Goal: Task Accomplishment & Management: Use online tool/utility

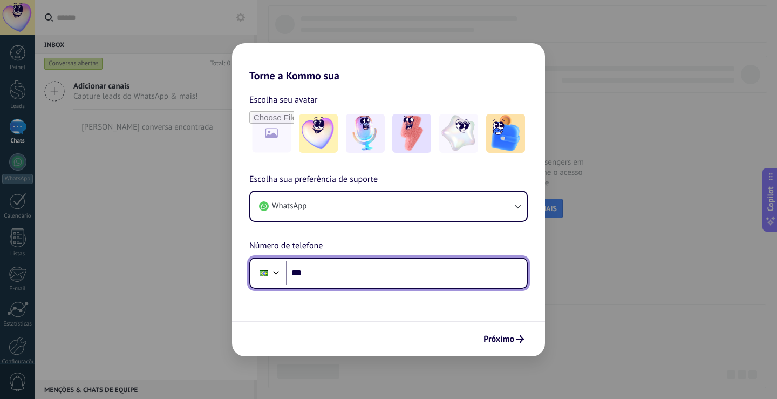
click at [473, 276] on input "***" at bounding box center [406, 273] width 241 height 25
type input "**********"
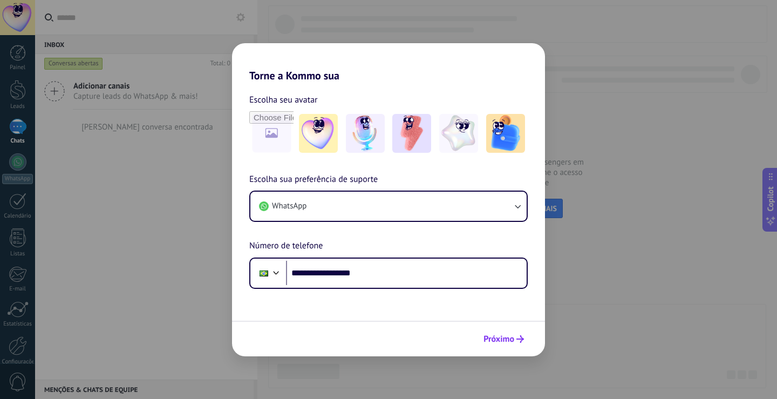
click at [497, 335] on span "Próximo" at bounding box center [499, 339] width 31 height 8
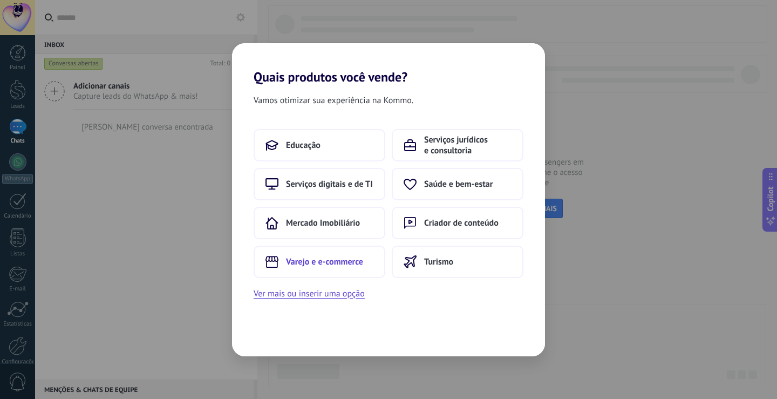
click at [350, 251] on button "Varejo e e-commerce" at bounding box center [320, 262] width 132 height 32
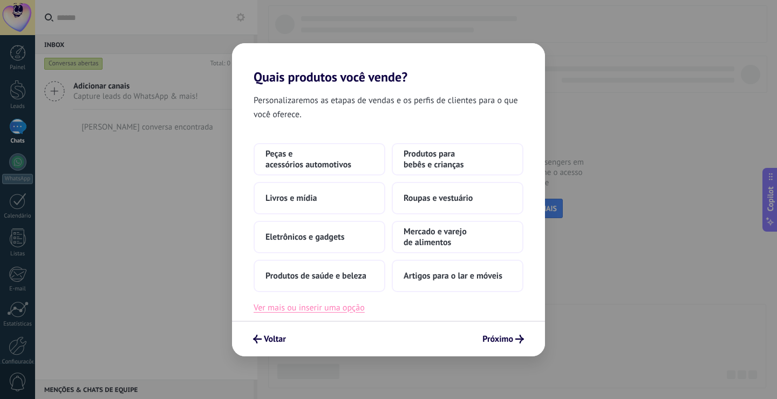
click at [348, 307] on button "Ver mais ou inserir uma opção" at bounding box center [309, 308] width 111 height 14
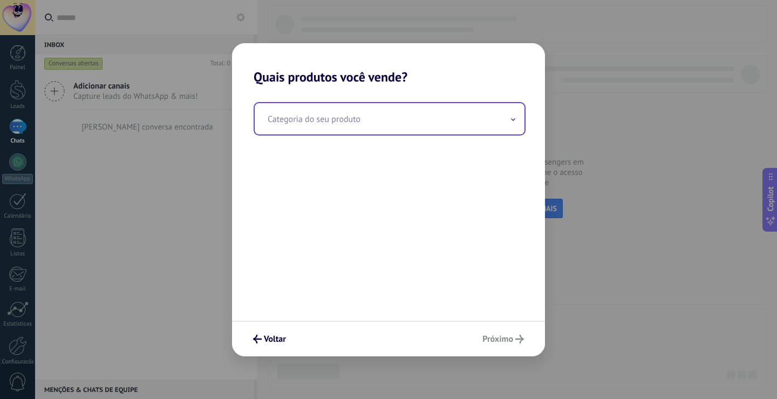
click at [359, 118] on input "text" at bounding box center [390, 118] width 270 height 31
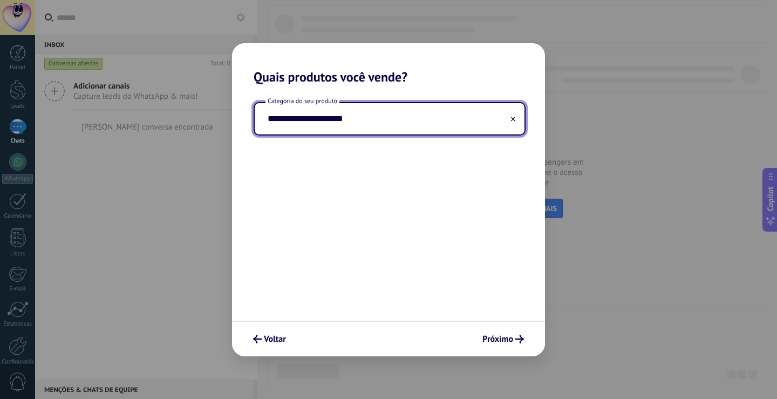
type input "**********"
click at [516, 336] on icon "submit" at bounding box center [520, 339] width 9 height 9
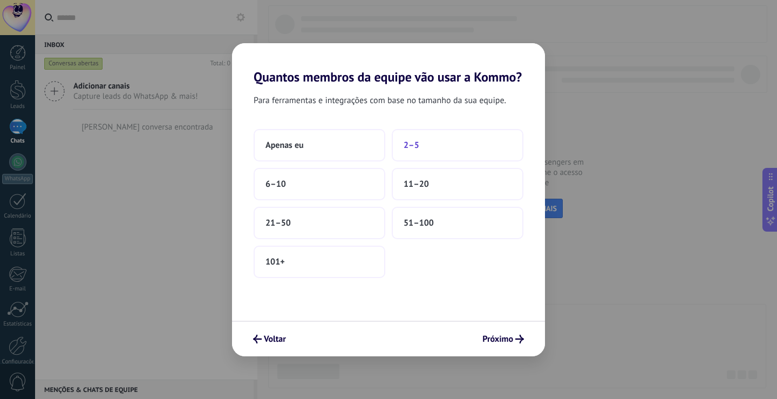
click at [447, 151] on button "2–5" at bounding box center [458, 145] width 132 height 32
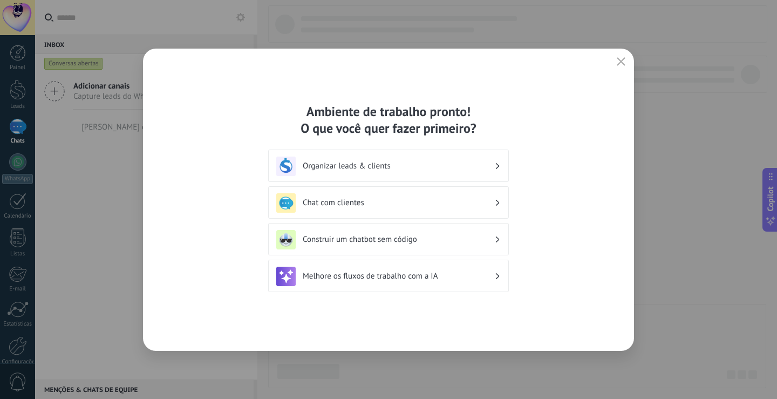
click at [469, 160] on div "Organizar leads & clients" at bounding box center [388, 166] width 225 height 19
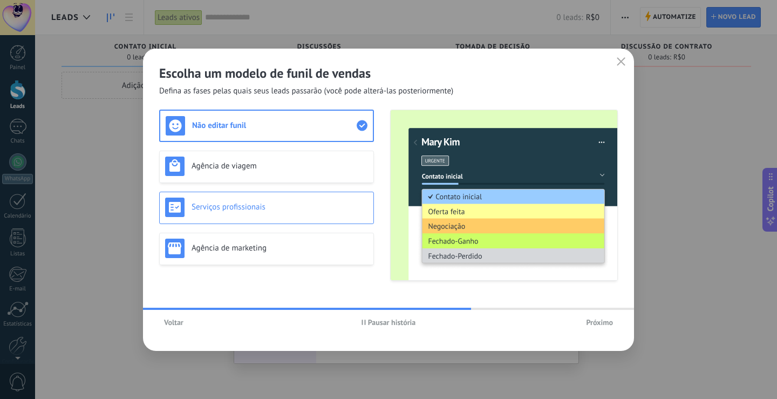
click at [314, 216] on div "Serviços profissionais" at bounding box center [266, 207] width 203 height 19
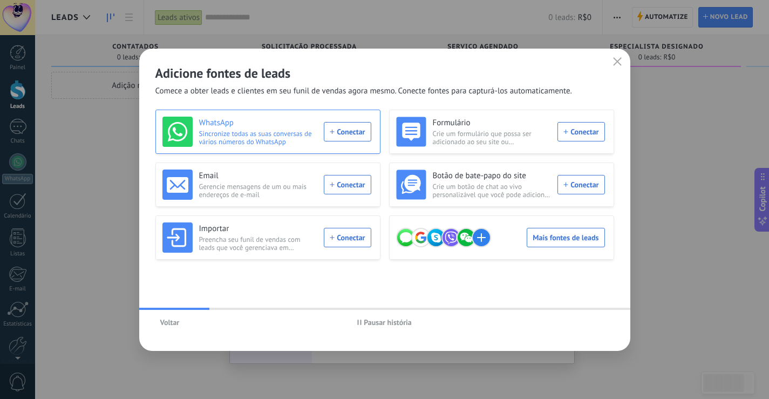
click at [352, 130] on div "WhatsApp Sincronize todas as suas conversas de vários números do WhatsApp Conec…" at bounding box center [266, 132] width 209 height 30
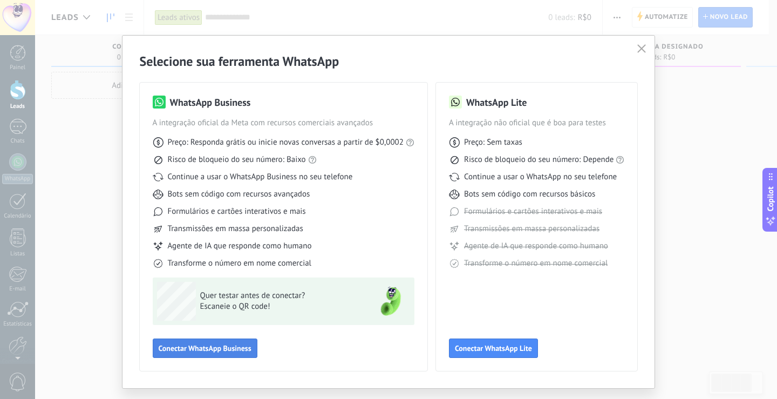
click at [209, 354] on button "Conectar WhatsApp Business" at bounding box center [205, 347] width 105 height 19
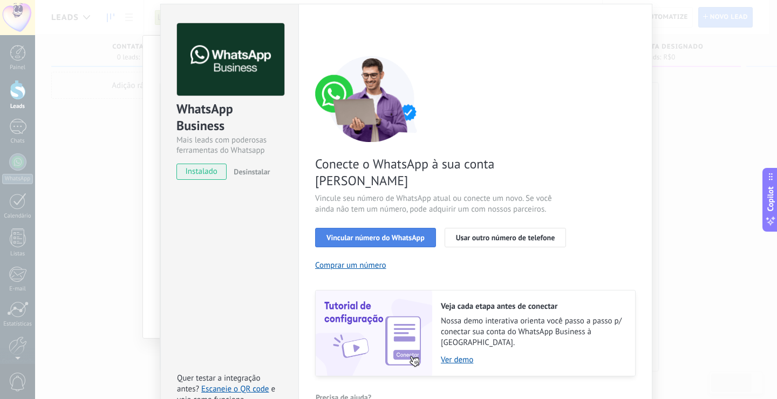
scroll to position [36, 0]
click at [341, 233] on span "Vincular número do WhatsApp" at bounding box center [376, 237] width 98 height 8
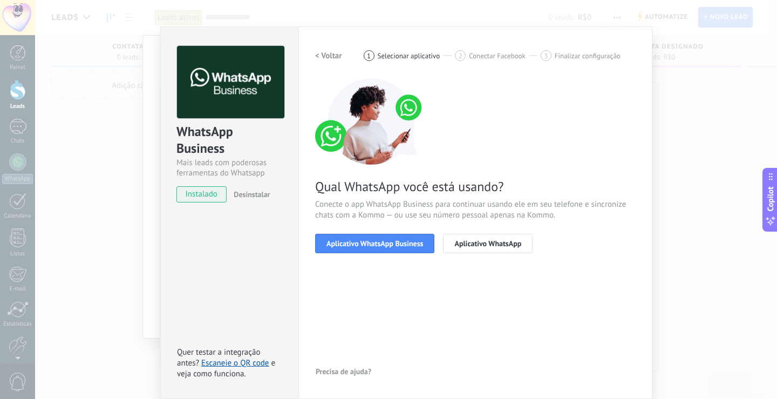
scroll to position [12, 0]
click at [343, 238] on button "Aplicativo WhatsApp Business" at bounding box center [374, 243] width 119 height 19
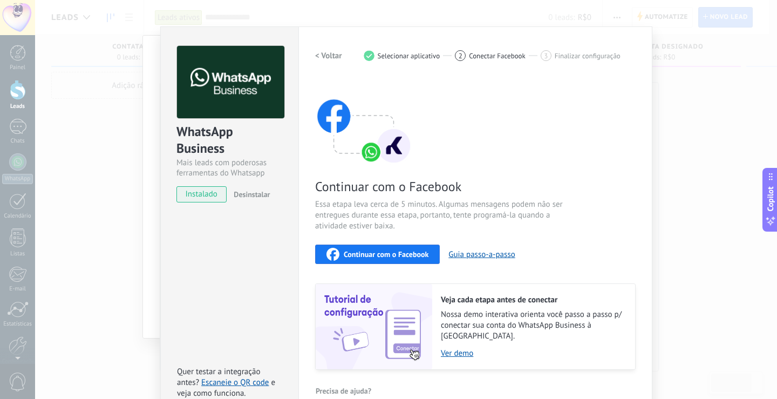
click at [382, 257] on span "Continuar com o Facebook" at bounding box center [386, 254] width 85 height 8
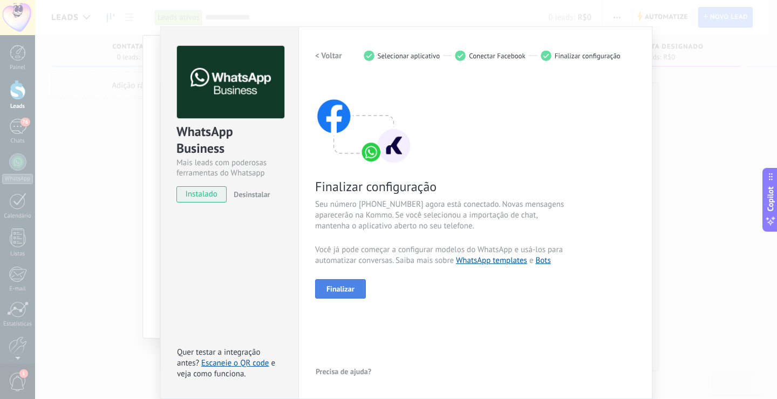
click at [330, 288] on span "Finalizar" at bounding box center [341, 289] width 28 height 8
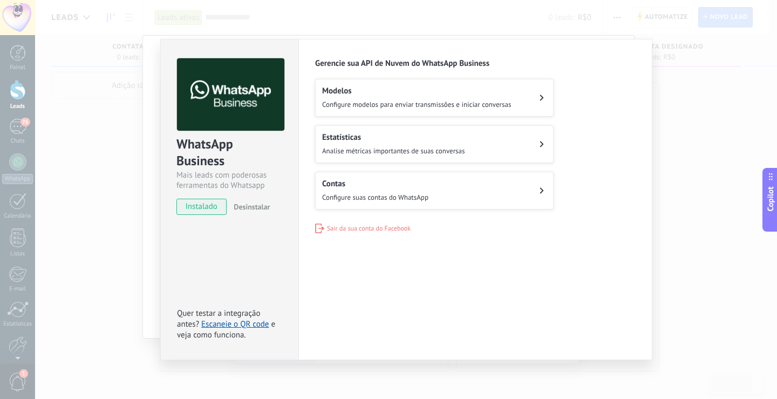
click at [713, 167] on div "WhatsApp Business Mais leads com poderosas ferramentas do Whatsapp instalado De…" at bounding box center [406, 199] width 742 height 399
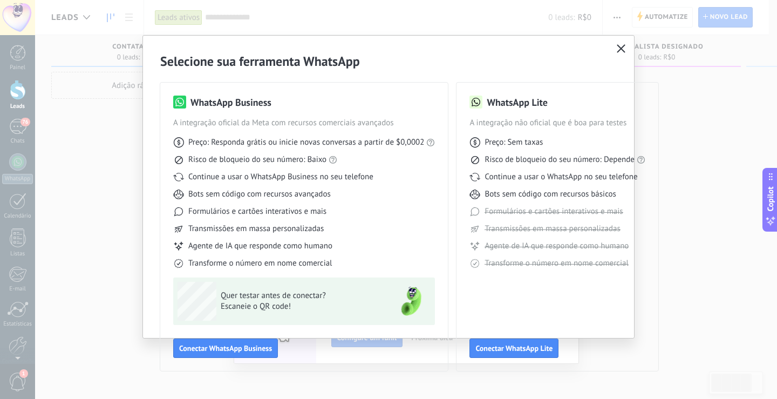
click at [675, 225] on div "Selecione sua ferramenta WhatsApp WhatsApp Business A integração oficial da Met…" at bounding box center [388, 199] width 777 height 399
click at [622, 47] on icon "button" at bounding box center [621, 48] width 9 height 9
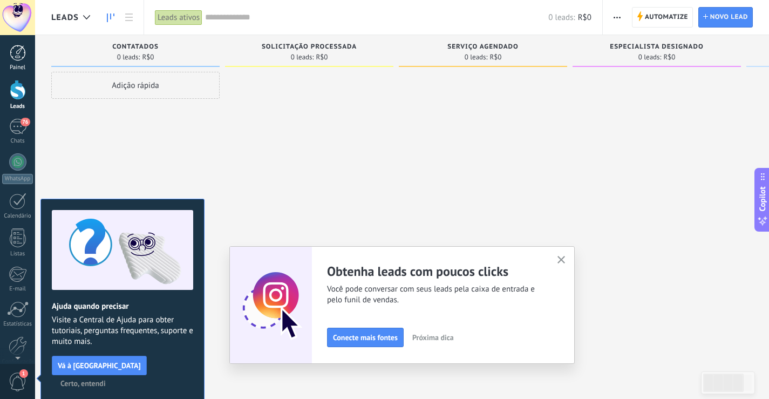
click at [18, 51] on div at bounding box center [18, 53] width 16 height 16
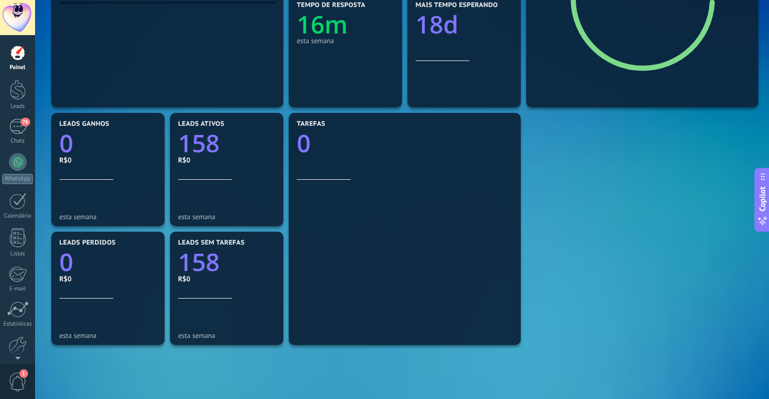
scroll to position [365, 0]
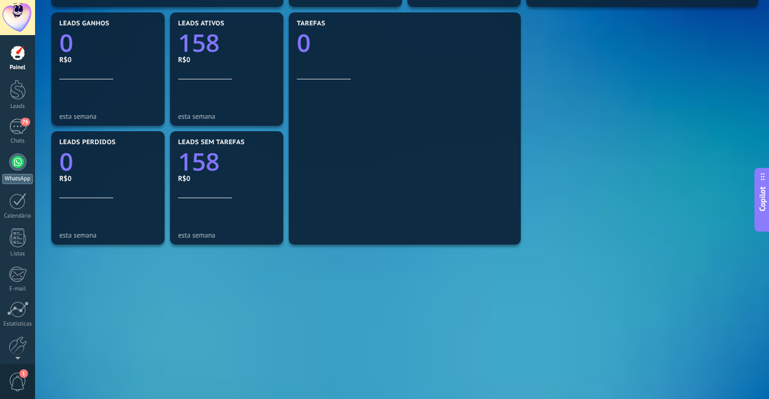
click at [13, 160] on div at bounding box center [17, 161] width 17 height 17
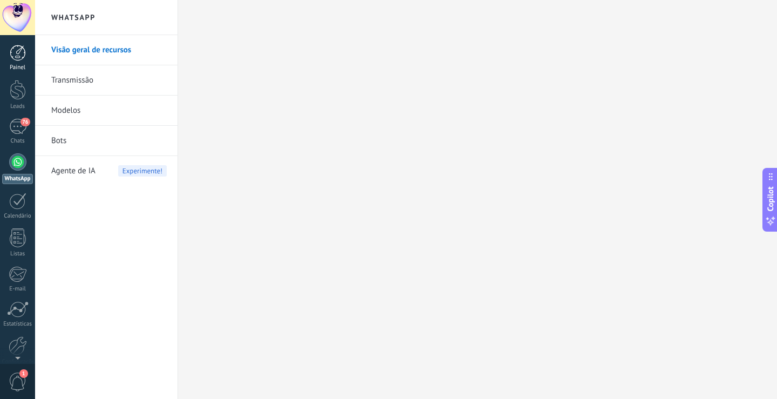
click at [11, 55] on div at bounding box center [18, 53] width 16 height 16
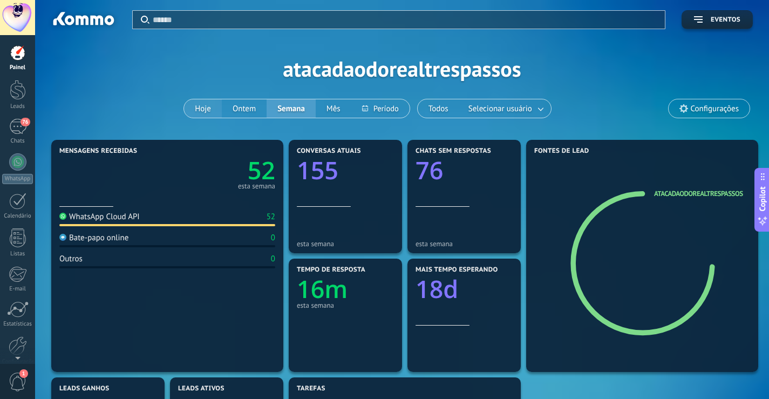
click at [211, 110] on button "Hoje" at bounding box center [203, 108] width 38 height 18
click at [729, 105] on span "Configurações" at bounding box center [715, 108] width 48 height 9
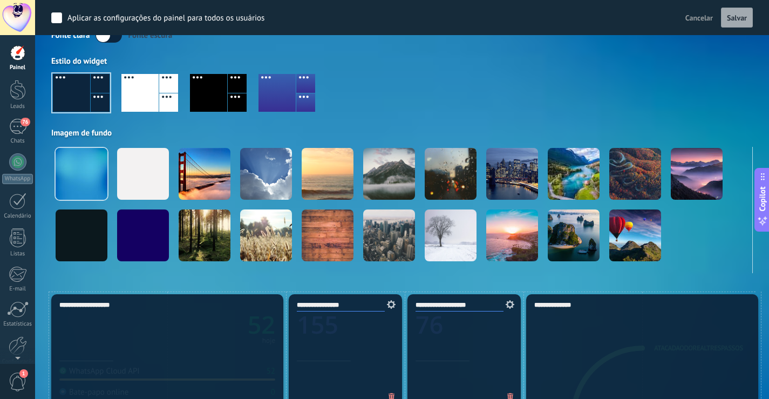
scroll to position [54, 0]
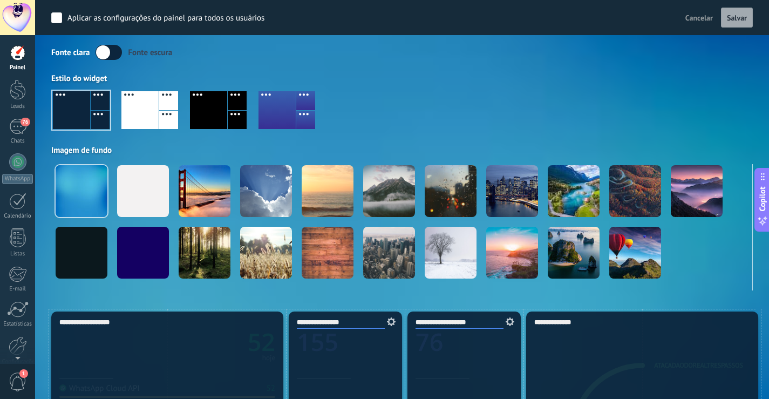
click at [507, 57] on div "Fonte clara Fonte escura" at bounding box center [402, 52] width 702 height 15
click at [220, 95] on div at bounding box center [208, 110] width 37 height 38
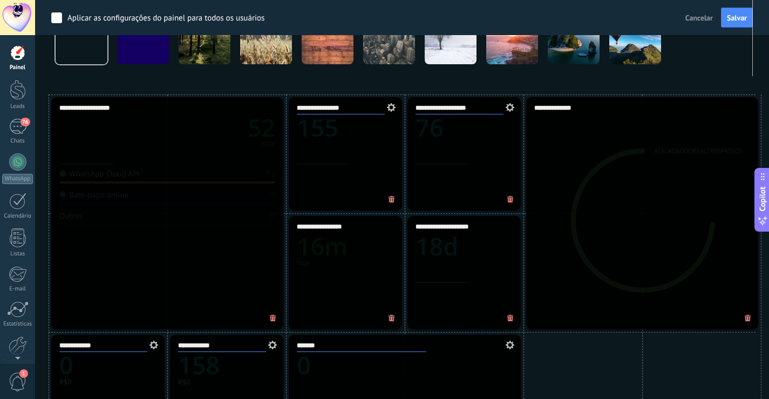
scroll to position [270, 0]
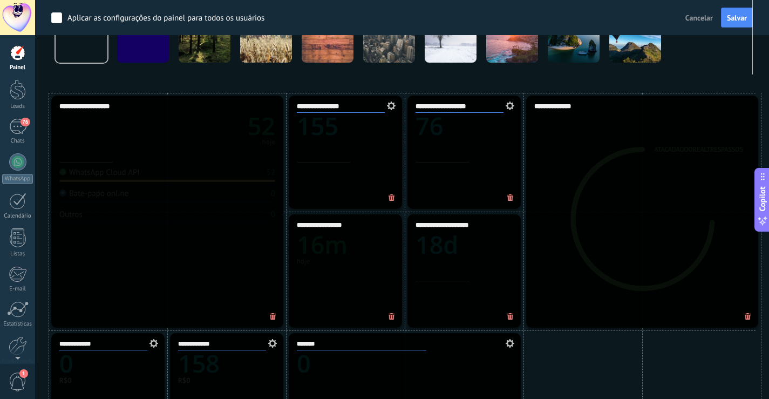
click at [168, 154] on div "**********" at bounding box center [167, 212] width 232 height 232
click at [511, 199] on icon at bounding box center [510, 197] width 6 height 7
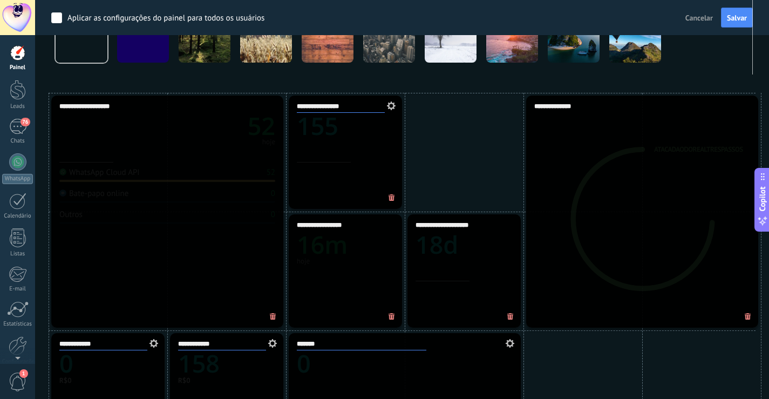
click at [393, 313] on span at bounding box center [391, 317] width 17 height 18
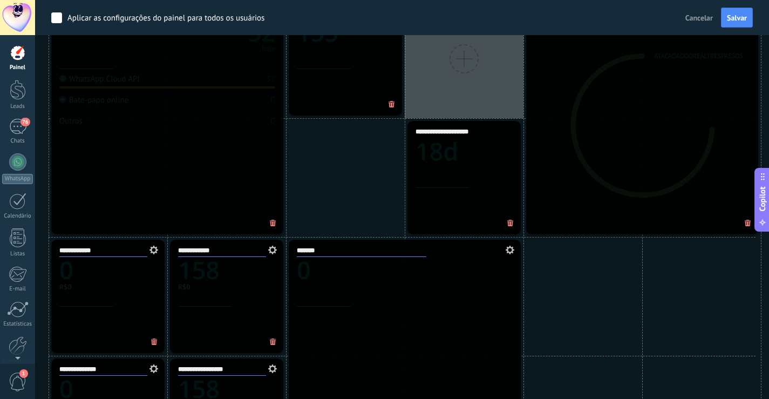
scroll to position [378, 0]
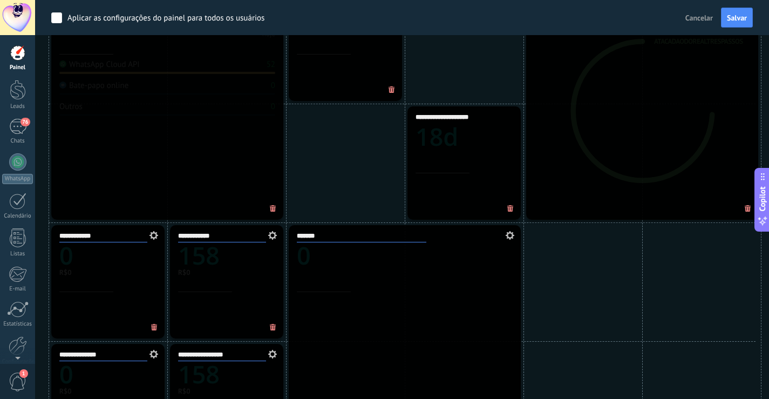
click at [507, 206] on span at bounding box center [510, 209] width 17 height 18
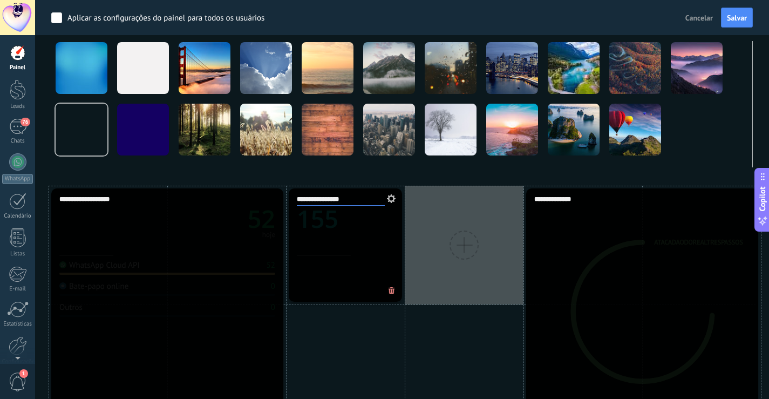
scroll to position [108, 0]
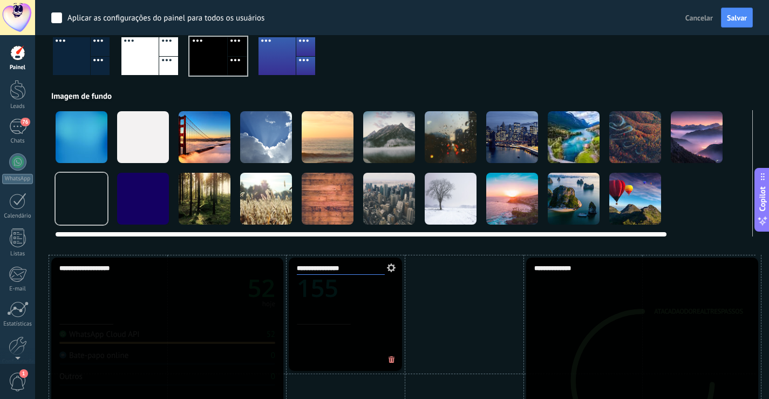
click at [566, 154] on div at bounding box center [574, 137] width 52 height 52
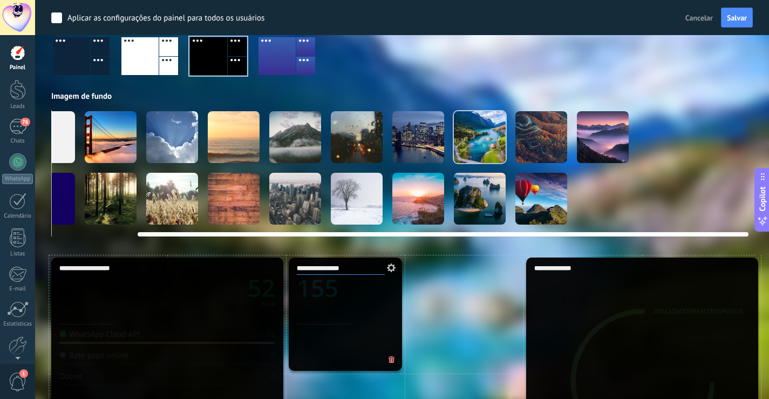
scroll to position [0, 0]
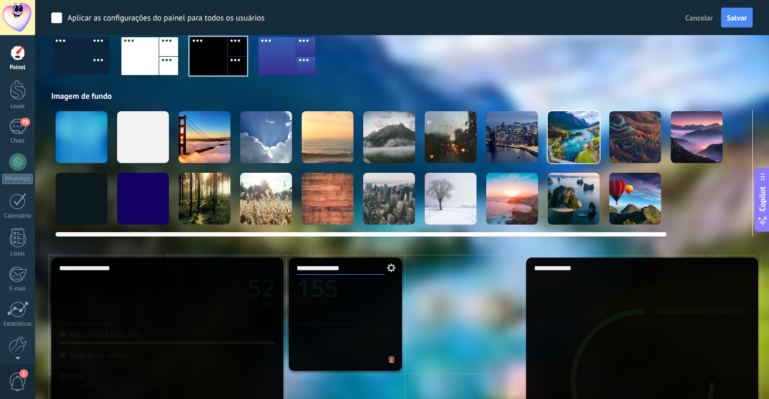
drag, startPoint x: 613, startPoint y: 233, endPoint x: 113, endPoint y: 255, distance: 500.9
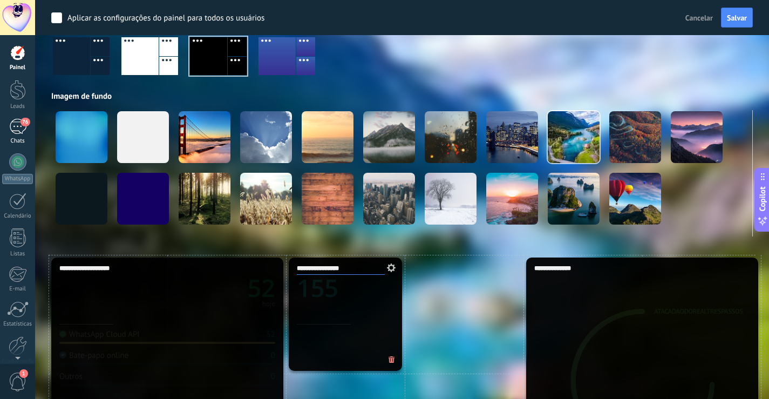
click at [15, 128] on div "76" at bounding box center [17, 127] width 17 height 16
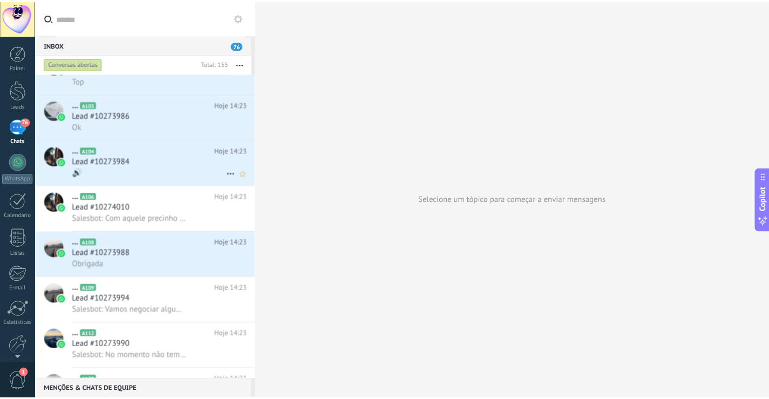
scroll to position [162, 0]
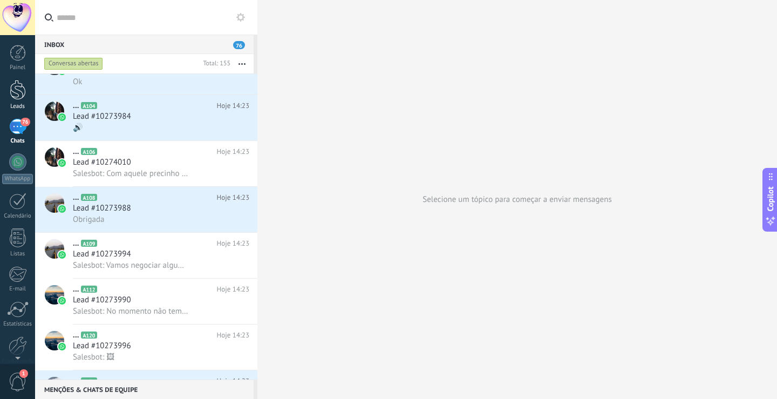
click at [20, 101] on link "Leads" at bounding box center [17, 95] width 35 height 30
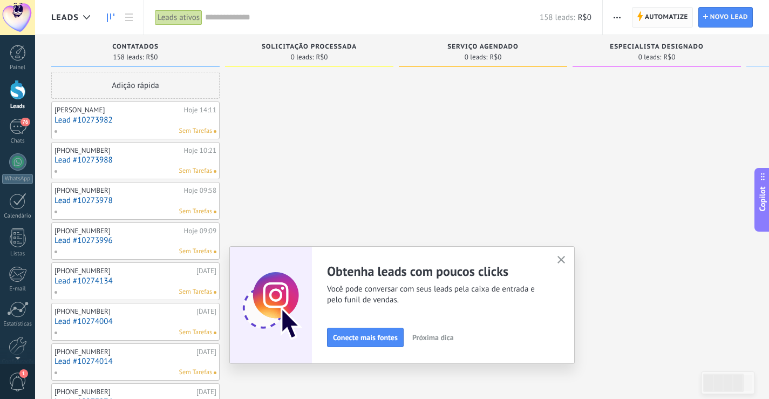
click at [653, 22] on span "Automatize" at bounding box center [666, 17] width 43 height 19
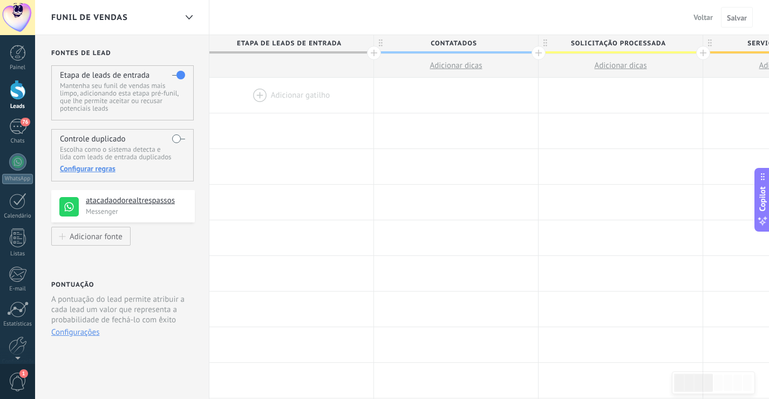
click at [6, 94] on link "Leads" at bounding box center [17, 95] width 35 height 30
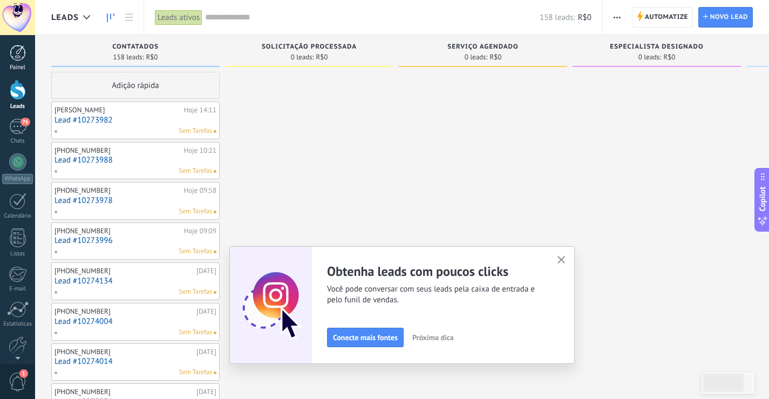
click at [20, 57] on div at bounding box center [18, 53] width 16 height 16
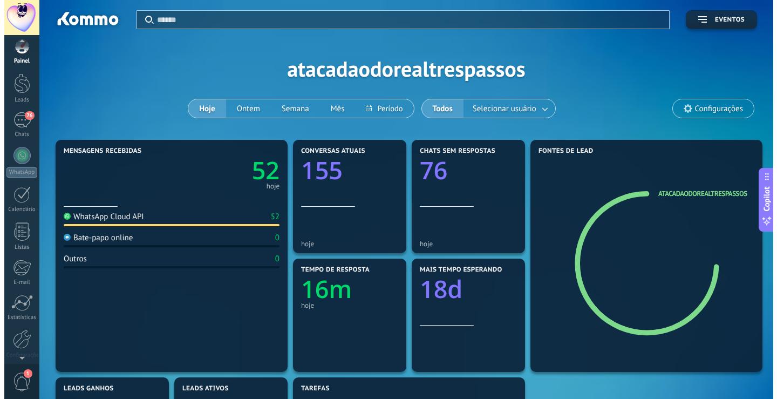
scroll to position [16, 0]
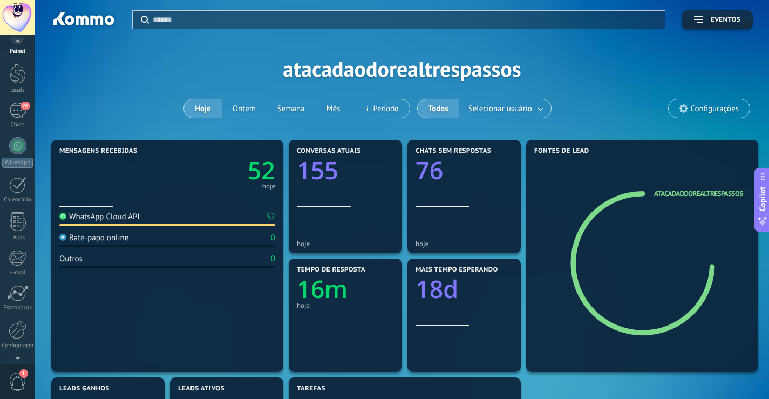
click at [11, 382] on span "1" at bounding box center [18, 381] width 18 height 19
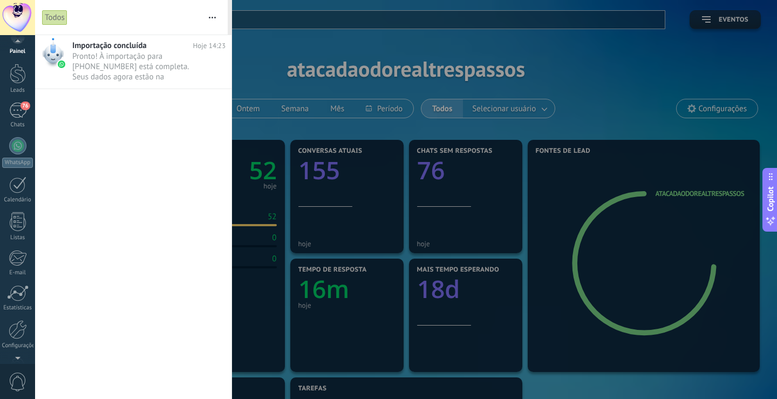
scroll to position [50, 0]
click at [17, 339] on div at bounding box center [18, 333] width 16 height 19
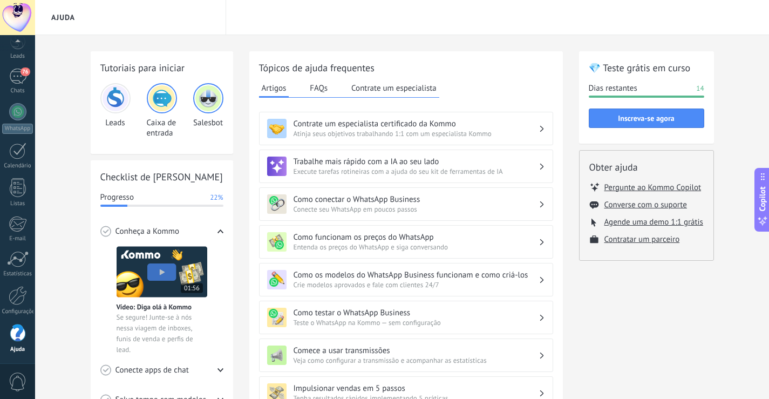
click at [115, 112] on div at bounding box center [115, 98] width 30 height 30
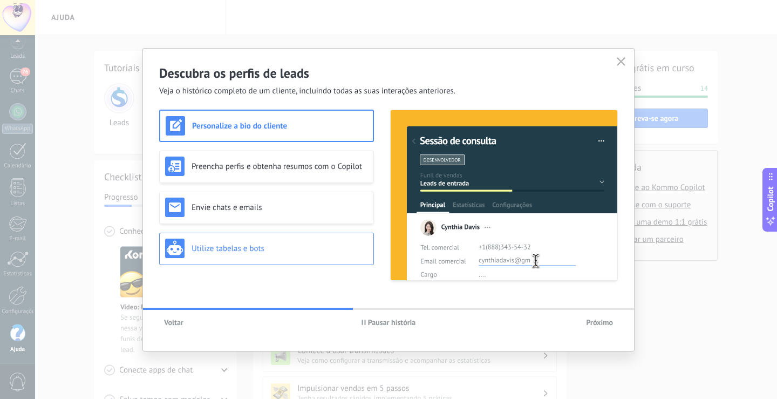
click at [267, 255] on div "Utilize tabelas e bots" at bounding box center [266, 248] width 203 height 19
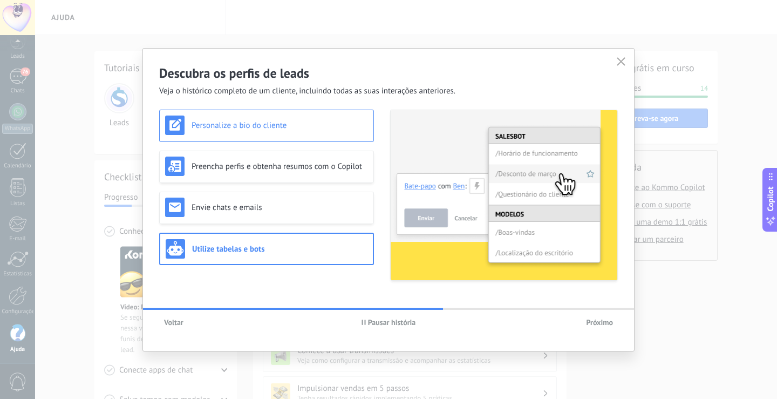
click at [256, 129] on h3 "Personalize a bio do cliente" at bounding box center [280, 125] width 177 height 10
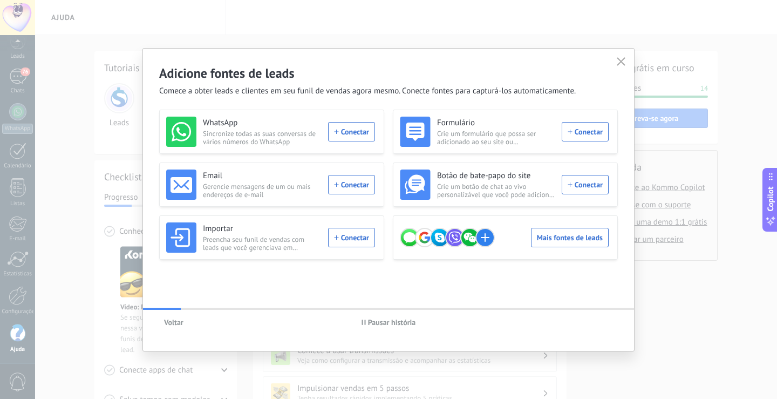
click at [365, 320] on span "Pausar história" at bounding box center [389, 322] width 55 height 8
click at [569, 237] on div "Mais fontes de leads" at bounding box center [504, 237] width 209 height 30
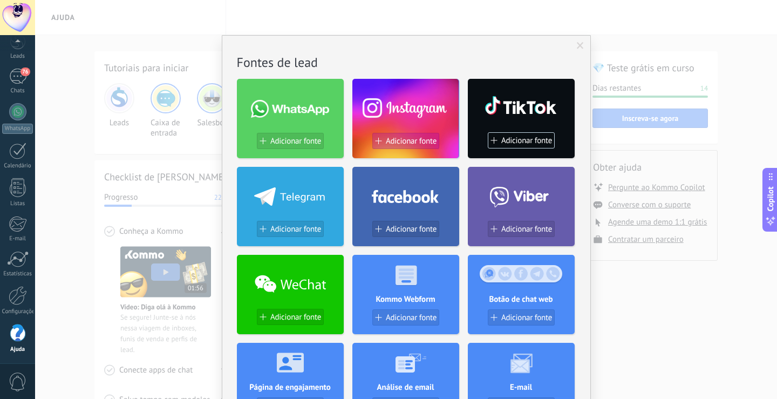
click at [403, 138] on span "Adicionar fonte" at bounding box center [411, 141] width 51 height 9
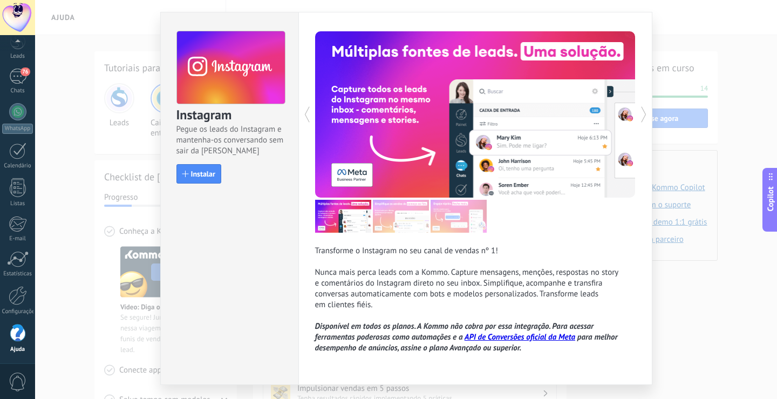
scroll to position [50, 0]
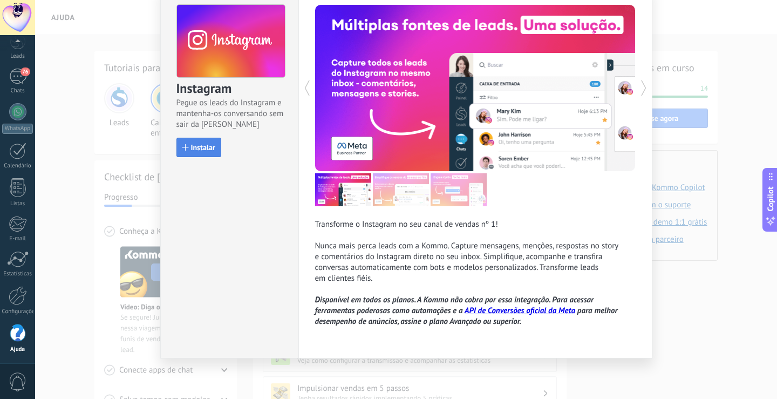
click at [186, 138] on button "Instalar" at bounding box center [199, 147] width 45 height 19
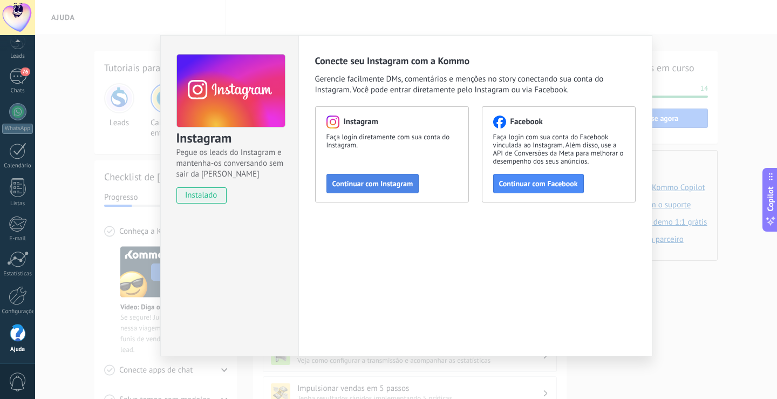
click at [369, 185] on span "Continuar com Instagram" at bounding box center [373, 184] width 81 height 8
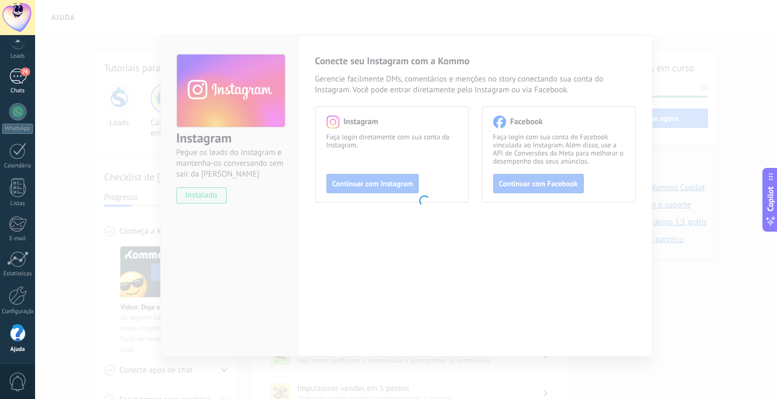
click at [18, 84] on link "76 Chats" at bounding box center [17, 82] width 35 height 26
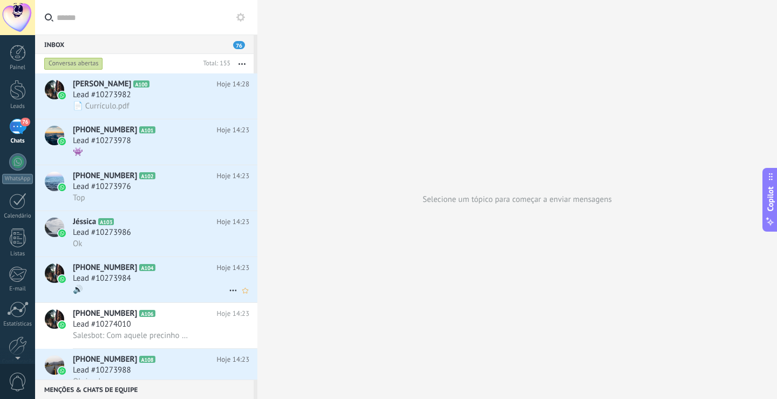
click at [191, 270] on h2 "+555599312486 A104" at bounding box center [145, 267] width 144 height 11
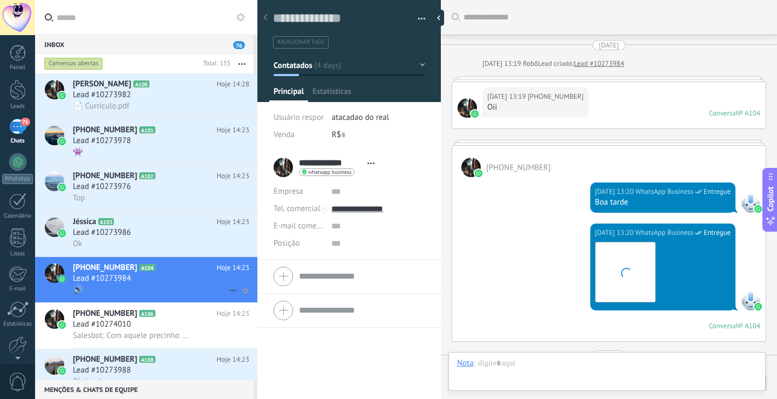
scroll to position [1370, 0]
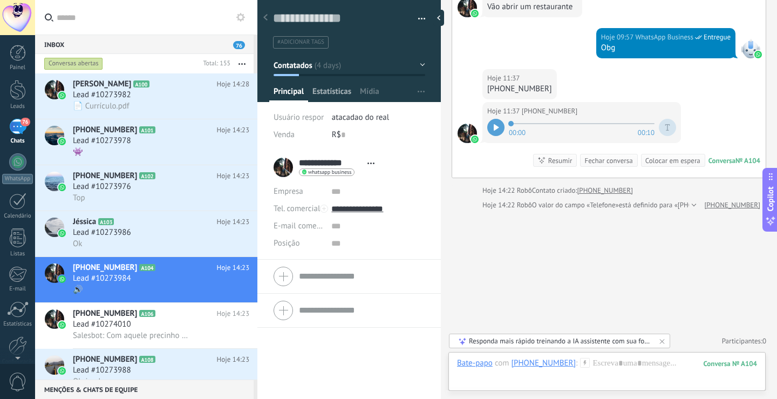
click at [346, 89] on span "Estatísticas" at bounding box center [332, 94] width 39 height 16
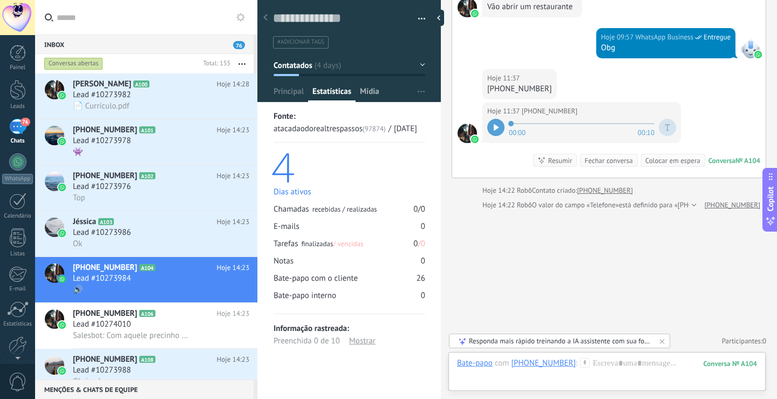
click at [371, 91] on span "Mídia" at bounding box center [369, 94] width 19 height 16
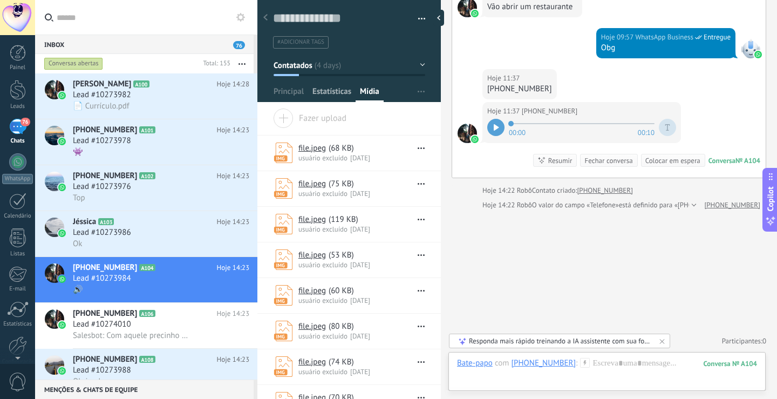
click at [341, 89] on span "Estatísticas" at bounding box center [332, 94] width 39 height 16
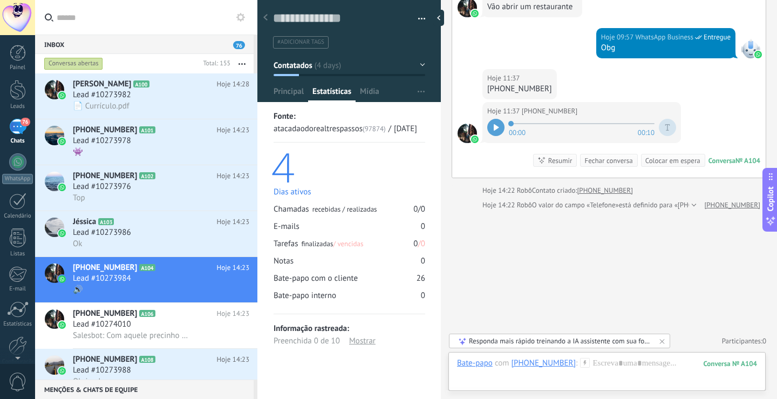
click at [415, 19] on button "button" at bounding box center [418, 19] width 16 height 16
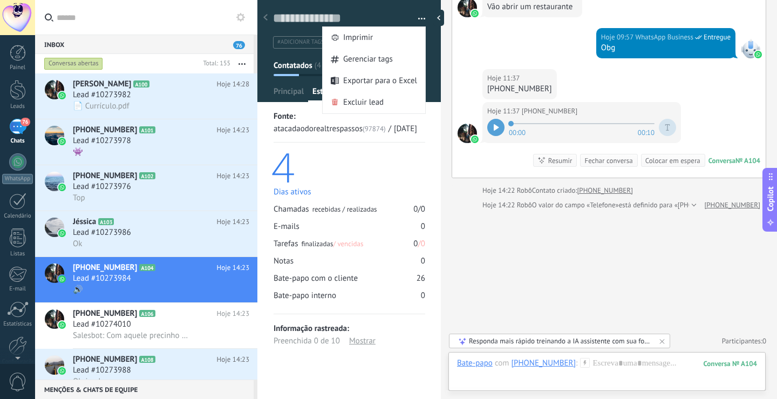
click at [402, 167] on div "4" at bounding box center [349, 166] width 154 height 38
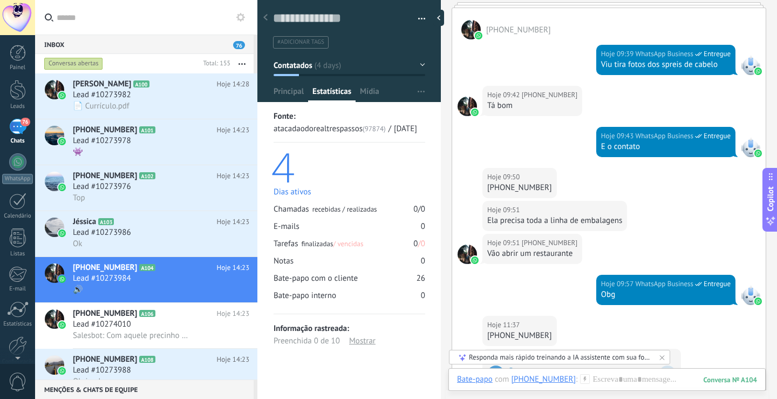
scroll to position [1100, 0]
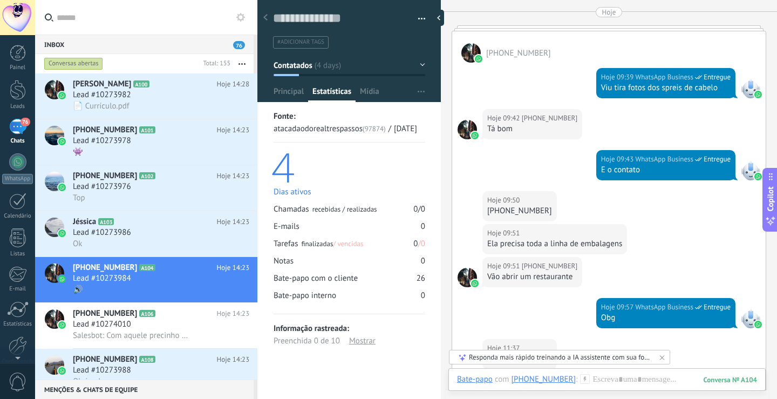
click at [747, 83] on div at bounding box center [750, 88] width 19 height 19
click at [418, 63] on button "Contatados" at bounding box center [350, 65] width 152 height 19
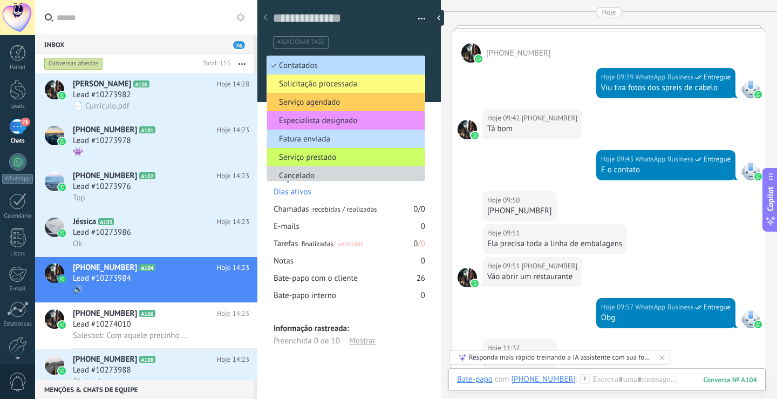
click at [279, 60] on span "Contatados" at bounding box center [344, 65] width 154 height 10
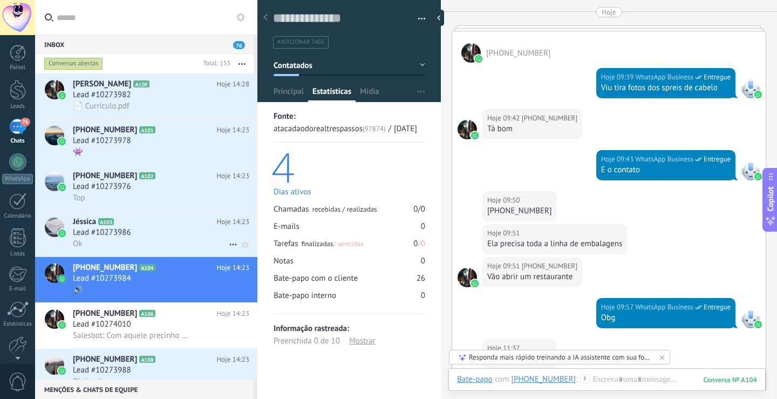
click at [124, 232] on span "Lead #10273986" at bounding box center [102, 232] width 58 height 11
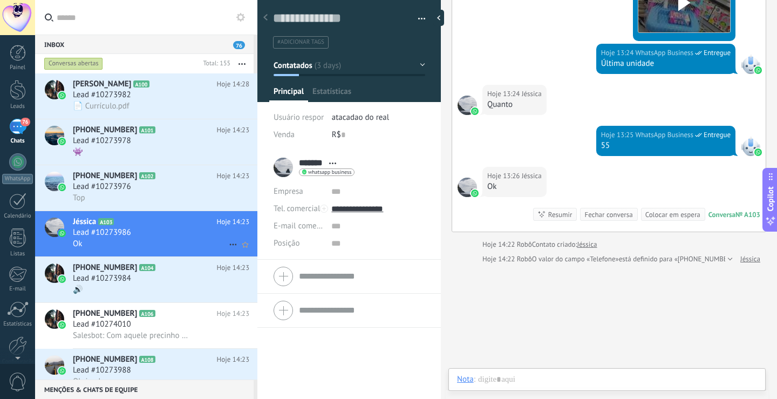
scroll to position [16, 0]
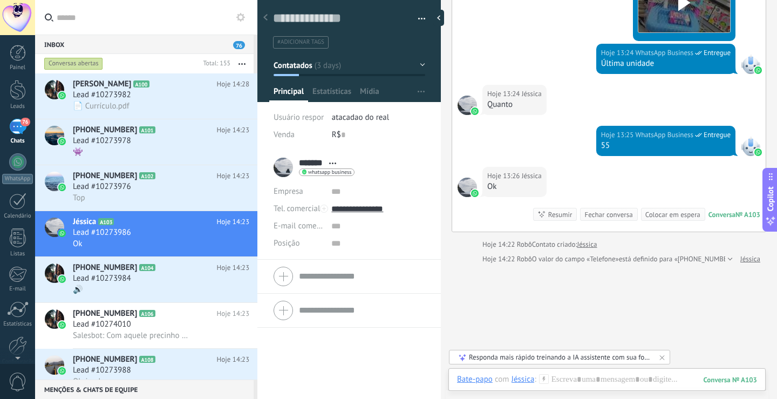
click at [749, 145] on div at bounding box center [750, 146] width 19 height 19
click at [200, 101] on div "📄 Currículo.pdf" at bounding box center [161, 105] width 177 height 11
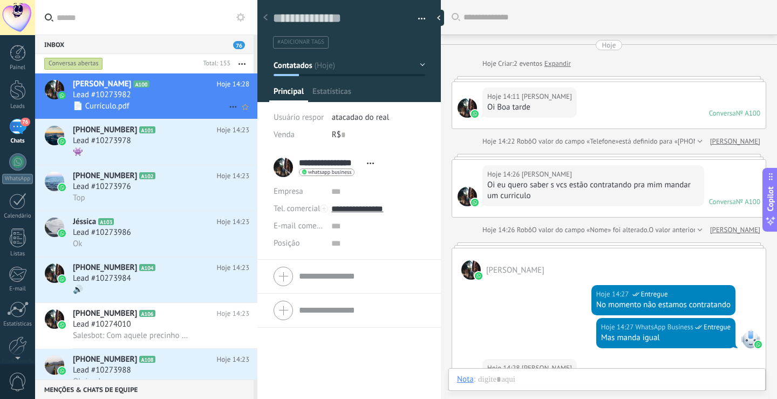
scroll to position [220, 0]
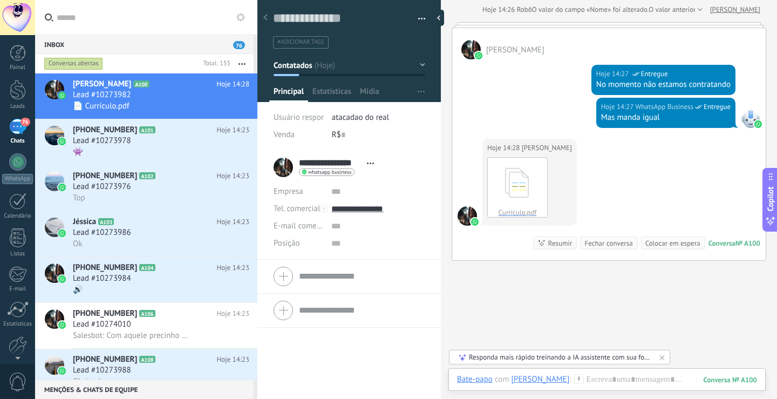
click at [418, 20] on span "button" at bounding box center [422, 20] width 8 height 2
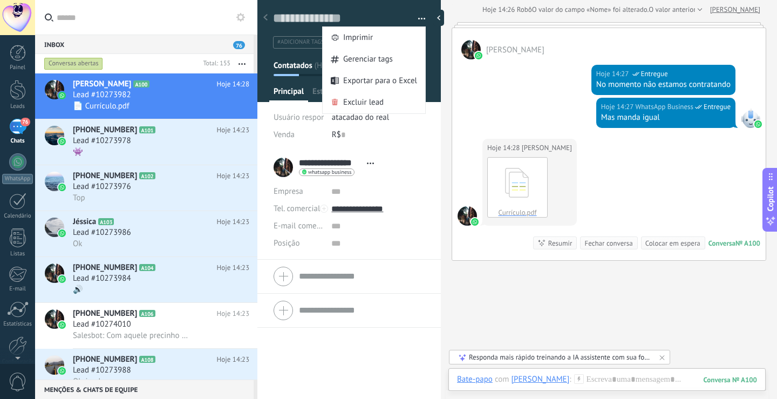
click at [458, 302] on div "Buscar Carregar mais Hoje Hoje Criar: 2 eventos Expandir Hoje 14:11 Eduarda Ste…" at bounding box center [609, 114] width 336 height 669
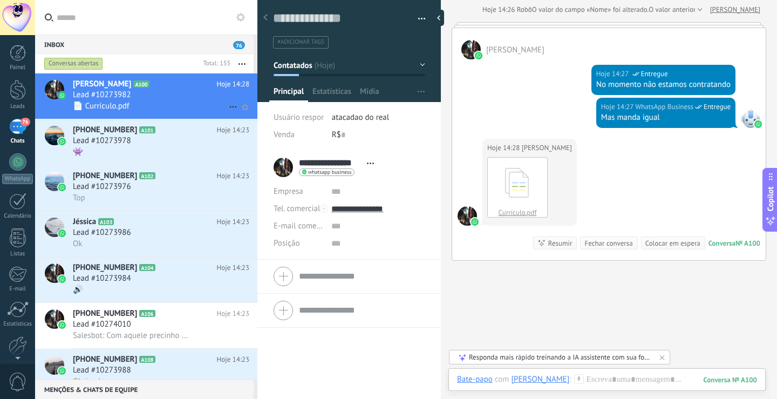
click at [190, 107] on div "📄 Currículo.pdf" at bounding box center [161, 105] width 177 height 11
click at [172, 138] on div "Lead #10273978" at bounding box center [161, 140] width 177 height 11
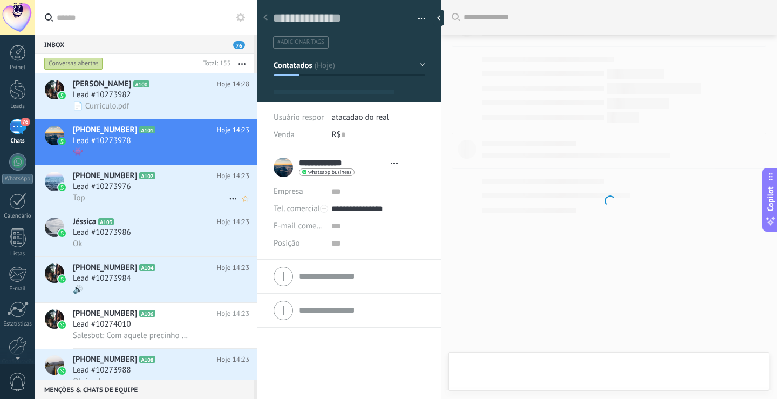
click at [155, 196] on div "Top" at bounding box center [161, 197] width 177 height 11
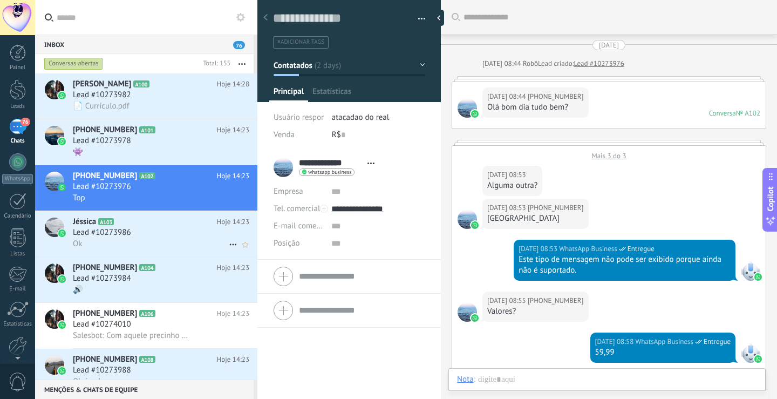
scroll to position [892, 0]
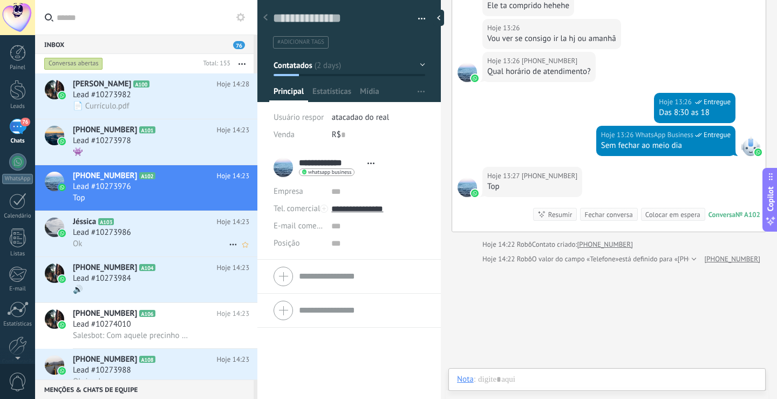
click at [153, 241] on div "Ok" at bounding box center [161, 243] width 177 height 11
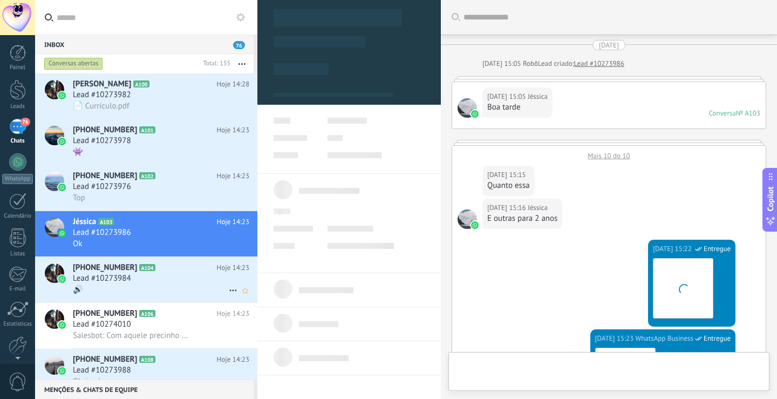
type textarea "**********"
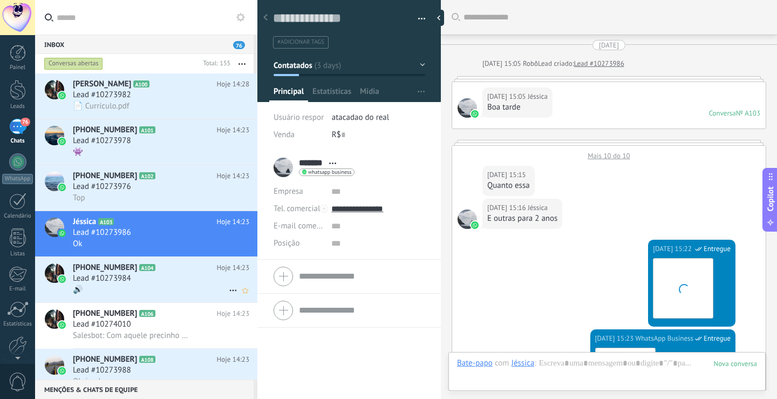
scroll to position [16, 0]
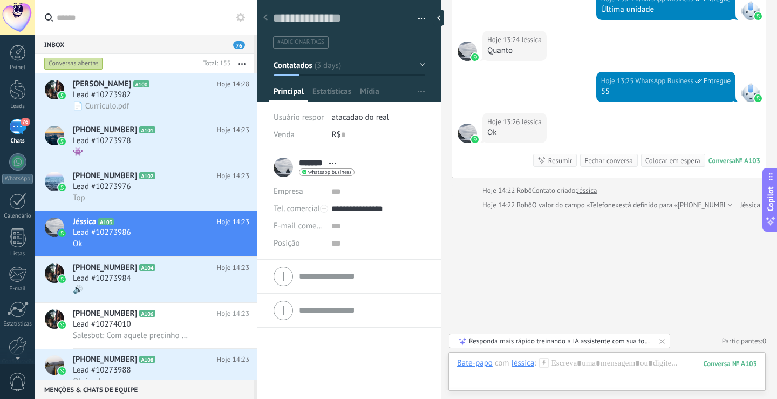
click at [58, 61] on div "Conversas abertas" at bounding box center [73, 63] width 59 height 13
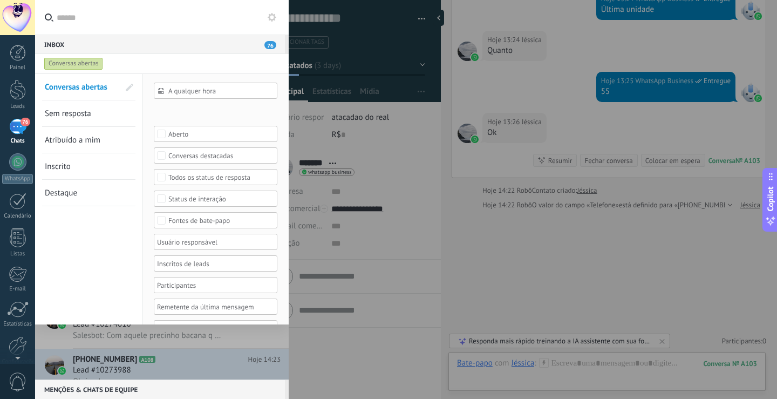
click at [372, 213] on div at bounding box center [388, 199] width 777 height 399
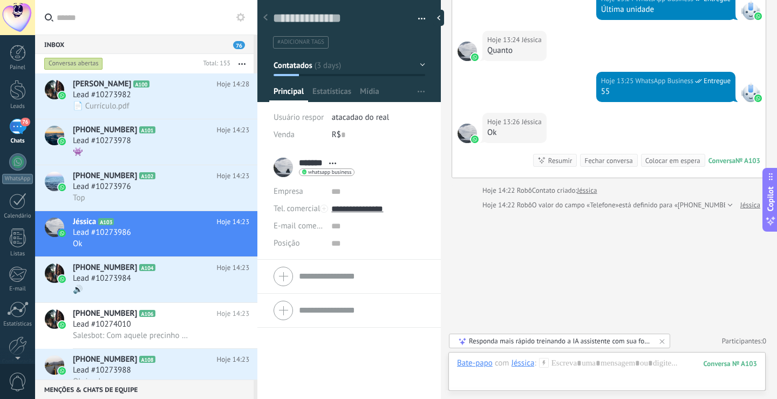
click at [17, 125] on div "76" at bounding box center [17, 127] width 17 height 16
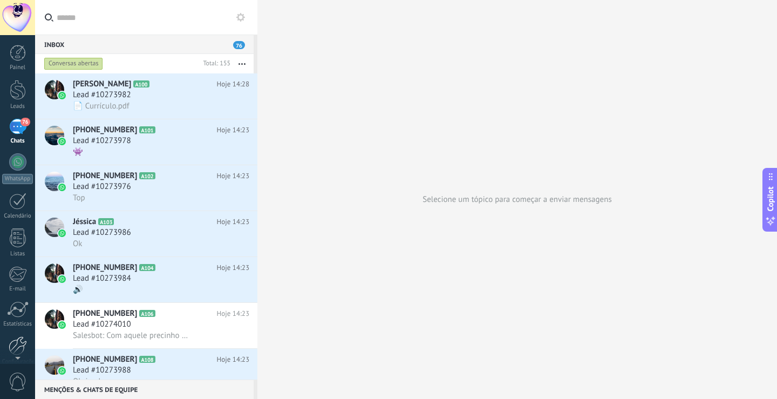
click at [13, 337] on div at bounding box center [18, 345] width 18 height 19
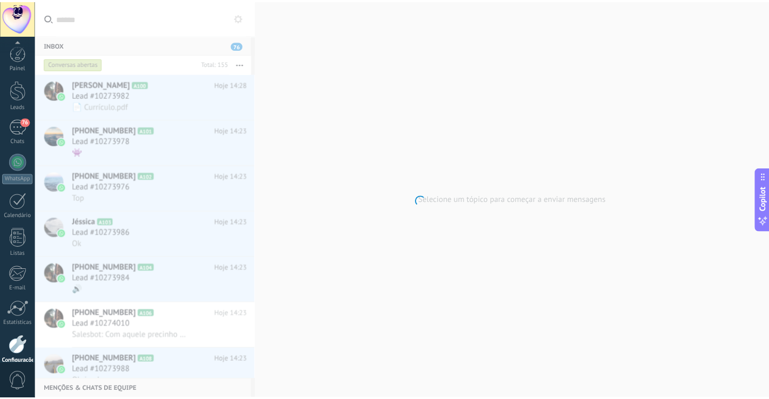
scroll to position [50, 0]
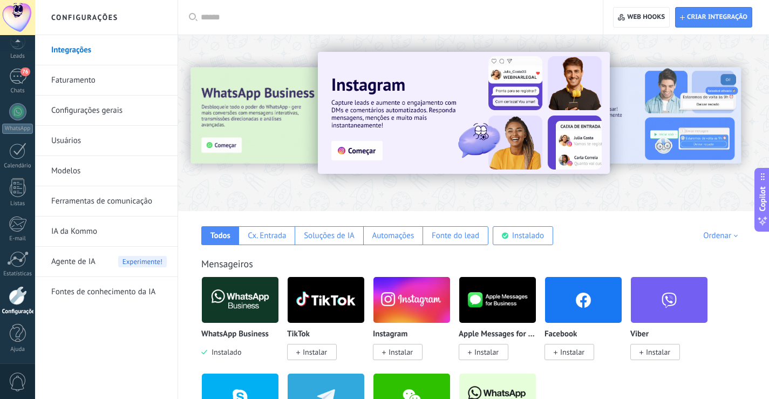
click at [394, 348] on span "Instalar" at bounding box center [401, 352] width 24 height 10
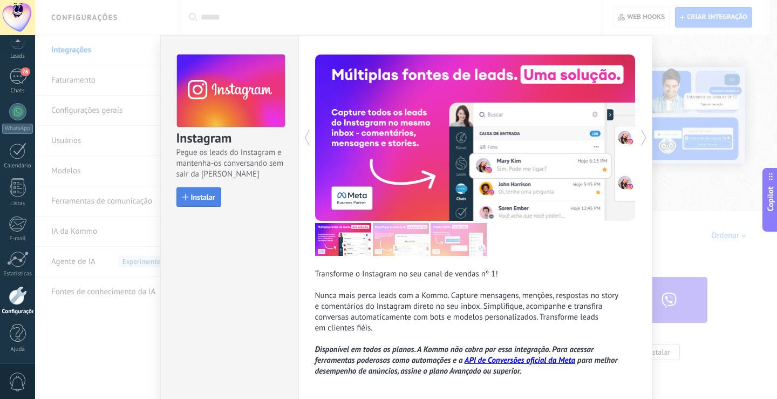
click at [196, 200] on span "Instalar" at bounding box center [203, 197] width 24 height 8
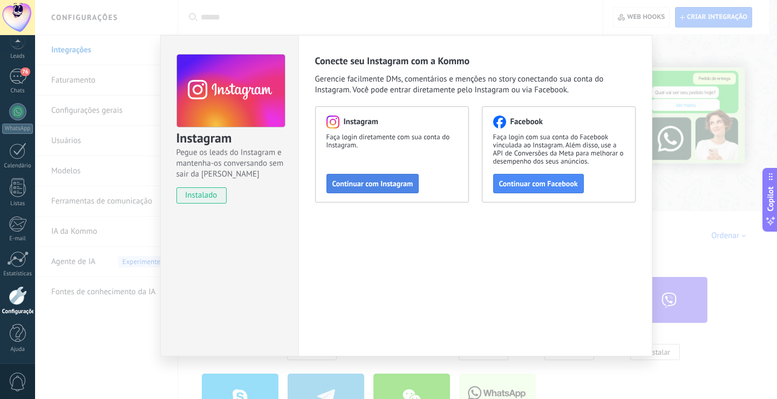
click at [358, 183] on span "Continuar com Instagram" at bounding box center [373, 184] width 81 height 8
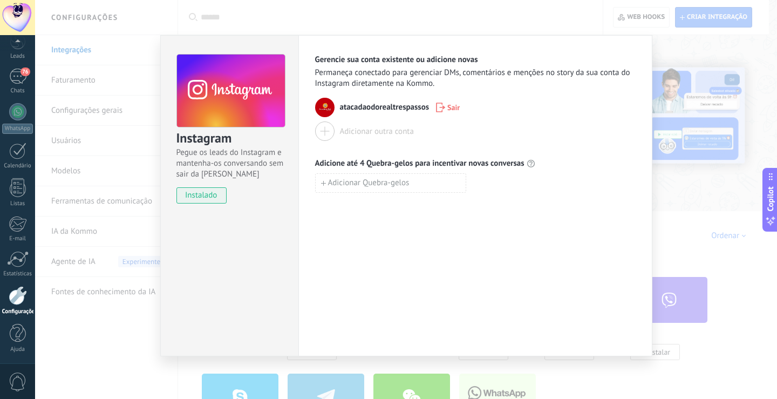
click at [739, 166] on div "Instagram Pegue os leads do Instagram e mantenha-os conversando sem sair da Kom…" at bounding box center [406, 199] width 742 height 399
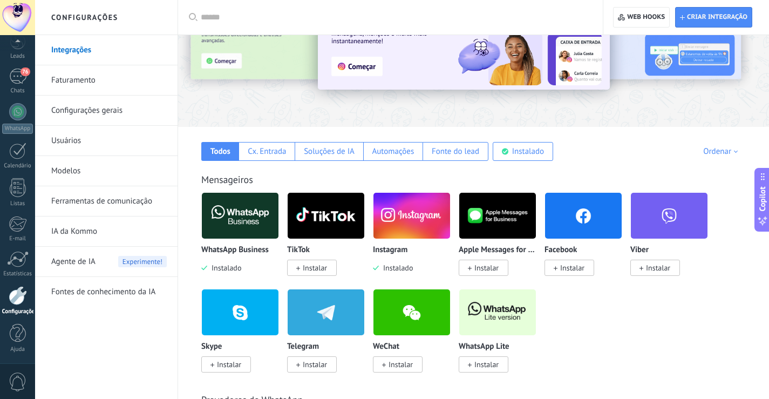
scroll to position [108, 0]
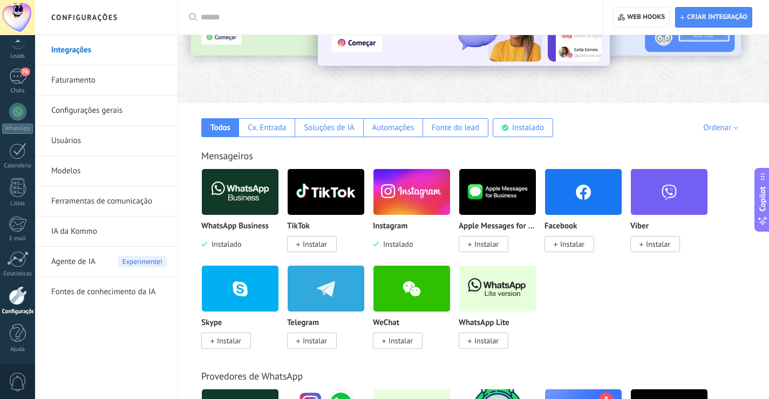
click at [574, 243] on span "Instalar" at bounding box center [572, 244] width 24 height 10
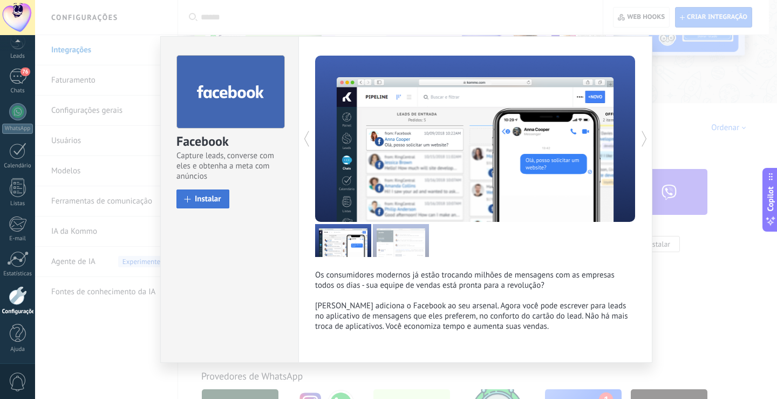
click at [189, 198] on span at bounding box center [188, 199] width 6 height 6
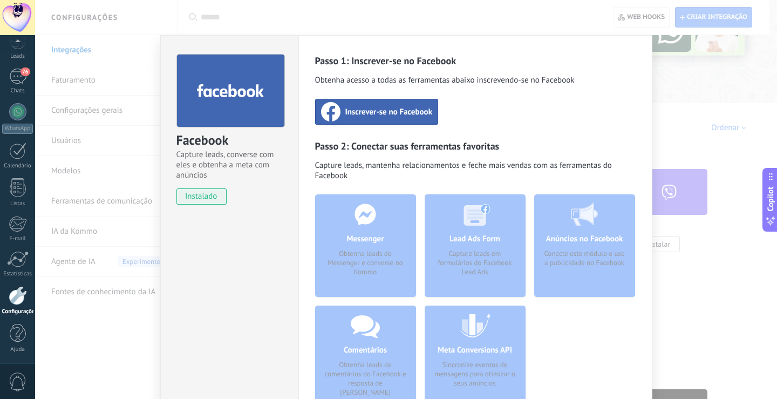
click at [678, 152] on div "Facebook Capture leads, converse com eles e obtenha a meta com anúncios instala…" at bounding box center [406, 199] width 742 height 399
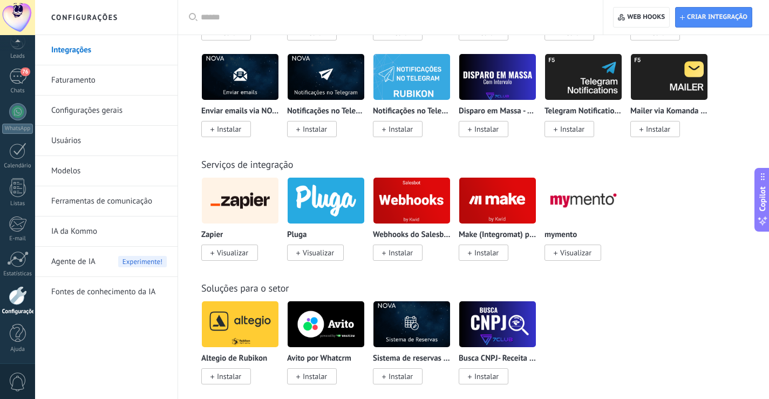
scroll to position [2213, 0]
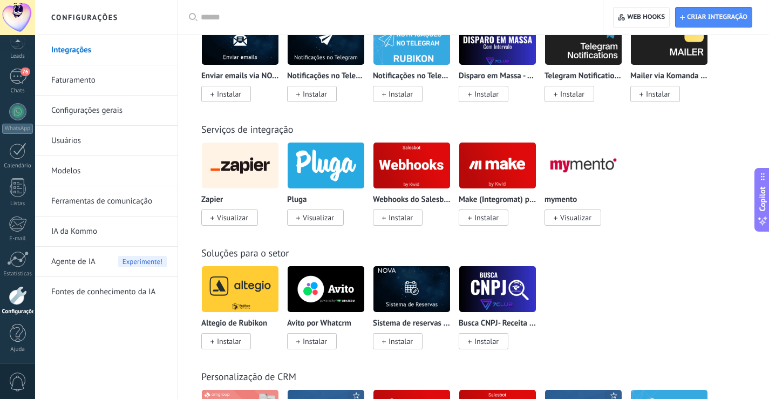
click at [108, 80] on link "Faturamento" at bounding box center [109, 80] width 116 height 30
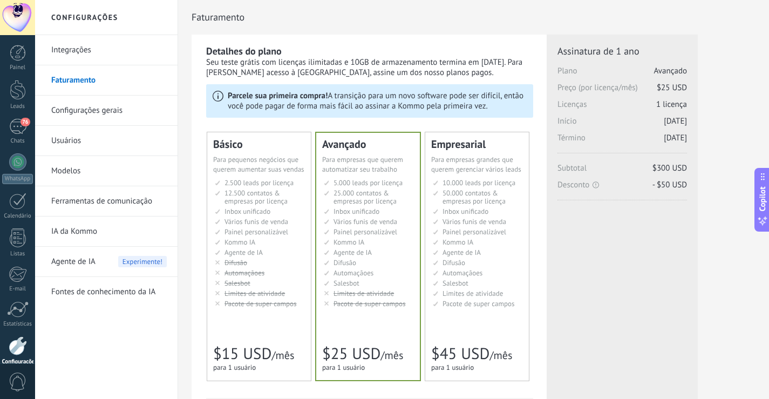
click at [106, 113] on link "Configurações gerais" at bounding box center [109, 111] width 116 height 30
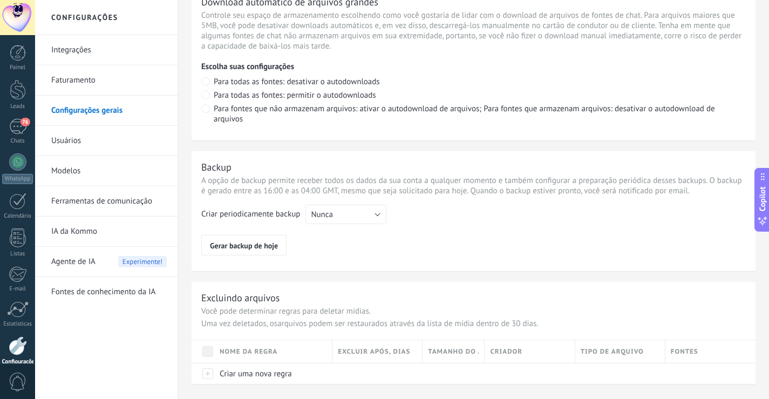
scroll to position [801, 0]
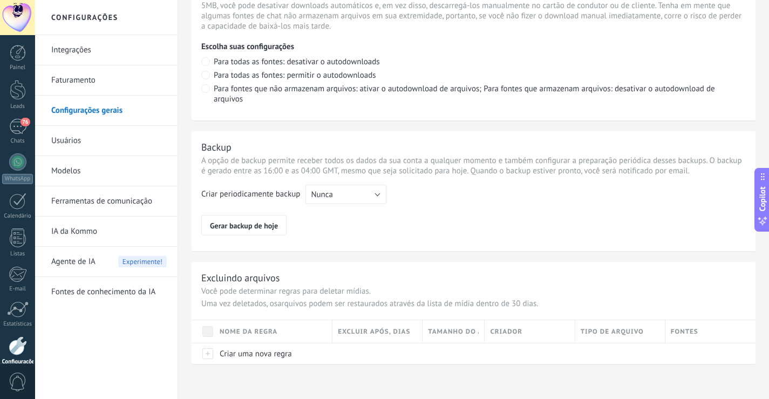
click at [125, 127] on link "Usuários" at bounding box center [109, 141] width 116 height 30
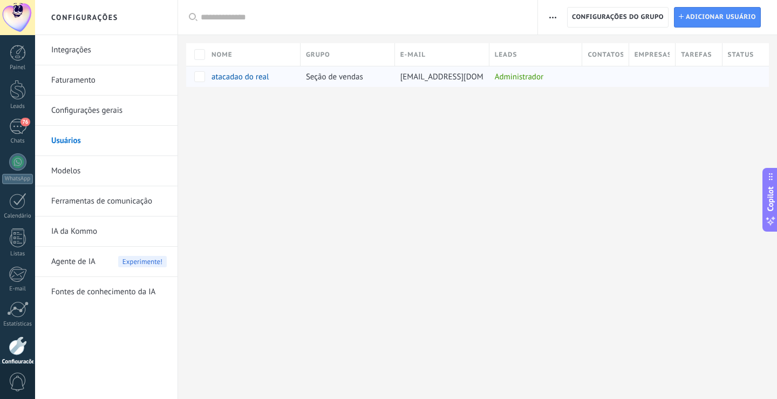
click at [270, 74] on div "atacadao do real" at bounding box center [247, 77] width 71 height 10
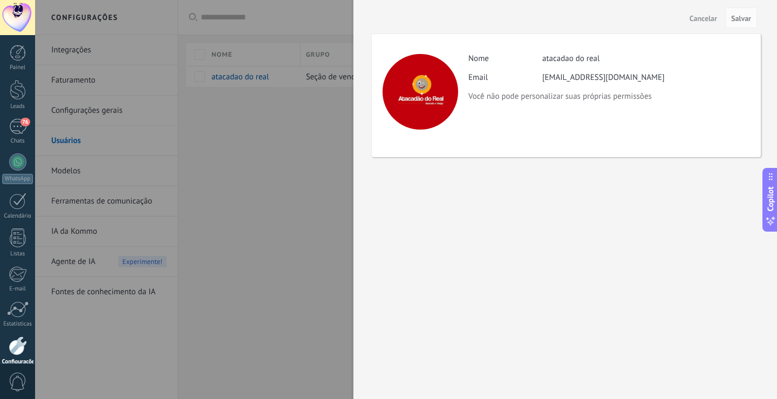
click at [598, 59] on div "atacadao do real" at bounding box center [571, 58] width 57 height 10
drag, startPoint x: 597, startPoint y: 59, endPoint x: 556, endPoint y: 56, distance: 41.2
click at [556, 56] on div "atacadao do real" at bounding box center [571, 58] width 57 height 10
click at [209, 157] on div at bounding box center [388, 199] width 777 height 399
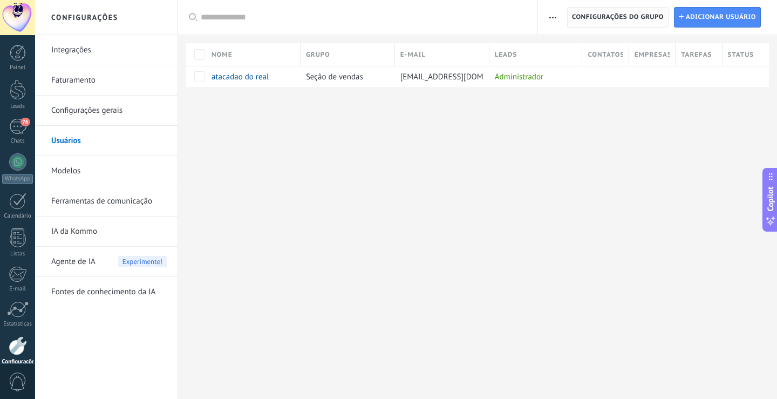
click at [627, 21] on span "Configurações do grupo" at bounding box center [618, 17] width 92 height 19
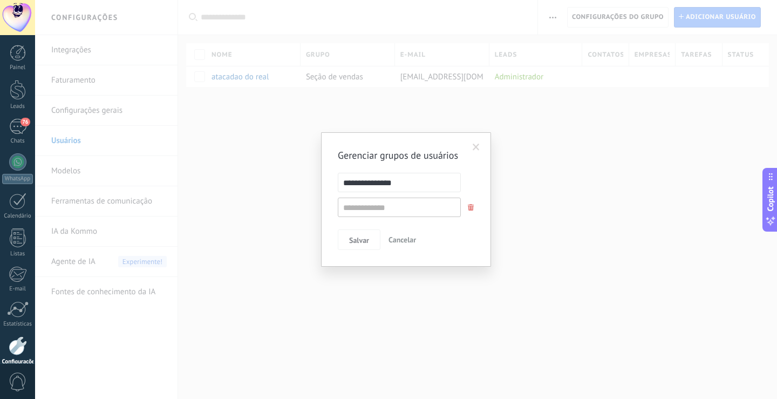
click at [471, 147] on span at bounding box center [476, 147] width 18 height 18
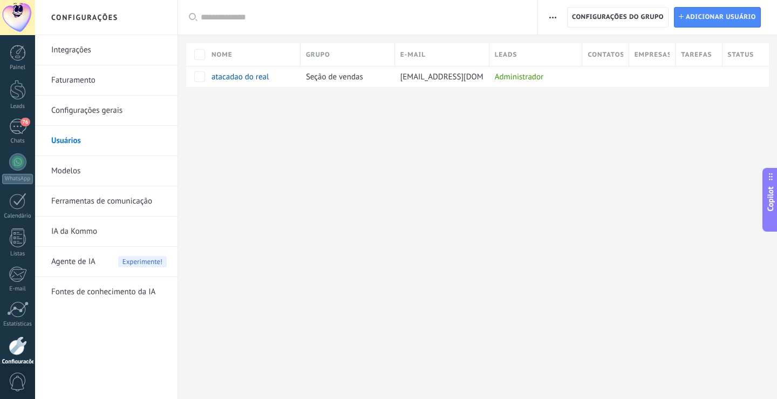
click at [239, 61] on div "Nome" at bounding box center [253, 54] width 94 height 23
click at [237, 163] on div "Configurações Integrações Faturamento Configurações gerais Usuários Modelos Fer…" at bounding box center [406, 199] width 742 height 399
click at [120, 109] on link "Configurações gerais" at bounding box center [109, 111] width 116 height 30
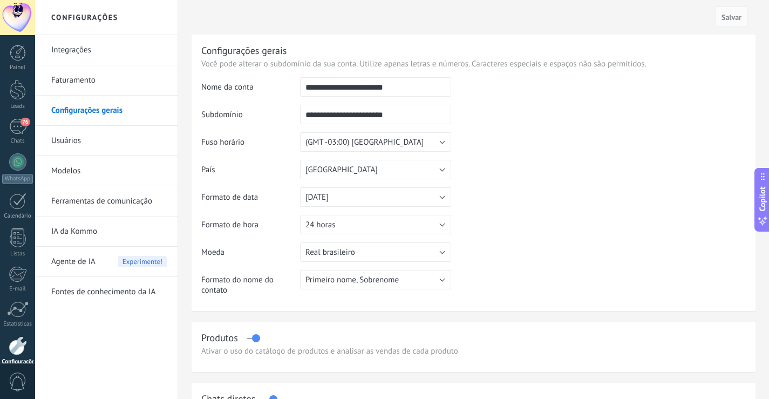
click at [423, 90] on input "**********" at bounding box center [375, 86] width 151 height 19
click at [137, 145] on link "Usuários" at bounding box center [109, 141] width 116 height 30
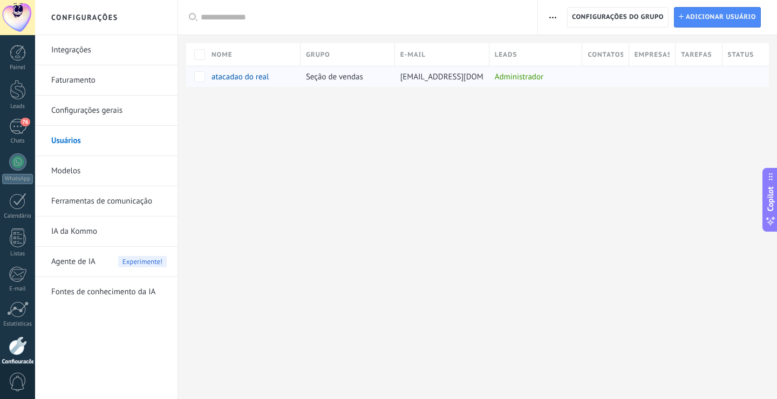
click at [519, 77] on div "Administrador" at bounding box center [534, 76] width 88 height 21
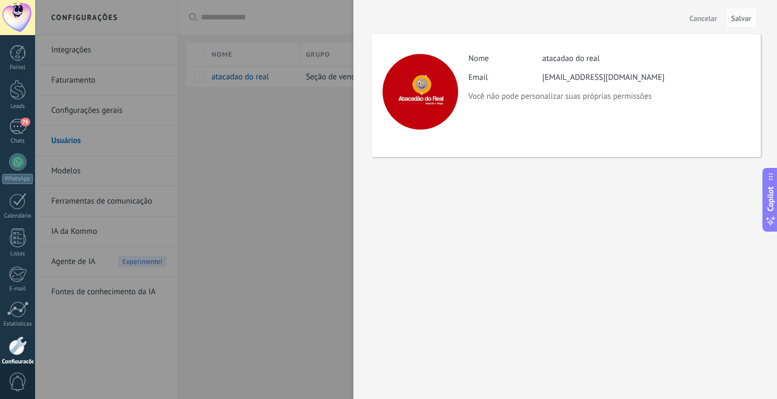
click at [425, 118] on div at bounding box center [421, 92] width 76 height 76
click at [357, 165] on div "Cancelar Salvar Atividade Nome atacadao do real Email [EMAIL_ADDRESS][DOMAIN_NA…" at bounding box center [566, 199] width 424 height 399
click at [326, 161] on div at bounding box center [388, 199] width 777 height 399
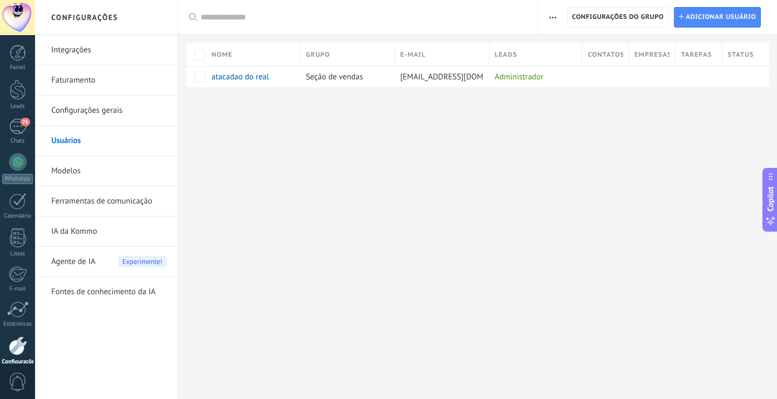
click at [139, 174] on link "Modelos" at bounding box center [109, 171] width 116 height 30
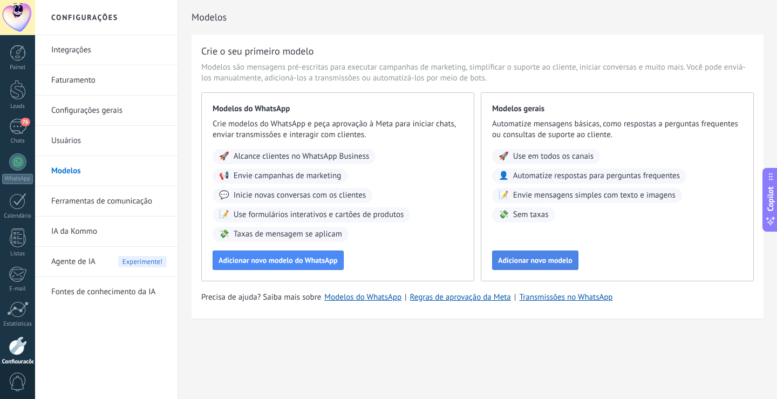
click at [532, 265] on button "Adicionar novo modelo" at bounding box center [535, 259] width 86 height 19
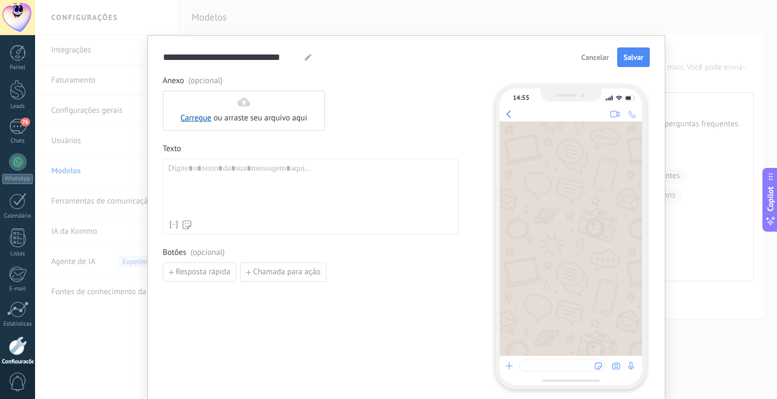
click at [232, 169] on div at bounding box center [310, 189] width 285 height 51
click at [594, 59] on span "Cancelar" at bounding box center [595, 57] width 28 height 8
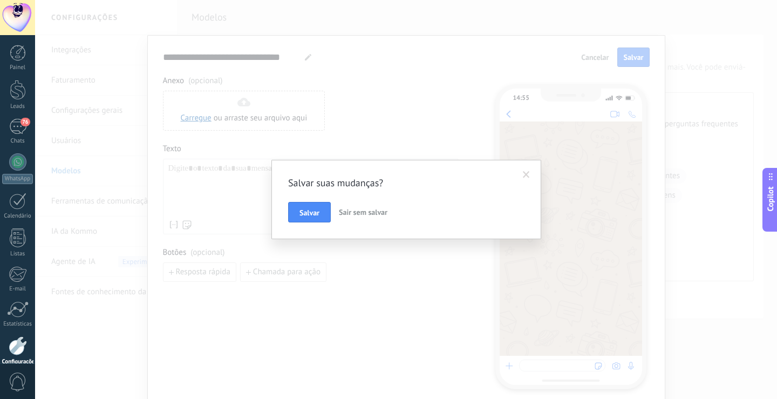
click at [345, 212] on span "Sair sem salvar" at bounding box center [363, 212] width 49 height 10
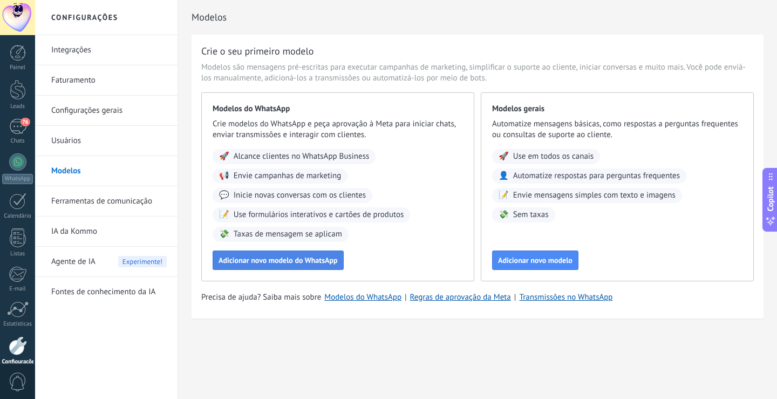
click at [284, 263] on span "Adicionar novo modelo do WhatsApp" at bounding box center [278, 260] width 119 height 8
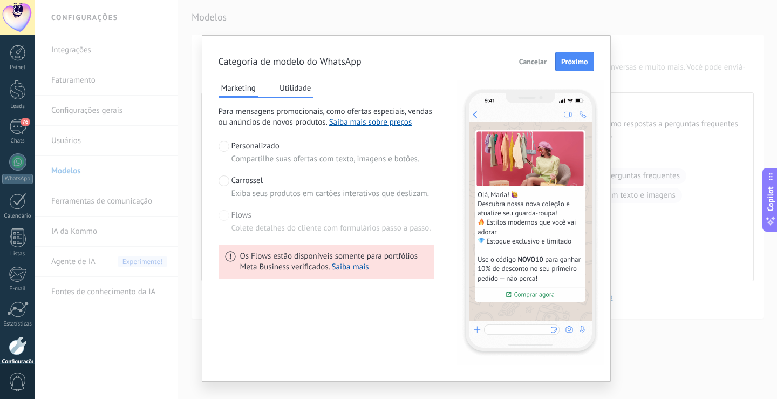
click at [531, 65] on span "Cancelar" at bounding box center [533, 62] width 28 height 8
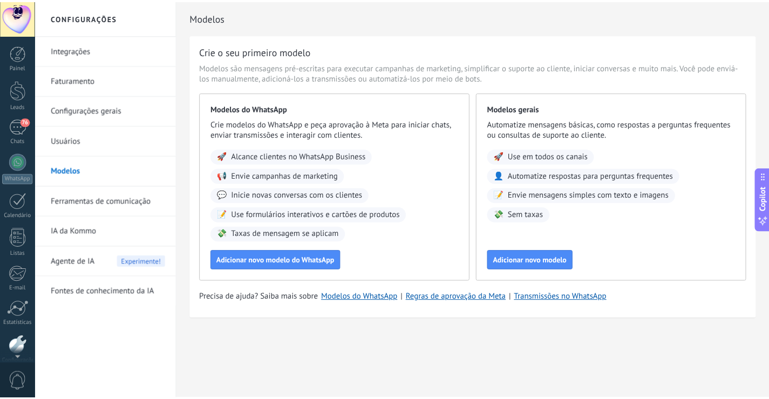
scroll to position [50, 0]
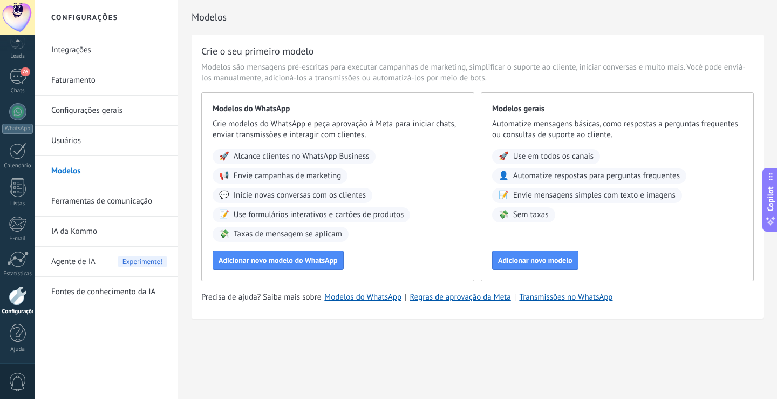
click at [77, 194] on link "Ferramentas de comunicação" at bounding box center [109, 201] width 116 height 30
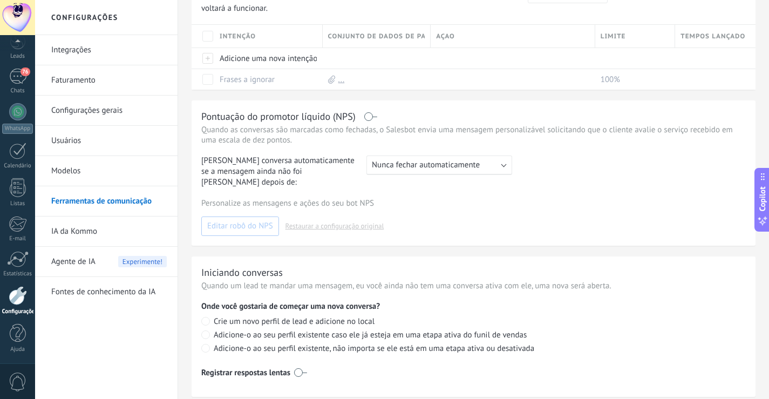
scroll to position [376, 0]
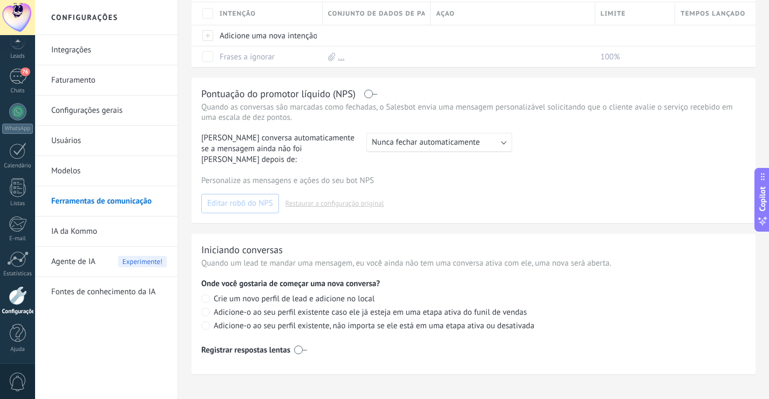
click at [98, 235] on link "IA da Kommo" at bounding box center [109, 231] width 116 height 30
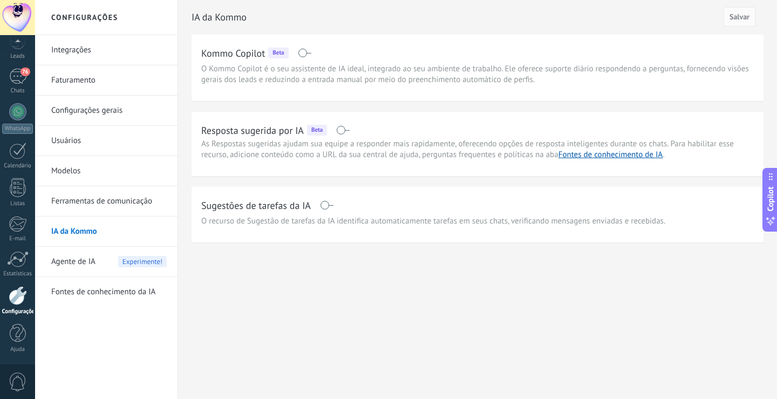
click at [92, 261] on span "Agente de IA" at bounding box center [73, 262] width 44 height 30
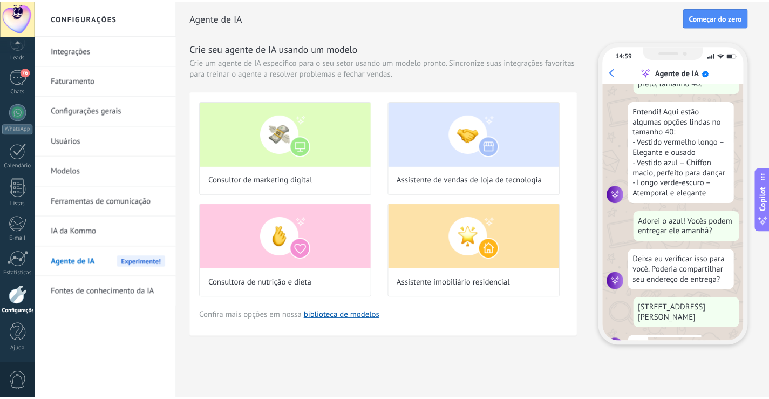
scroll to position [186, 0]
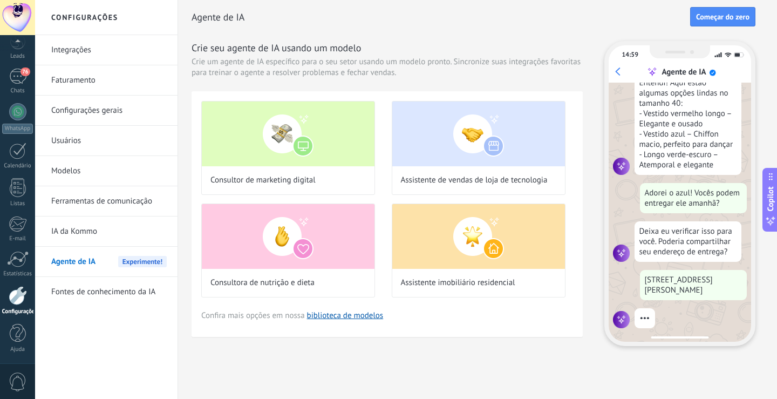
click at [110, 293] on link "Fontes de conhecimento da IA" at bounding box center [109, 292] width 116 height 30
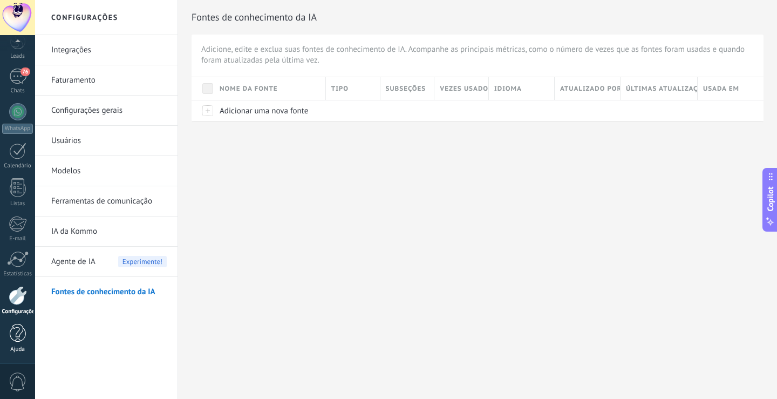
click at [23, 333] on div at bounding box center [18, 333] width 16 height 19
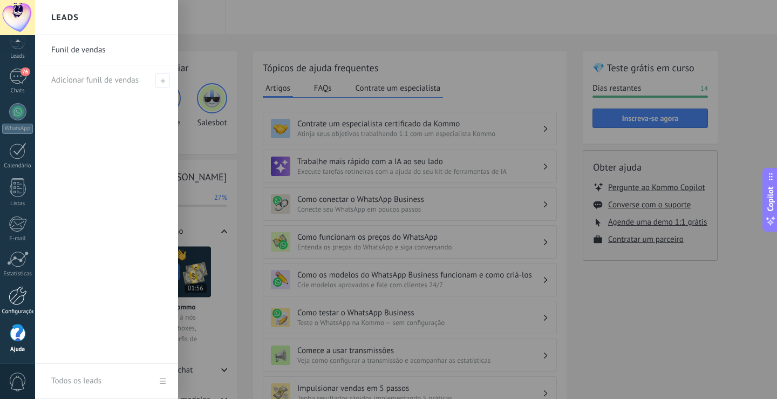
click at [19, 310] on div "Configurações" at bounding box center [17, 311] width 31 height 7
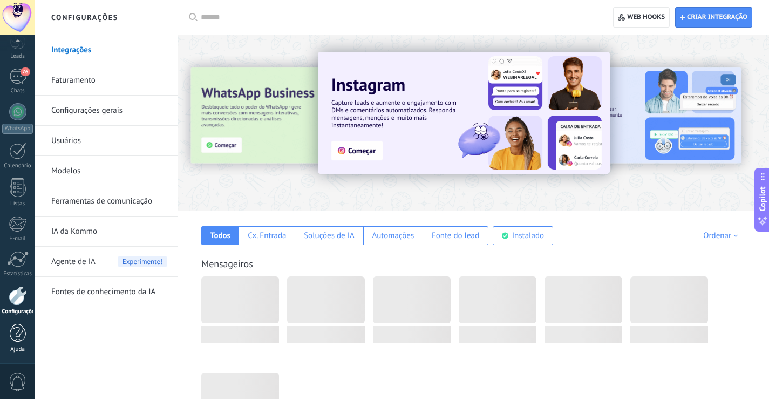
click at [21, 338] on div at bounding box center [18, 333] width 16 height 19
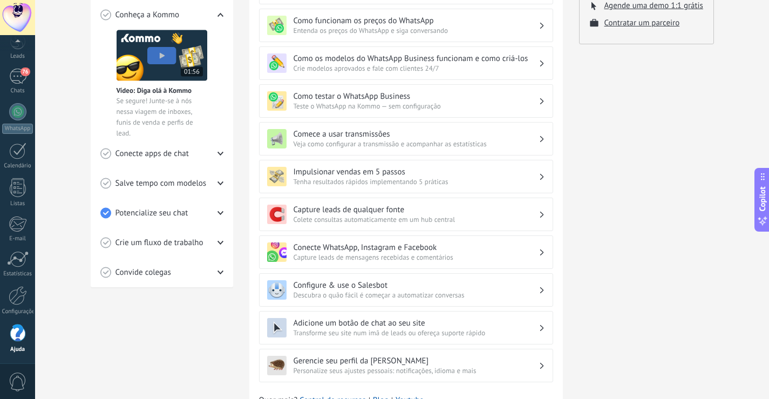
scroll to position [270, 0]
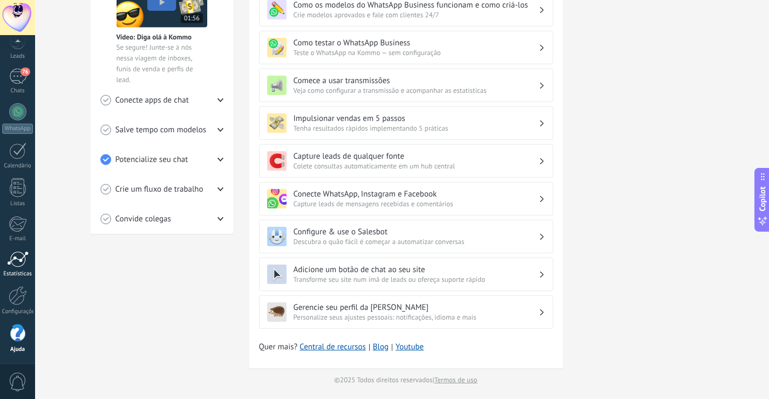
click at [11, 275] on div "Estatísticas" at bounding box center [17, 273] width 31 height 7
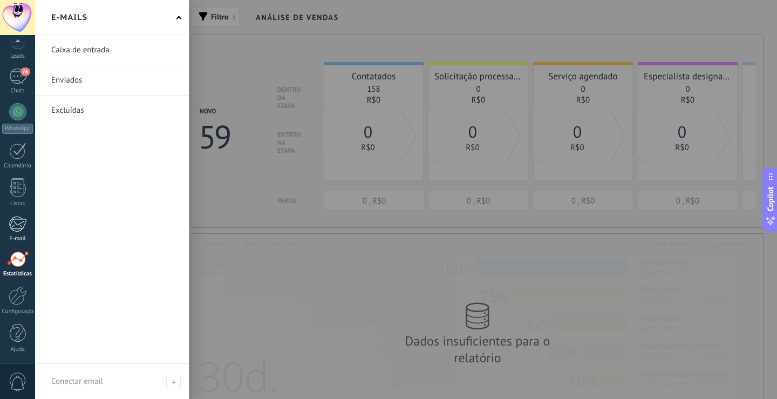
click at [13, 229] on div at bounding box center [18, 224] width 18 height 16
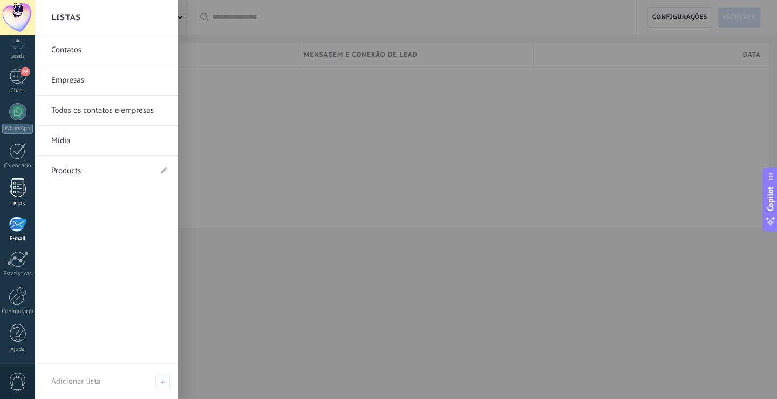
click at [17, 192] on div at bounding box center [18, 187] width 16 height 19
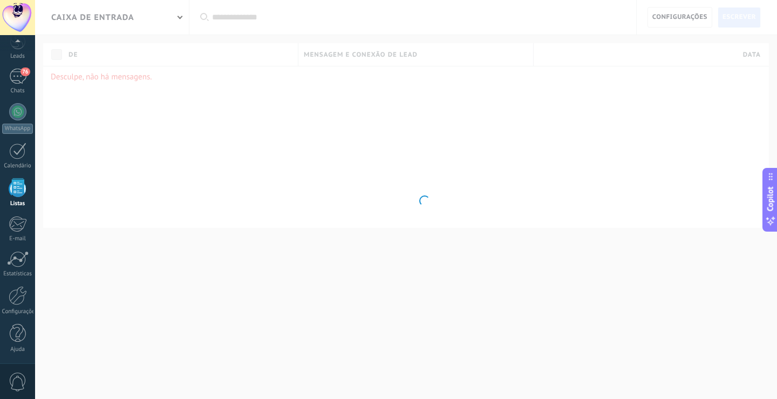
click at [17, 192] on div at bounding box center [18, 187] width 16 height 19
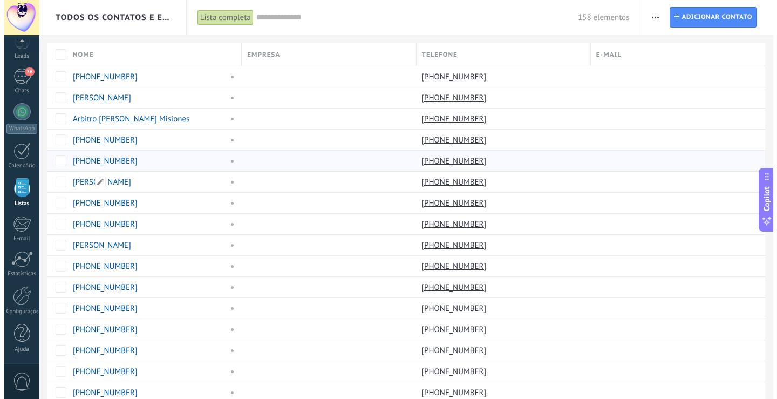
scroll to position [28, 0]
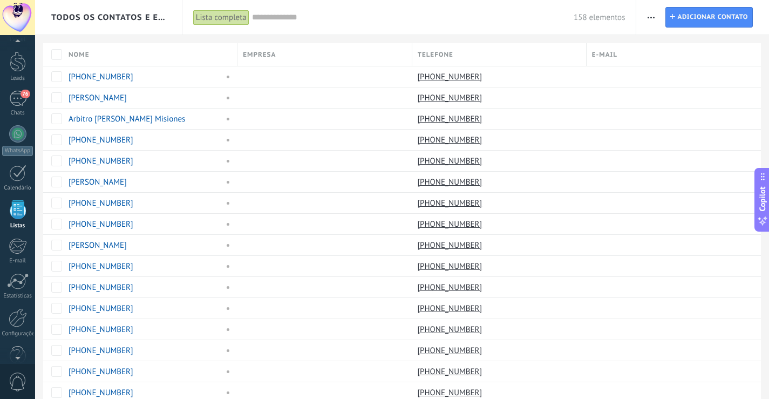
click at [266, 53] on span "Empresa" at bounding box center [259, 55] width 33 height 10
click at [16, 171] on div at bounding box center [17, 173] width 17 height 17
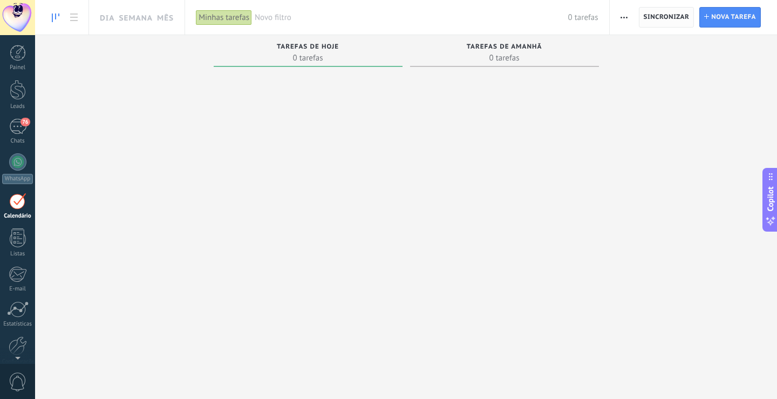
click at [660, 11] on span "Sincronizar" at bounding box center [667, 17] width 46 height 19
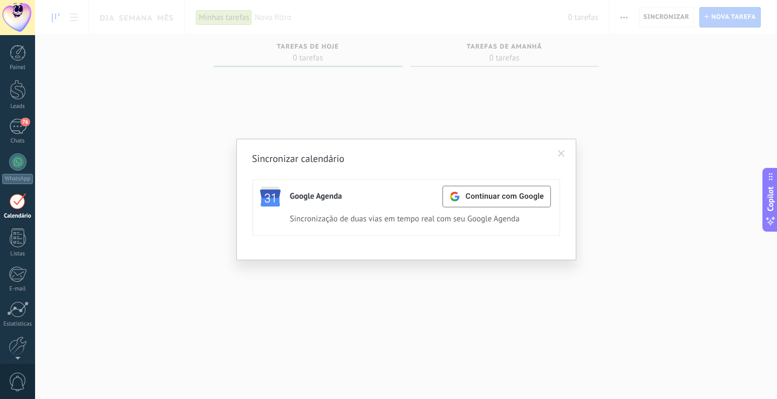
click at [562, 154] on span at bounding box center [561, 154] width 7 height 8
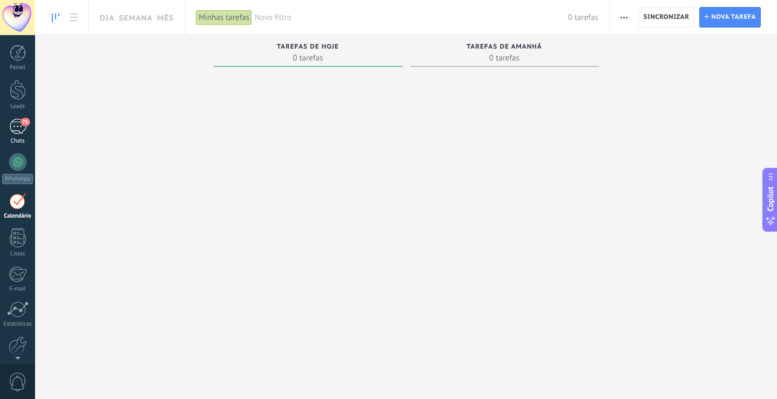
click at [14, 134] on div "76" at bounding box center [17, 127] width 17 height 16
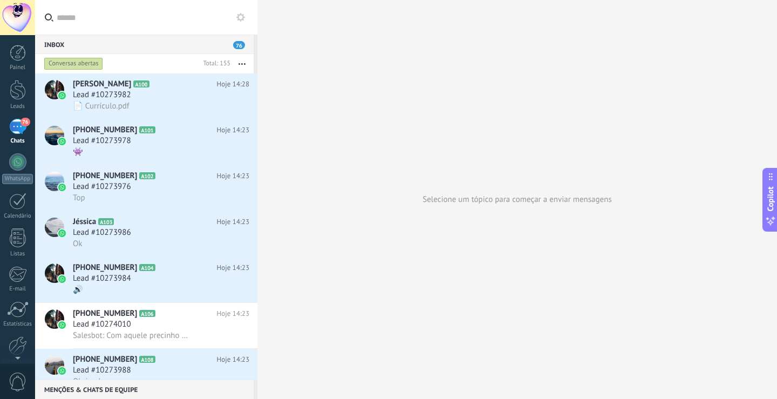
click at [239, 12] on button at bounding box center [240, 17] width 13 height 13
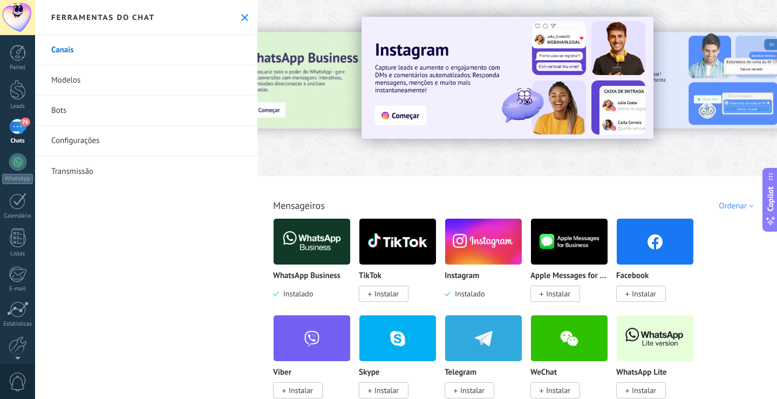
click at [211, 82] on link "Modelos" at bounding box center [146, 80] width 222 height 30
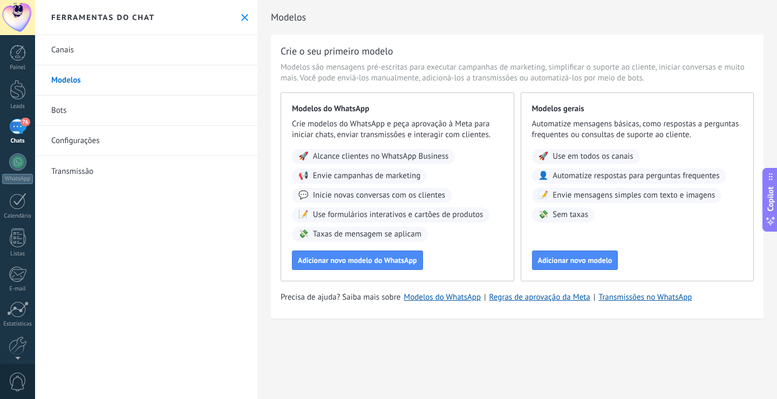
click at [186, 111] on link "Bots" at bounding box center [146, 111] width 222 height 30
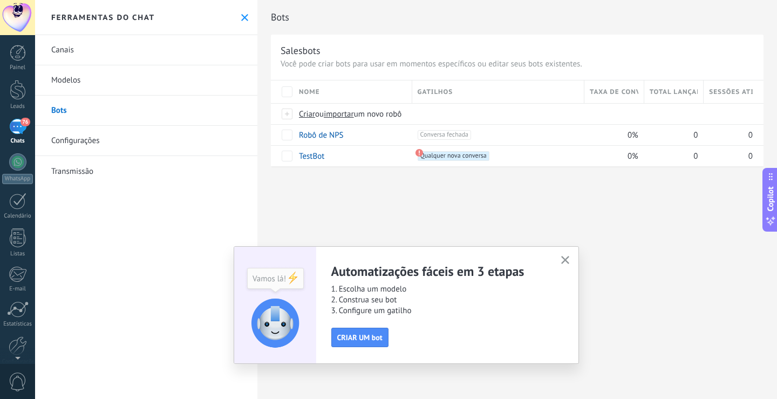
click at [183, 138] on link "Configurações" at bounding box center [146, 141] width 222 height 30
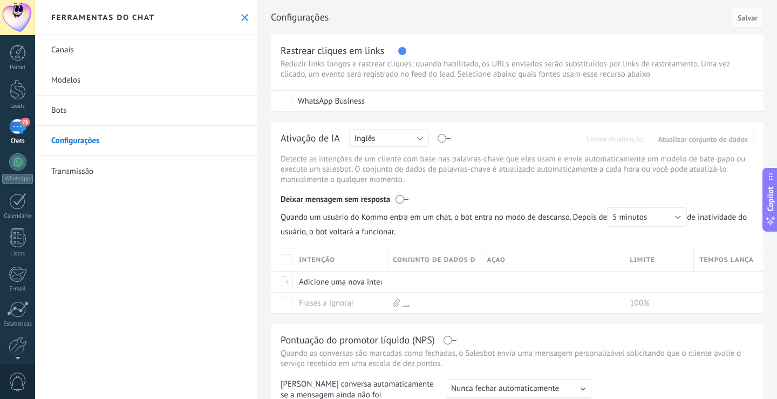
click at [177, 174] on link "Transmissão" at bounding box center [146, 171] width 222 height 30
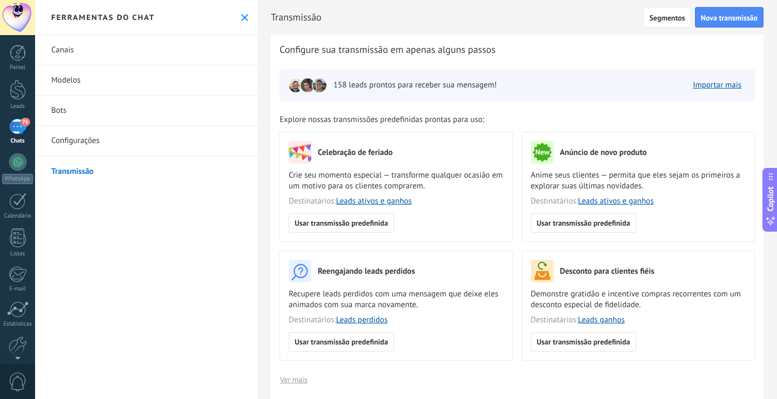
click at [175, 42] on link "Canais" at bounding box center [146, 50] width 222 height 30
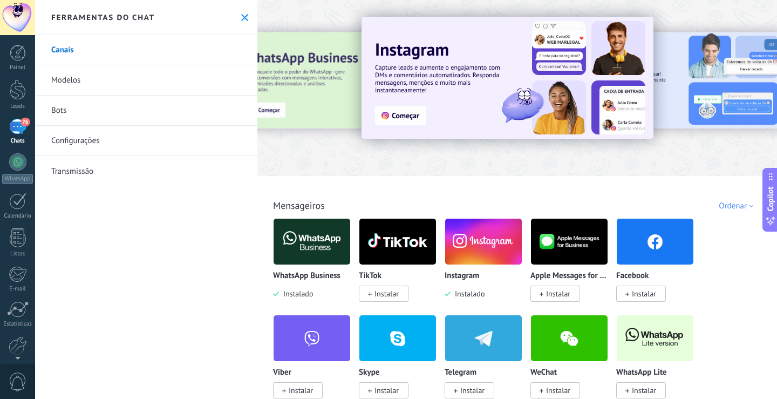
click at [240, 18] on button at bounding box center [244, 17] width 9 height 9
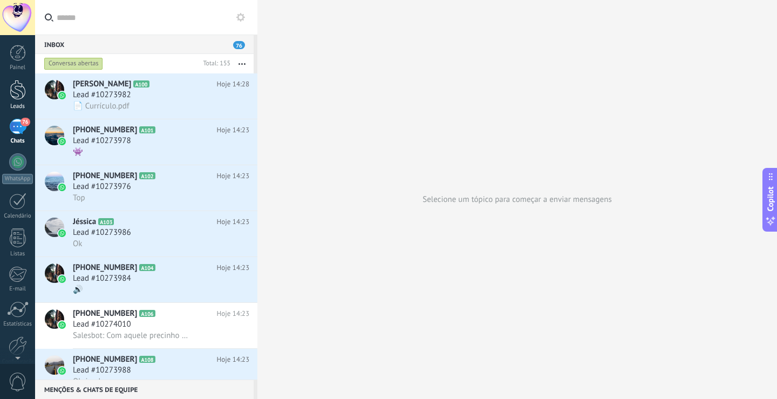
click at [7, 90] on link "Leads" at bounding box center [17, 95] width 35 height 30
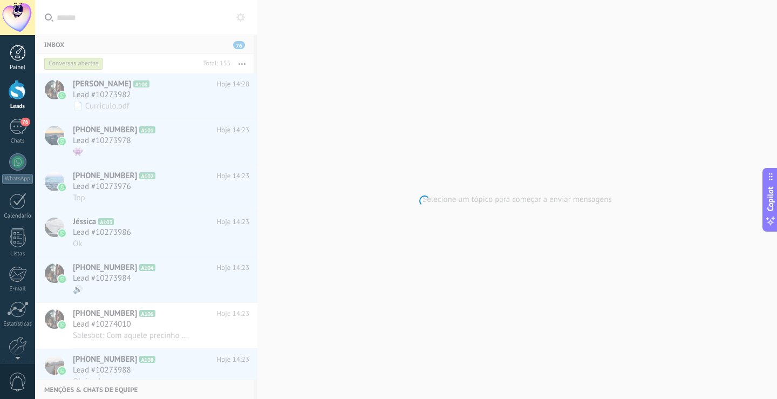
click at [15, 58] on div at bounding box center [18, 53] width 16 height 16
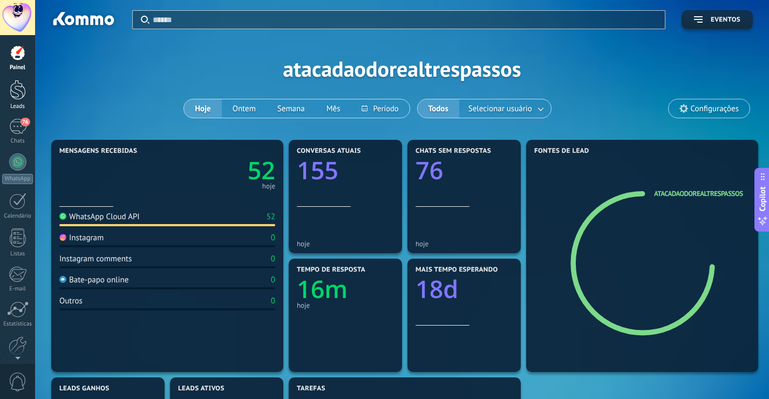
click at [18, 91] on div at bounding box center [18, 90] width 16 height 20
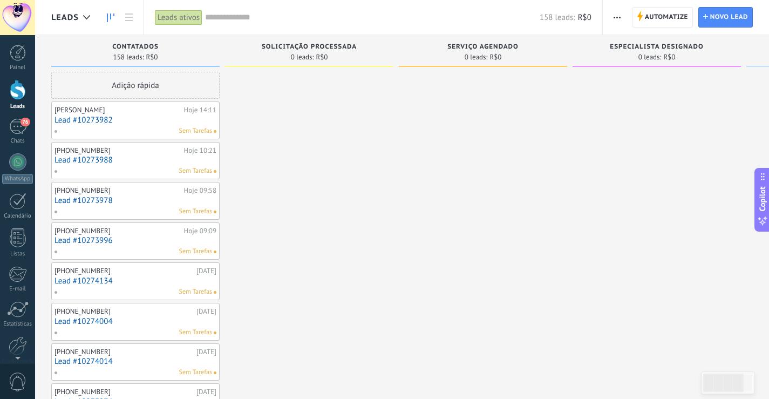
click at [203, 117] on link "Lead #10273982" at bounding box center [136, 120] width 162 height 9
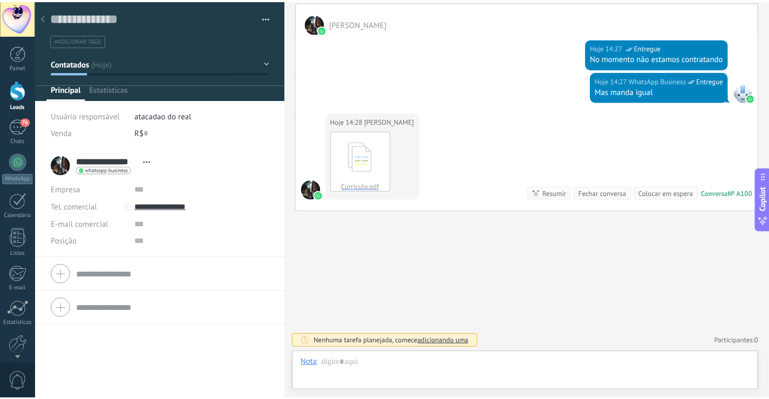
scroll to position [16, 0]
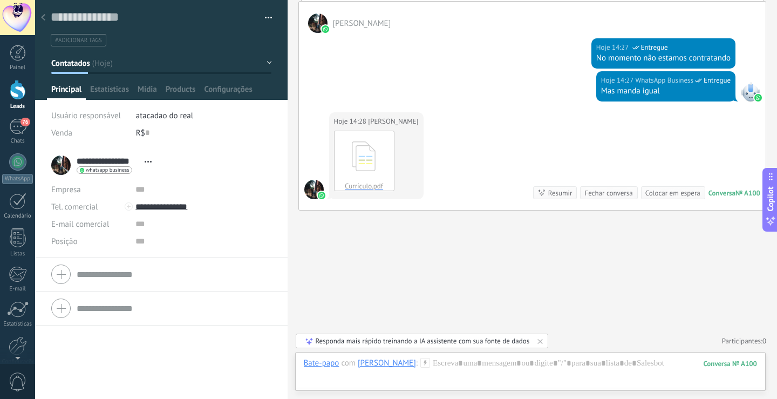
click at [144, 159] on span "Abrir detalhes Copiar nome Desvincular Contato principal" at bounding box center [148, 162] width 18 height 8
click at [119, 92] on span "Estatísticas" at bounding box center [109, 92] width 39 height 16
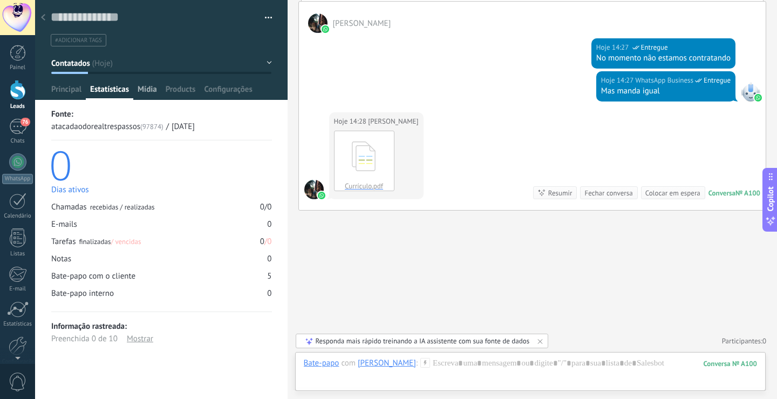
click at [144, 93] on span "Mídia" at bounding box center [147, 92] width 19 height 16
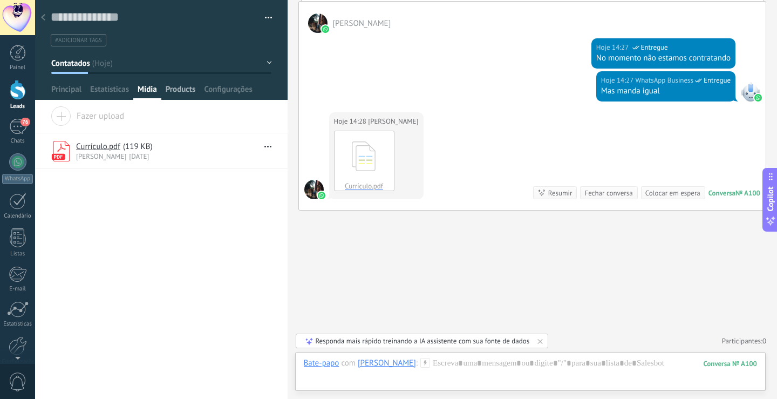
click at [178, 88] on span "Products" at bounding box center [181, 92] width 30 height 16
click at [152, 90] on span "Mídia" at bounding box center [147, 92] width 19 height 16
click at [221, 91] on span "Configurações" at bounding box center [228, 92] width 48 height 16
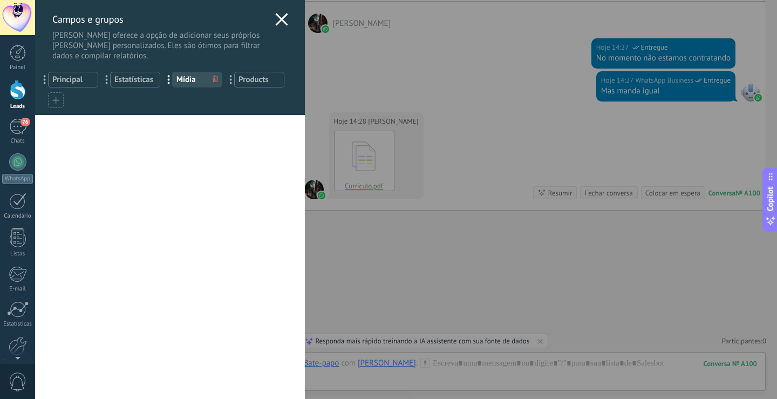
click at [275, 19] on icon at bounding box center [281, 19] width 13 height 13
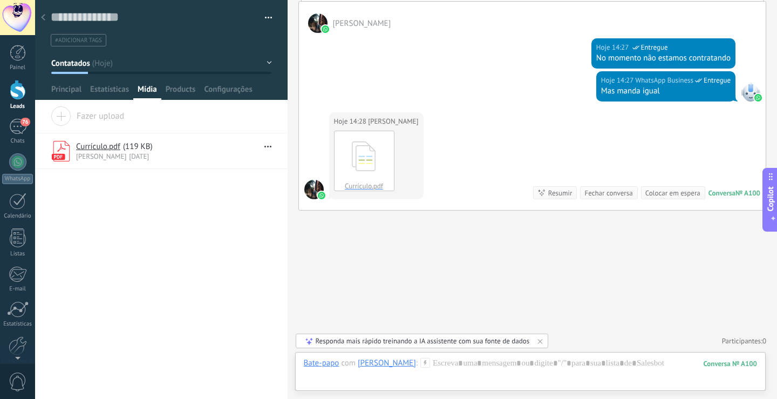
click at [265, 20] on span "button" at bounding box center [269, 19] width 8 height 2
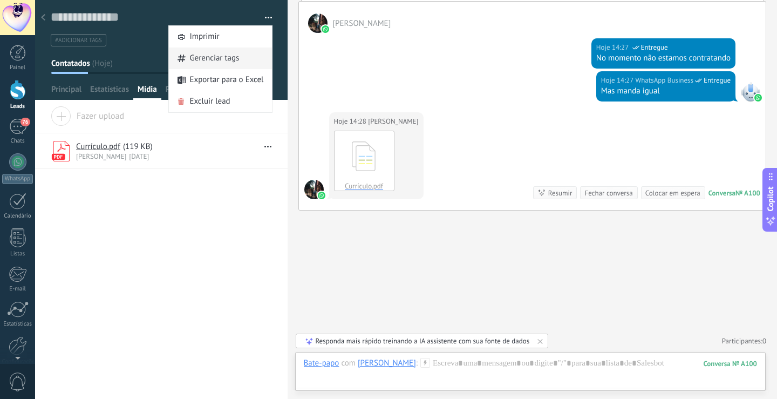
click at [218, 57] on span "Gerenciar tags" at bounding box center [214, 59] width 50 height 22
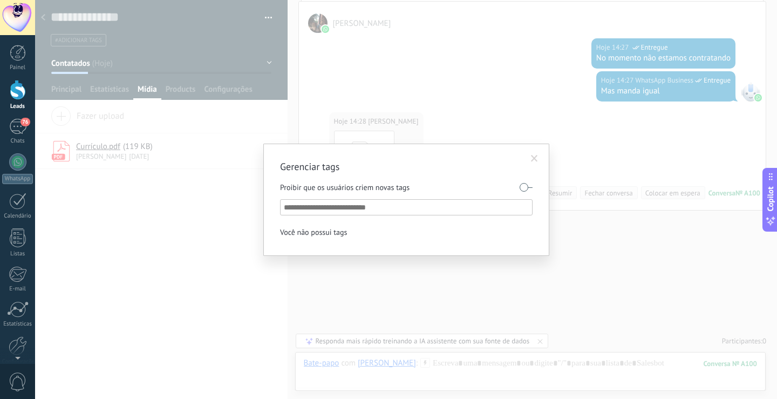
click at [535, 157] on span at bounding box center [534, 159] width 7 height 8
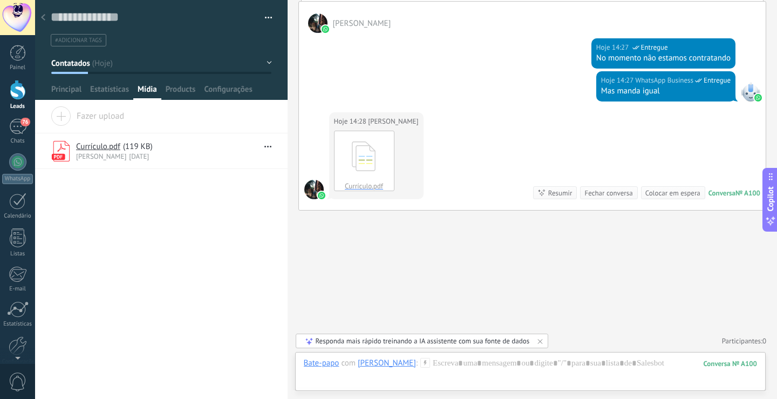
click at [10, 28] on div at bounding box center [17, 17] width 35 height 35
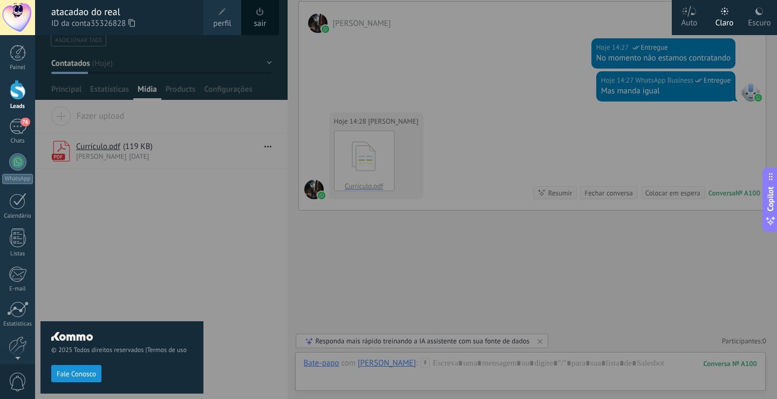
click at [213, 15] on link "perfil" at bounding box center [223, 17] width 38 height 35
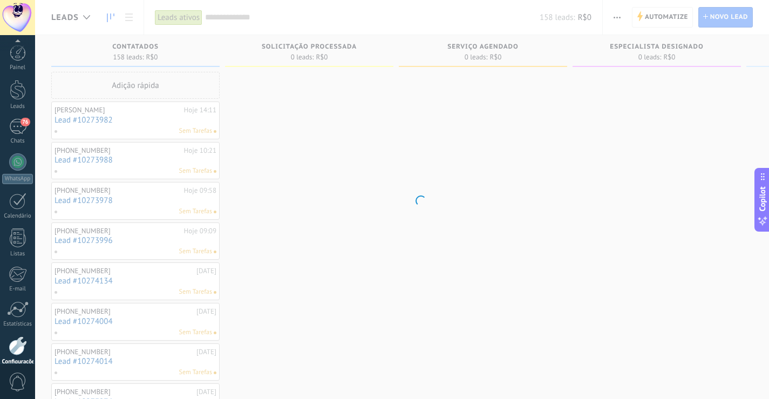
scroll to position [50, 0]
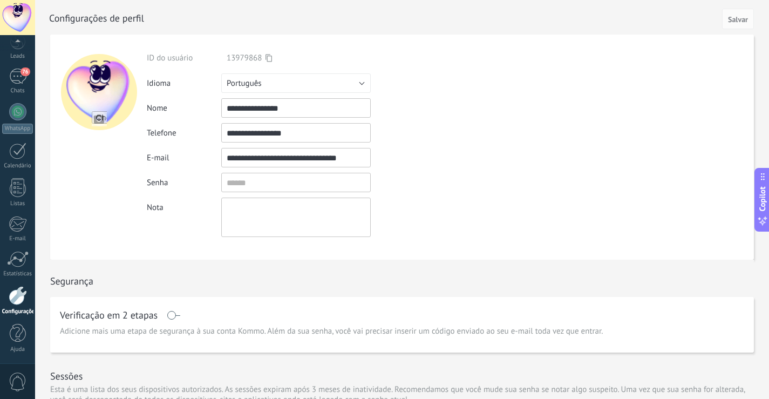
click at [101, 118] on input "file" at bounding box center [99, 118] width 15 height 15
click at [105, 117] on input "file" at bounding box center [99, 118] width 15 height 15
type input "**********"
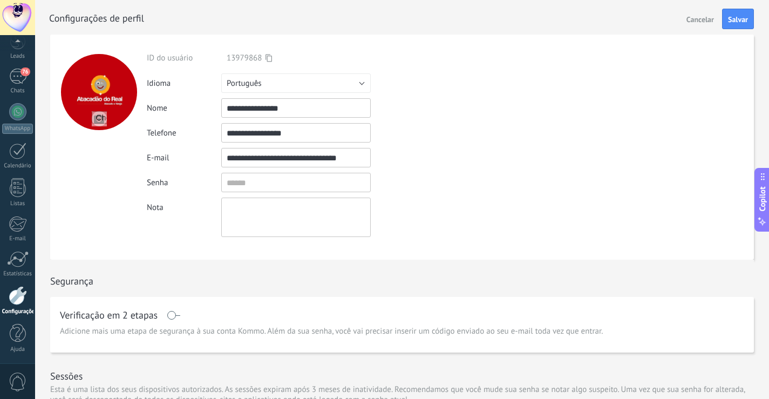
click at [102, 119] on input "file" at bounding box center [99, 118] width 15 height 15
click at [93, 118] on input "file" at bounding box center [99, 118] width 15 height 15
drag, startPoint x: 102, startPoint y: 85, endPoint x: 86, endPoint y: 134, distance: 52.2
click at [86, 134] on div at bounding box center [98, 147] width 97 height 225
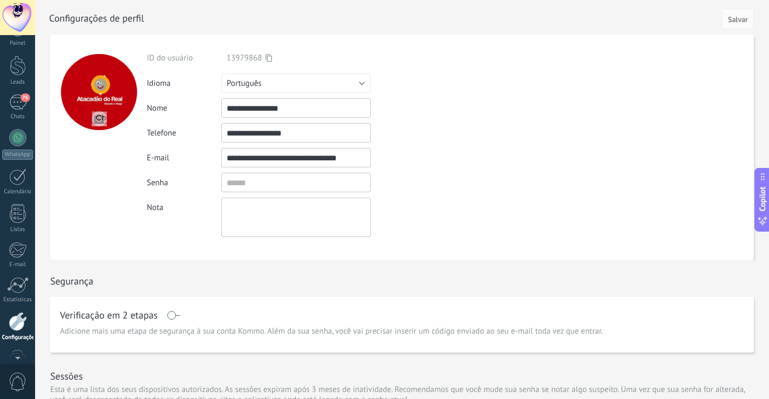
scroll to position [0, 0]
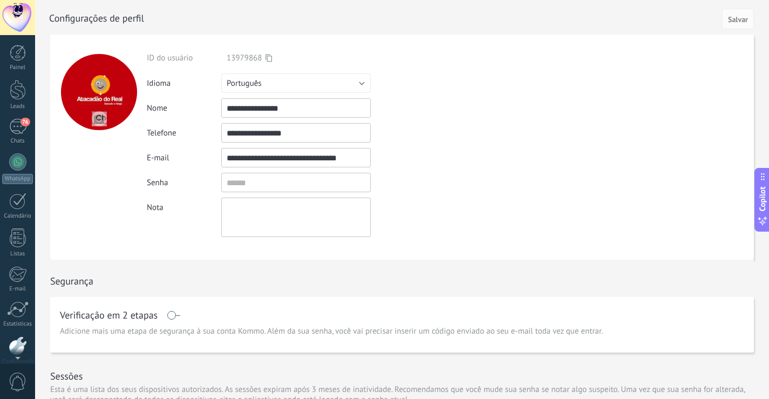
click at [18, 39] on div "Painel Leads 76 Chats WhatsApp Clientes" at bounding box center [35, 199] width 70 height 329
click at [24, 15] on div at bounding box center [17, 17] width 35 height 35
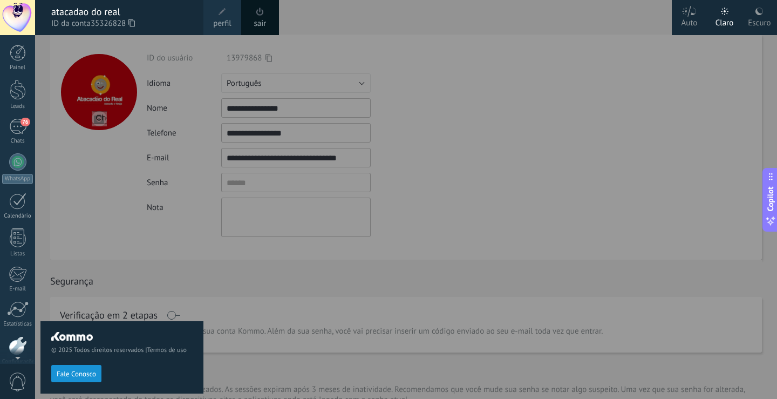
click at [224, 17] on span at bounding box center [222, 12] width 12 height 12
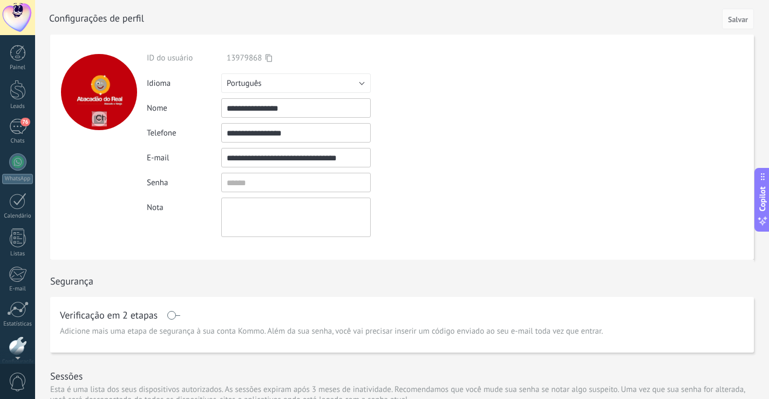
scroll to position [50, 0]
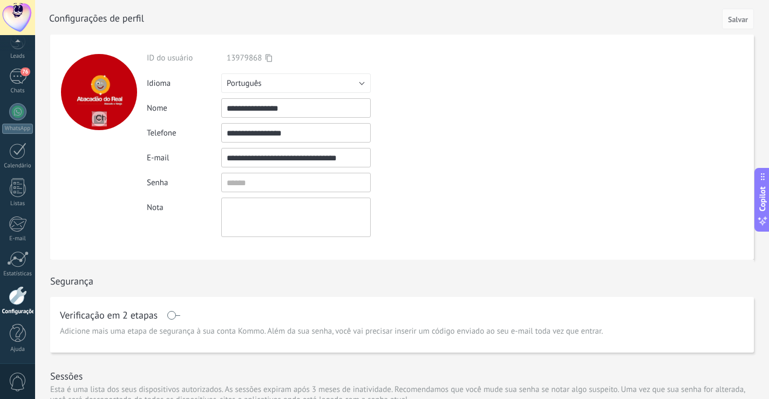
click at [762, 189] on span "Copilot" at bounding box center [762, 198] width 11 height 25
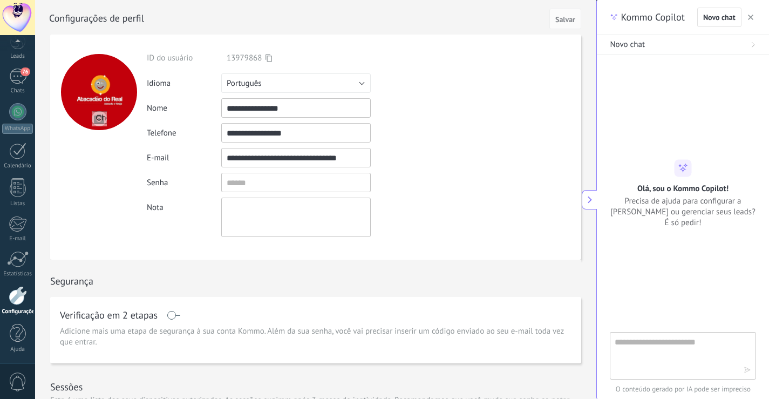
scroll to position [16, 0]
click at [263, 259] on div "**********" at bounding box center [317, 147] width 341 height 225
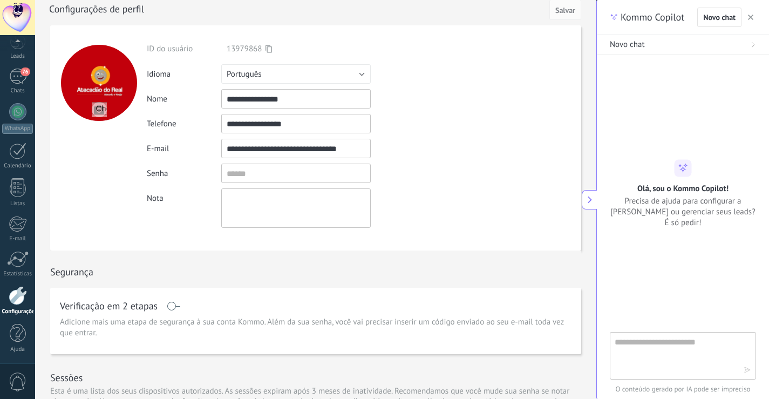
scroll to position [0, 0]
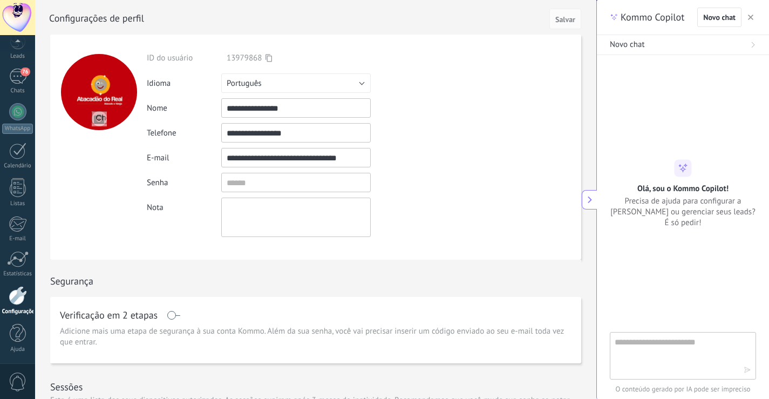
click at [129, 93] on div at bounding box center [99, 92] width 76 height 76
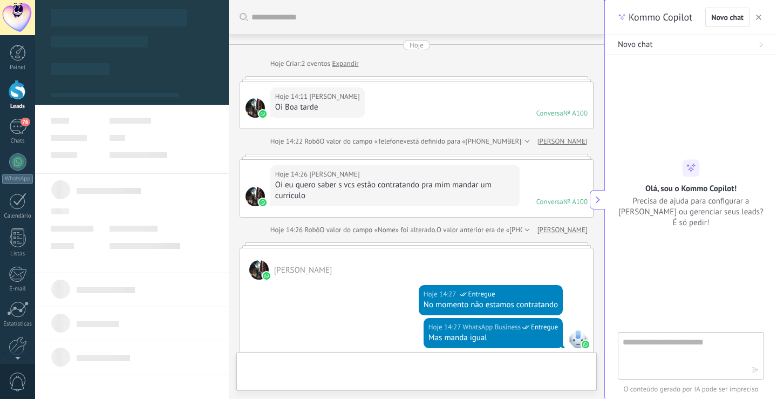
scroll to position [270, 0]
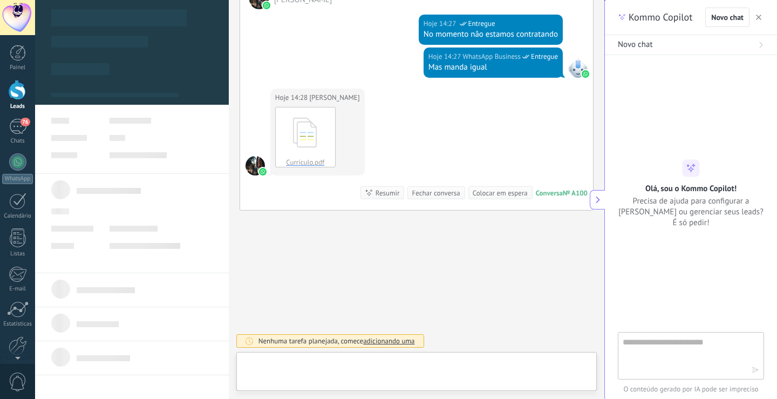
type textarea "**********"
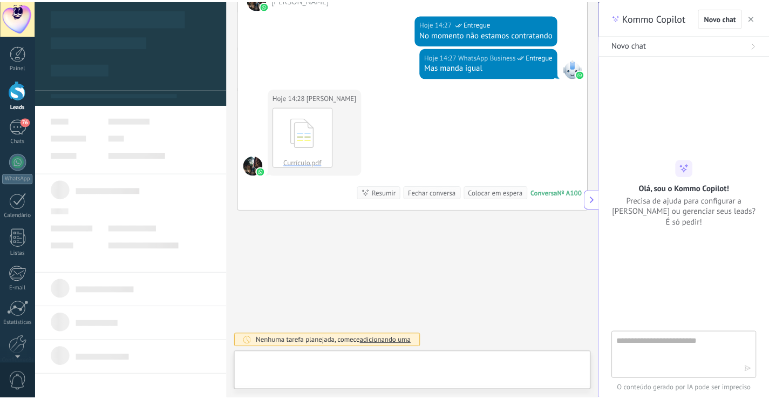
scroll to position [16, 0]
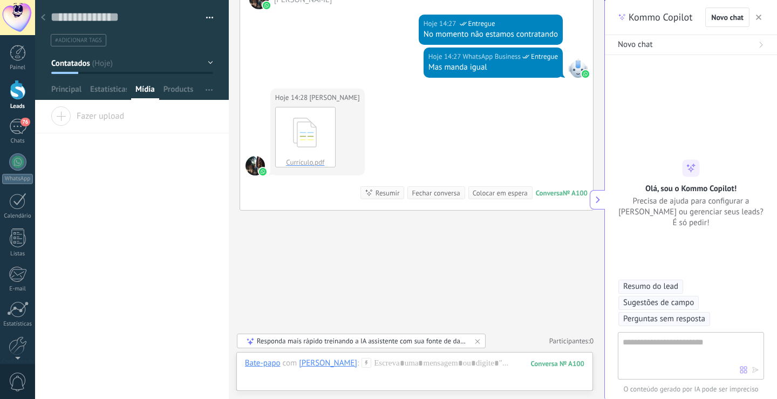
click at [18, 11] on div at bounding box center [17, 17] width 35 height 35
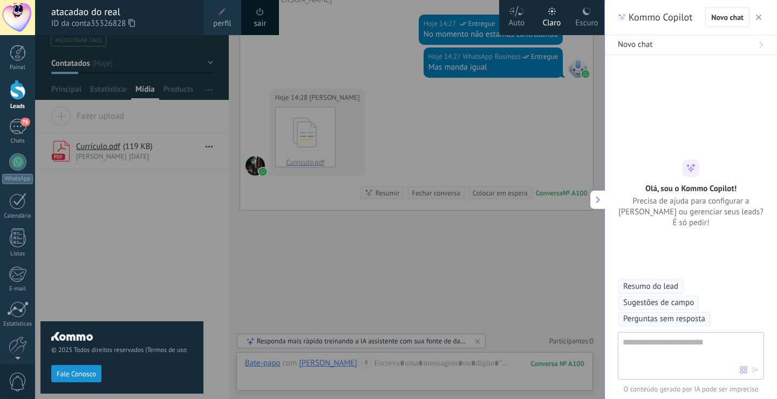
click at [218, 16] on span at bounding box center [222, 12] width 12 height 12
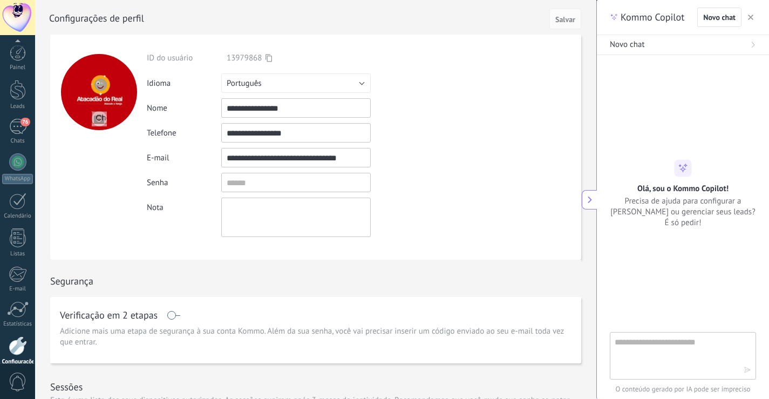
scroll to position [50, 0]
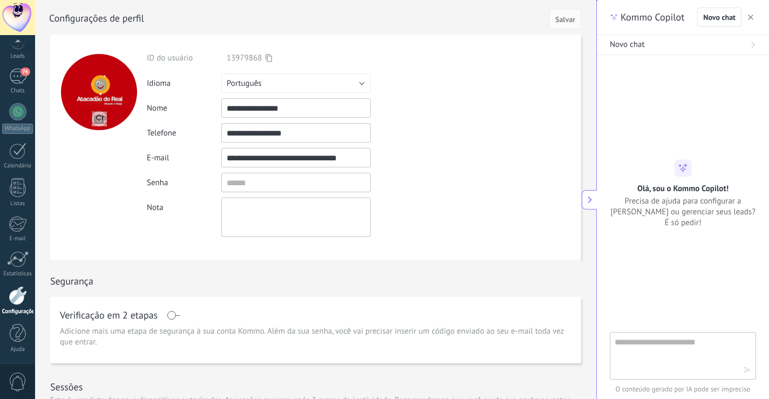
click at [102, 117] on input "file" at bounding box center [99, 118] width 15 height 15
click at [103, 114] on input "file" at bounding box center [99, 118] width 15 height 15
type input "**********"
click at [18, 82] on div "76" at bounding box center [17, 77] width 17 height 16
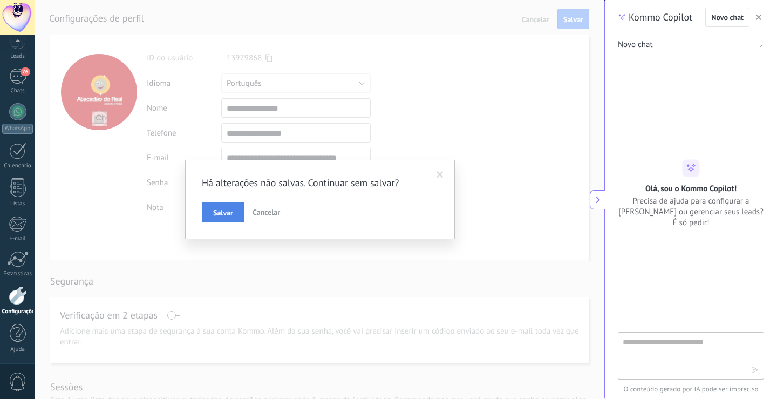
click at [216, 218] on button "Salvar" at bounding box center [223, 212] width 43 height 21
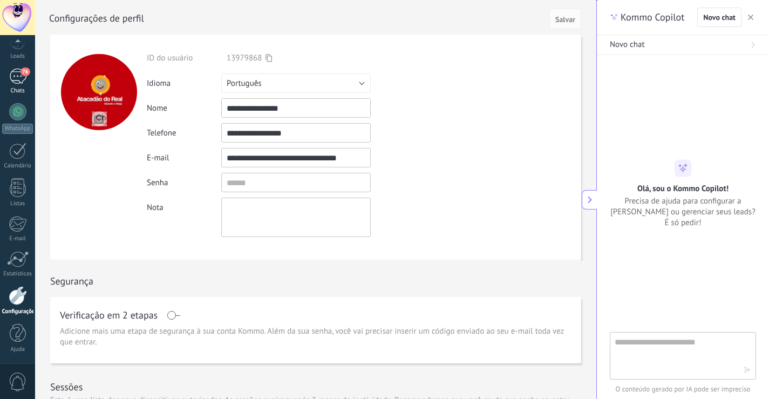
click at [26, 79] on div "76" at bounding box center [17, 77] width 17 height 16
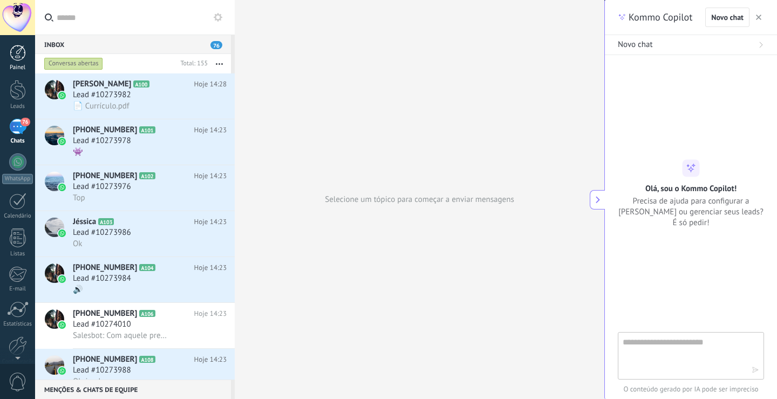
click at [22, 56] on div at bounding box center [18, 53] width 16 height 16
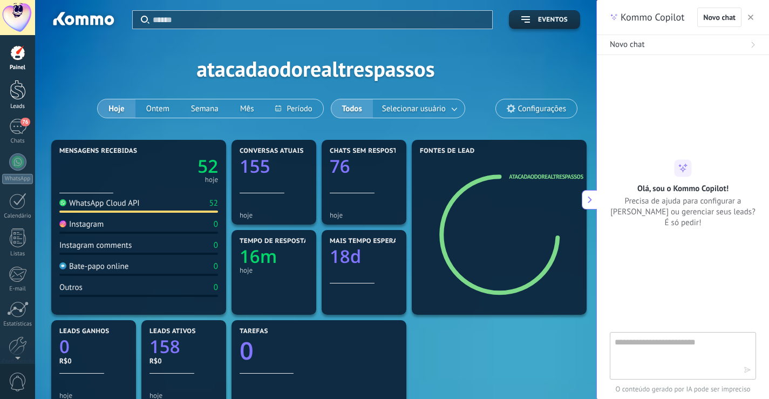
click at [18, 92] on div at bounding box center [18, 90] width 16 height 20
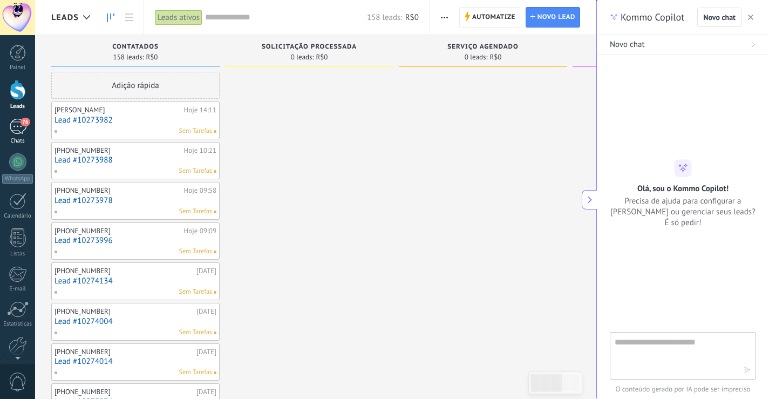
click at [19, 121] on div "76" at bounding box center [17, 127] width 17 height 16
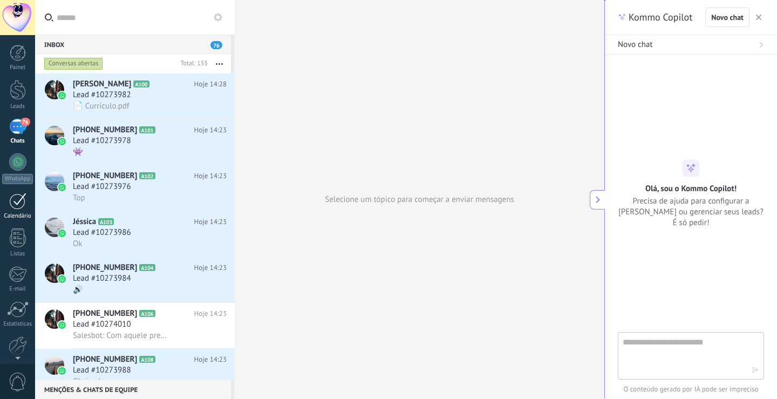
click at [6, 219] on div "Calendário" at bounding box center [17, 216] width 31 height 7
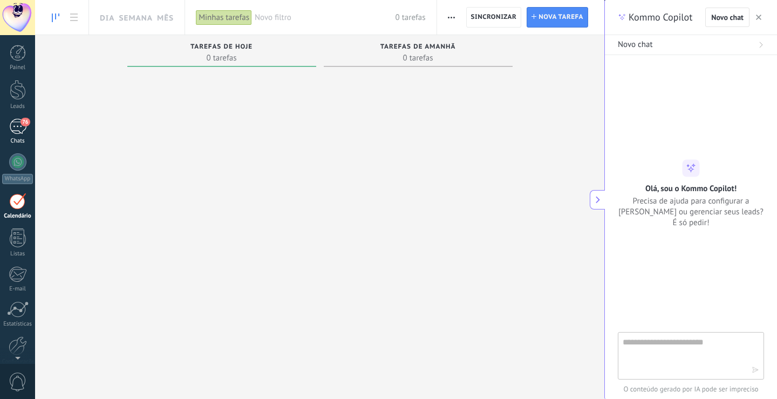
click at [4, 123] on link "76 Chats" at bounding box center [17, 132] width 35 height 26
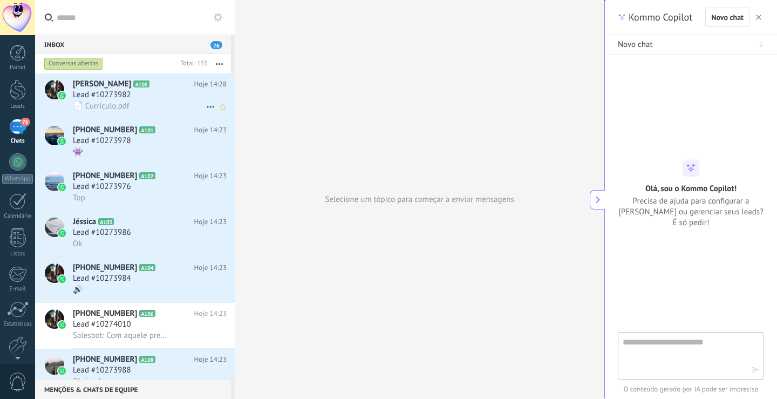
click at [110, 80] on span "[PERSON_NAME]" at bounding box center [102, 84] width 58 height 11
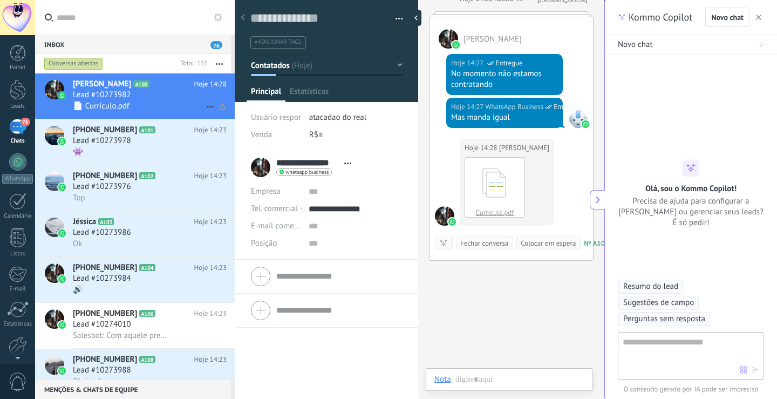
scroll to position [16, 0]
click at [394, 64] on button "Contatados" at bounding box center [327, 65] width 152 height 19
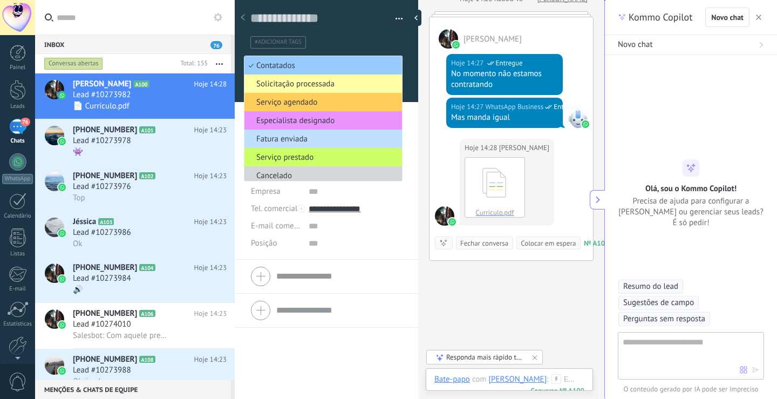
click at [380, 80] on span "Solicitação processada" at bounding box center [322, 84] width 154 height 10
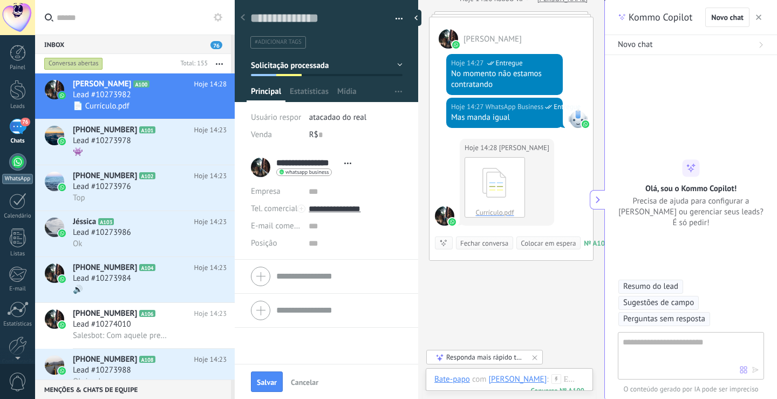
click at [24, 162] on div at bounding box center [17, 161] width 17 height 17
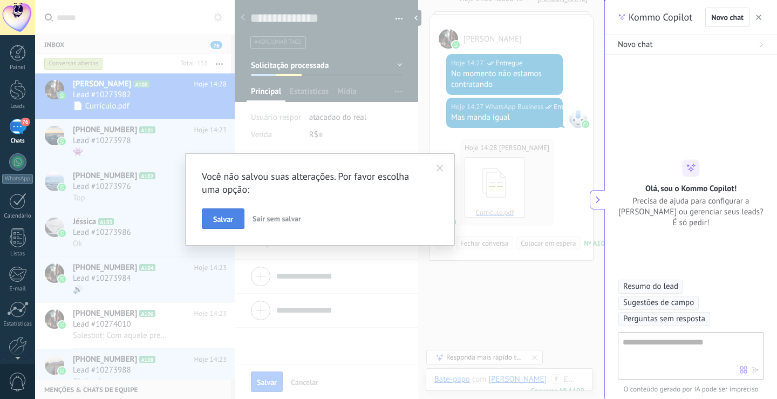
click at [232, 226] on button "Salvar" at bounding box center [223, 218] width 43 height 21
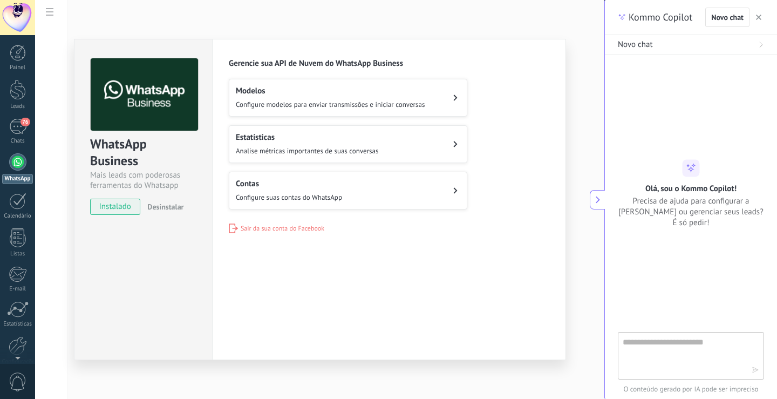
click at [265, 110] on button "Modelos Configure modelos para enviar transmissões e iniciar conversas" at bounding box center [348, 98] width 239 height 38
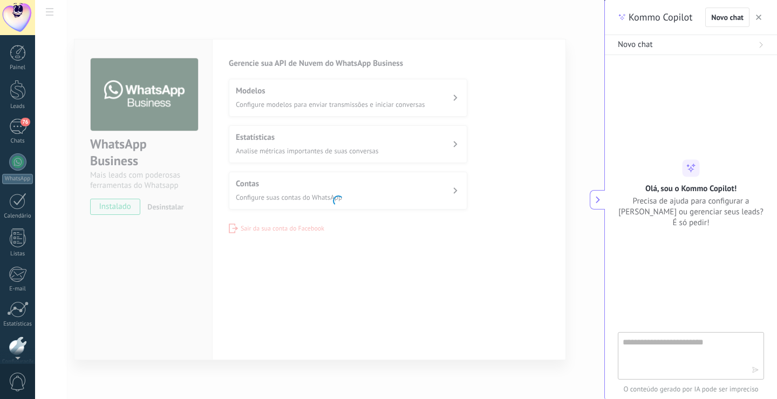
scroll to position [50, 0]
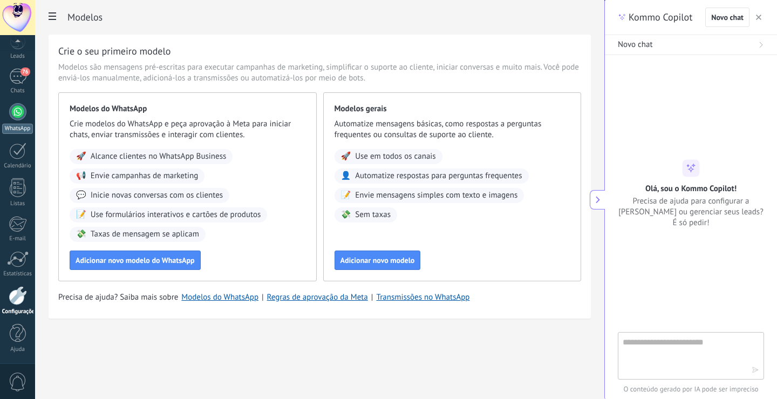
click at [32, 122] on link "WhatsApp" at bounding box center [17, 118] width 35 height 31
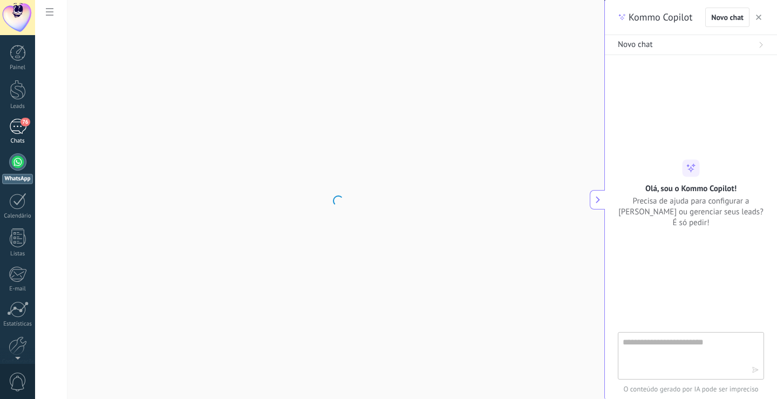
click at [26, 127] on link "76 Chats" at bounding box center [17, 132] width 35 height 26
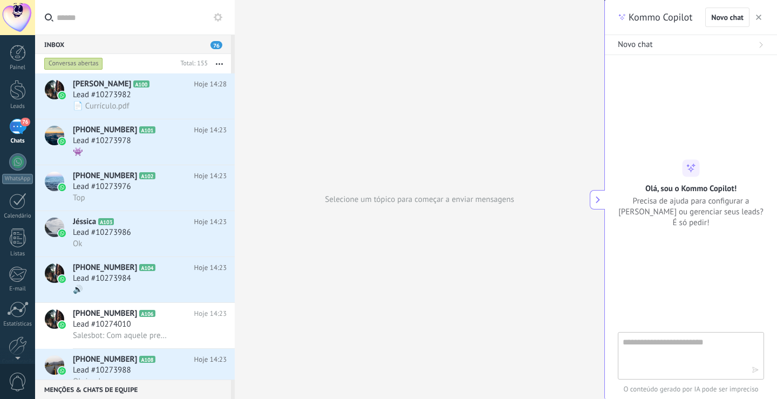
click at [758, 17] on use "button" at bounding box center [758, 17] width 5 height 5
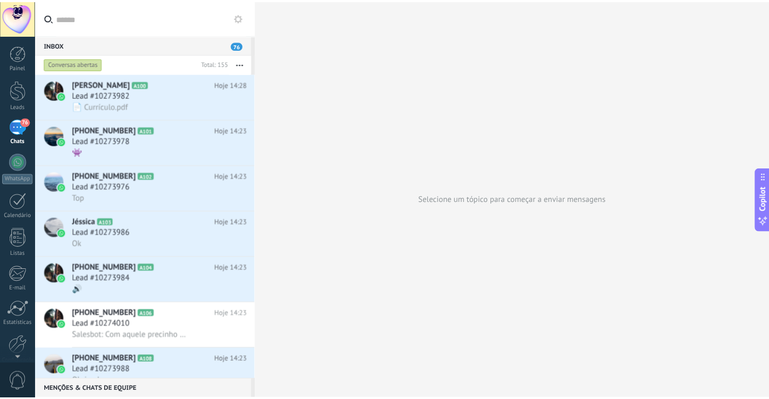
scroll to position [10, 0]
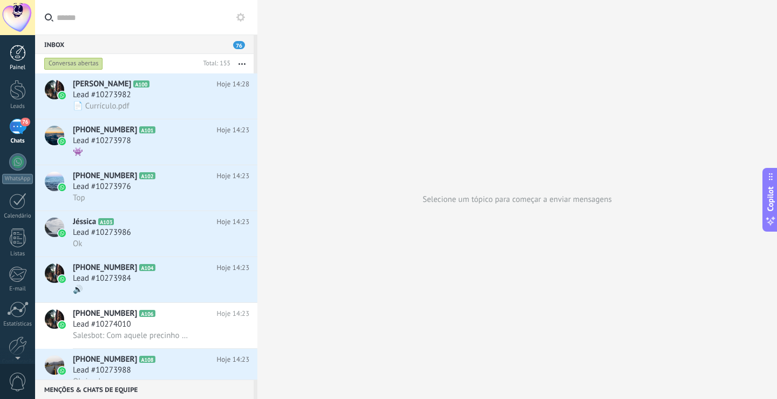
click at [27, 61] on link "Painel" at bounding box center [17, 58] width 35 height 26
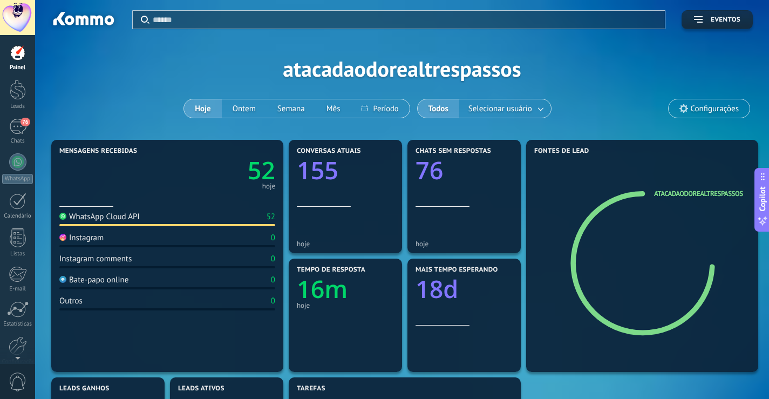
click at [713, 108] on span "Configurações" at bounding box center [715, 108] width 48 height 9
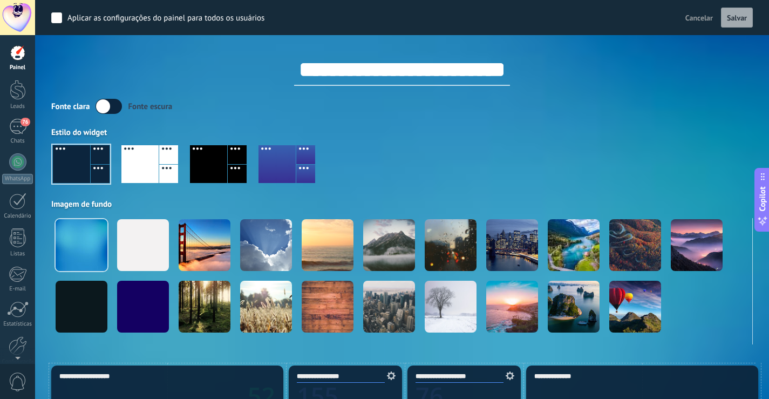
click at [224, 165] on div at bounding box center [208, 164] width 37 height 38
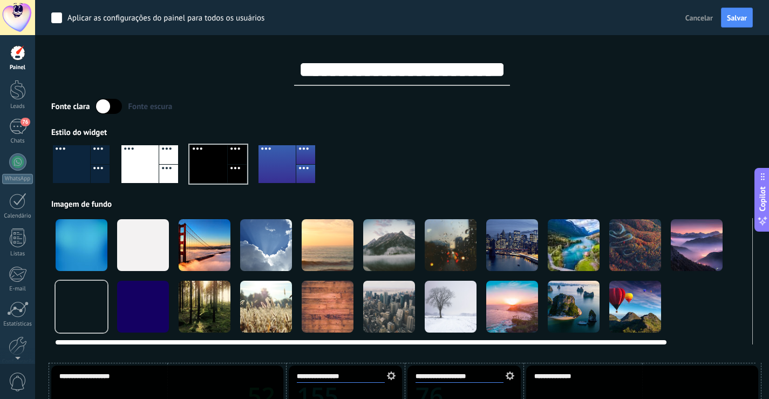
click at [579, 243] on div at bounding box center [574, 245] width 52 height 52
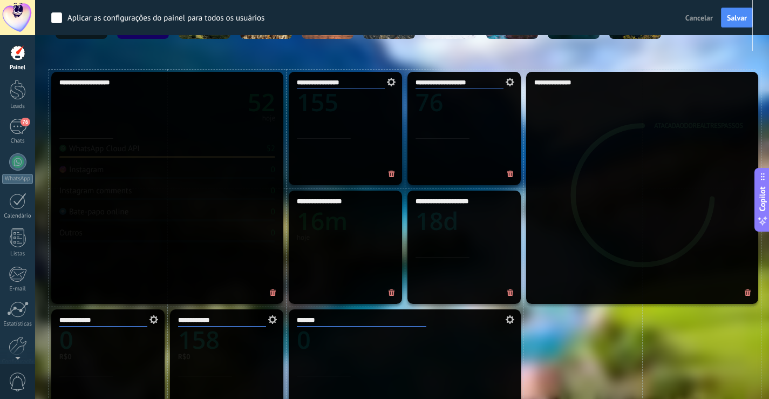
scroll to position [324, 0]
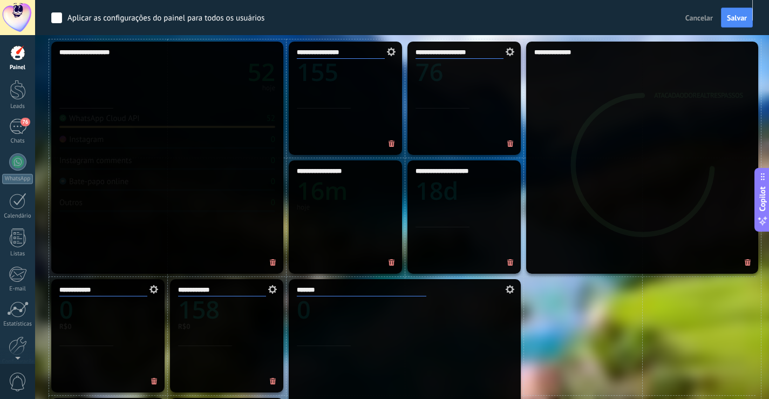
click at [392, 265] on icon at bounding box center [392, 262] width 6 height 7
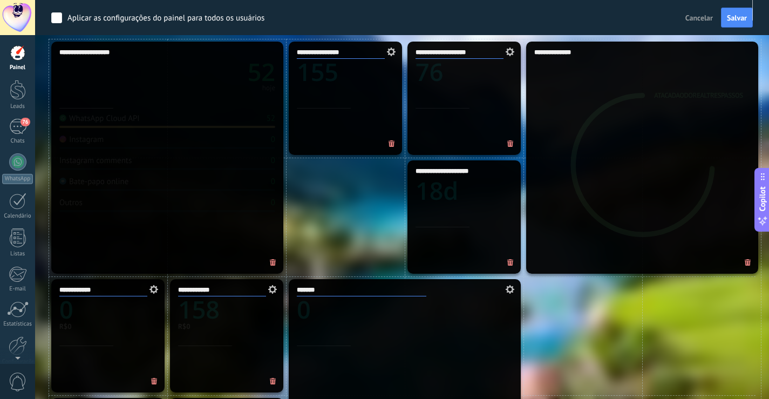
click at [509, 260] on icon at bounding box center [510, 262] width 6 height 7
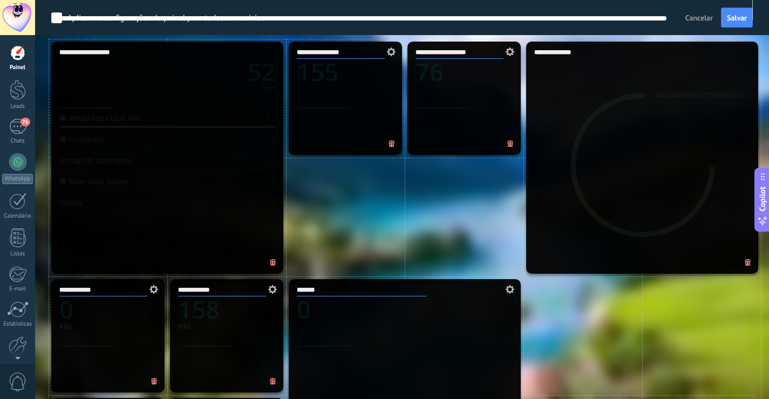
click at [729, 19] on div at bounding box center [402, 16] width 693 height 9
click at [746, 16] on div at bounding box center [402, 16] width 693 height 9
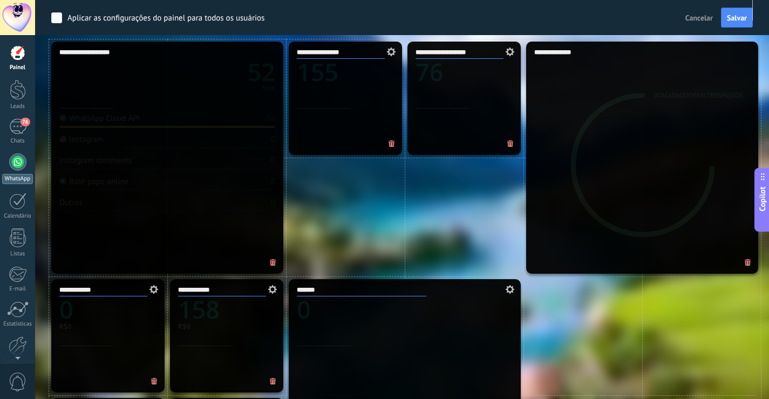
click at [16, 160] on div at bounding box center [17, 161] width 17 height 17
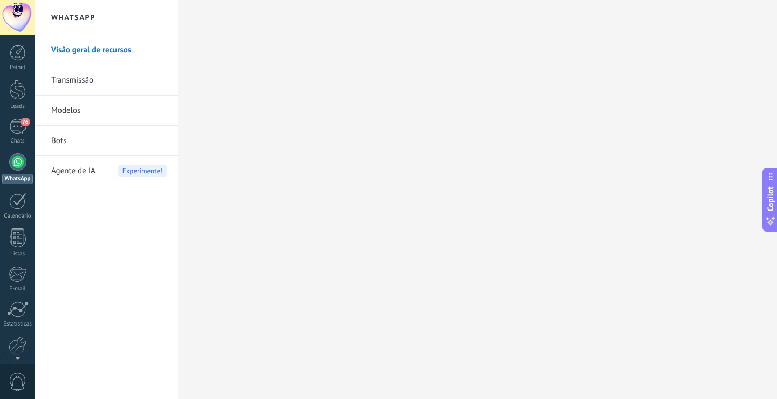
click at [134, 86] on link "Transmissão" at bounding box center [109, 80] width 116 height 30
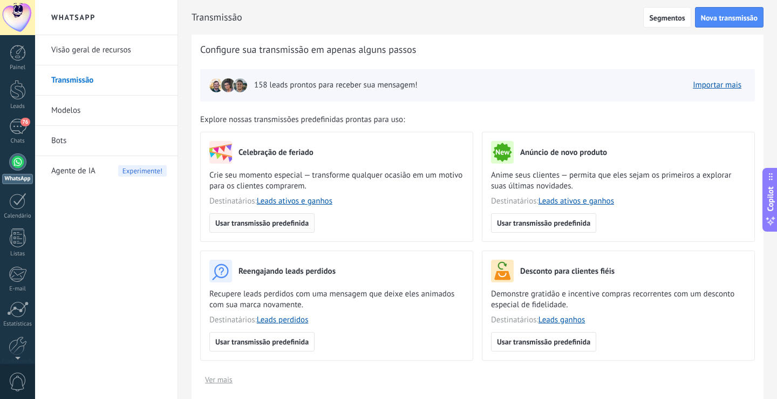
click at [257, 222] on span "Usar transmissão predefinida" at bounding box center [261, 223] width 93 height 8
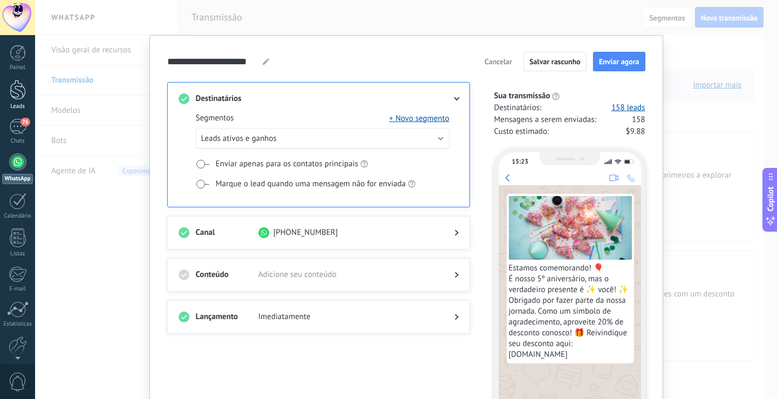
click at [10, 91] on div at bounding box center [18, 90] width 16 height 20
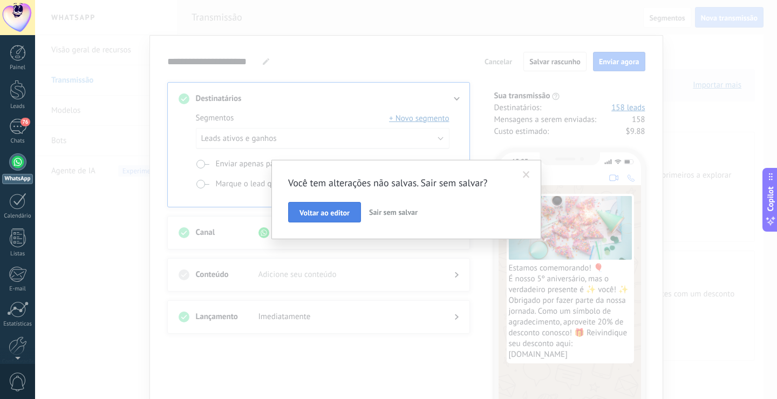
click at [318, 211] on span "Voltar ao editor" at bounding box center [325, 213] width 50 height 8
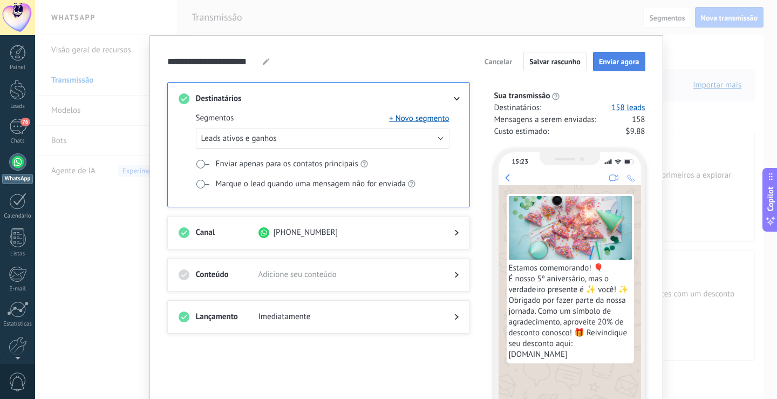
click at [613, 63] on span "Enviar agora" at bounding box center [619, 62] width 40 height 8
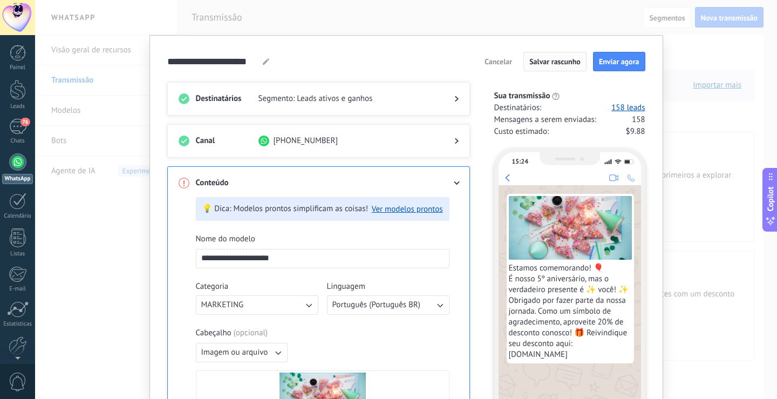
click at [578, 63] on span "Salvar rascunho" at bounding box center [555, 62] width 51 height 8
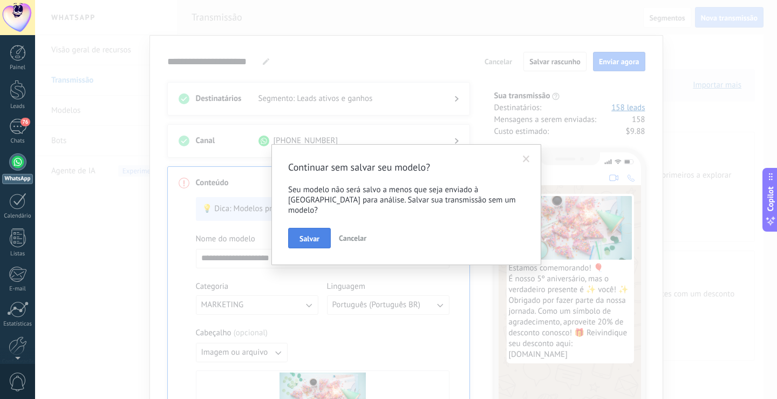
click at [303, 235] on span "Salvar" at bounding box center [310, 239] width 20 height 8
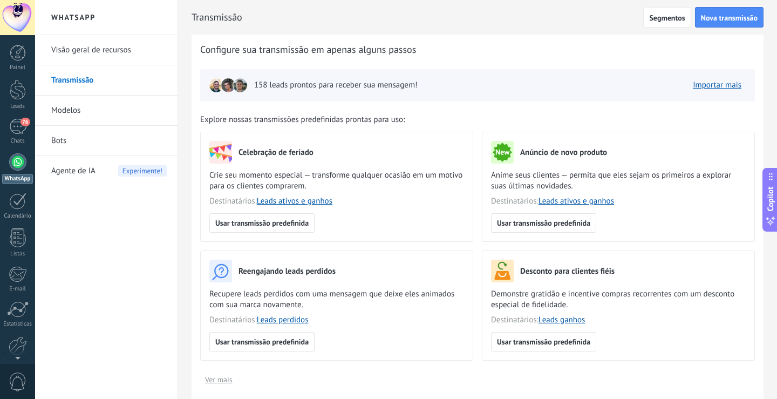
click at [114, 106] on link "Modelos" at bounding box center [109, 111] width 116 height 30
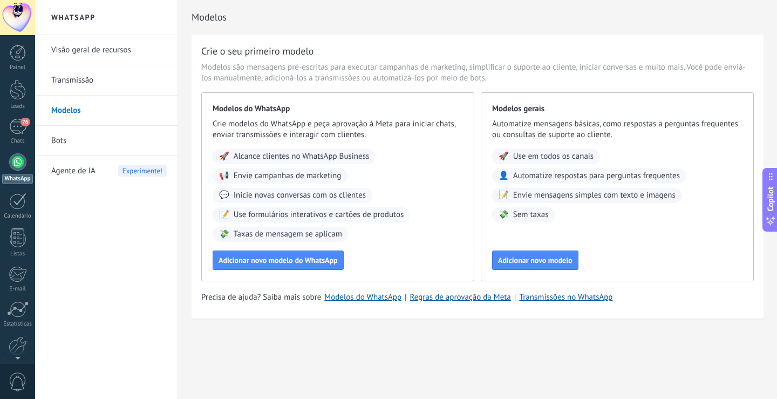
click at [139, 149] on link "Bots" at bounding box center [109, 141] width 116 height 30
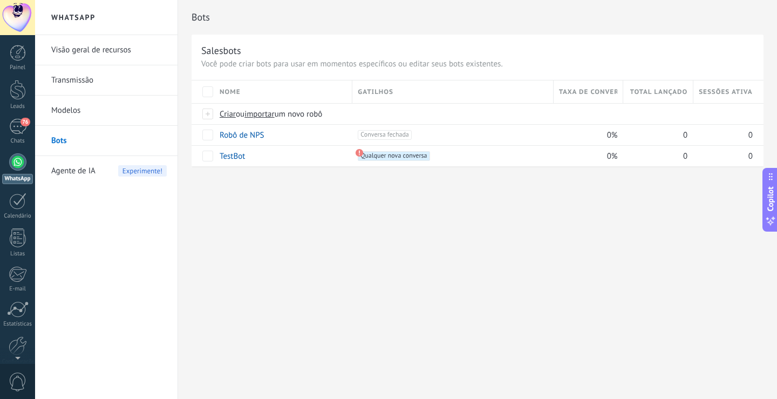
drag, startPoint x: 9, startPoint y: 154, endPoint x: 19, endPoint y: 156, distance: 10.4
click at [11, 154] on link "WhatsApp" at bounding box center [17, 168] width 35 height 31
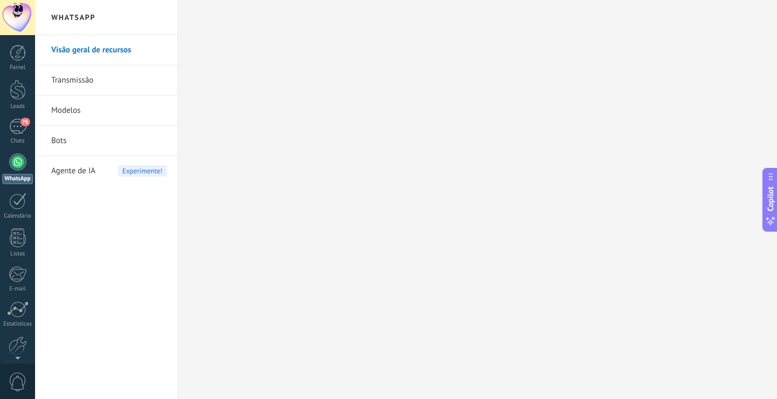
click at [95, 79] on link "Transmissão" at bounding box center [109, 80] width 116 height 30
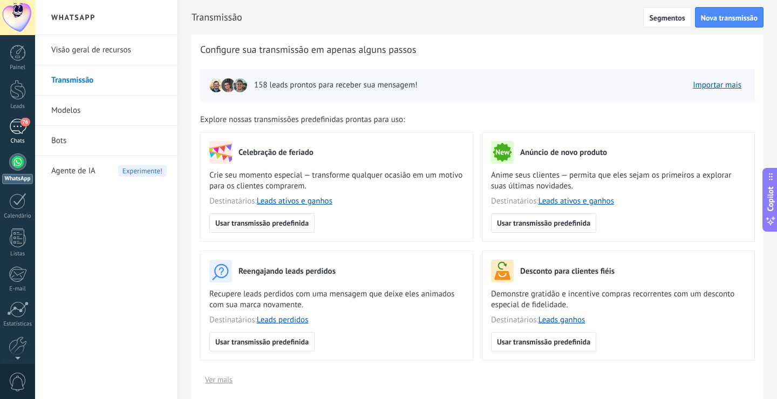
click at [19, 129] on div "76" at bounding box center [17, 127] width 17 height 16
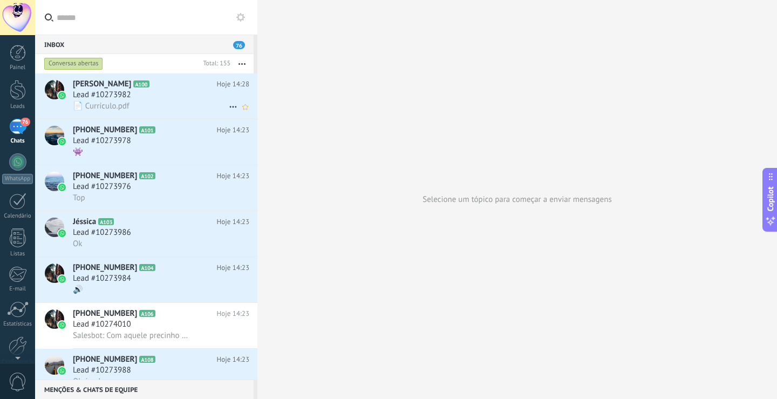
click at [125, 94] on span "Lead #10273982" at bounding box center [102, 95] width 58 height 11
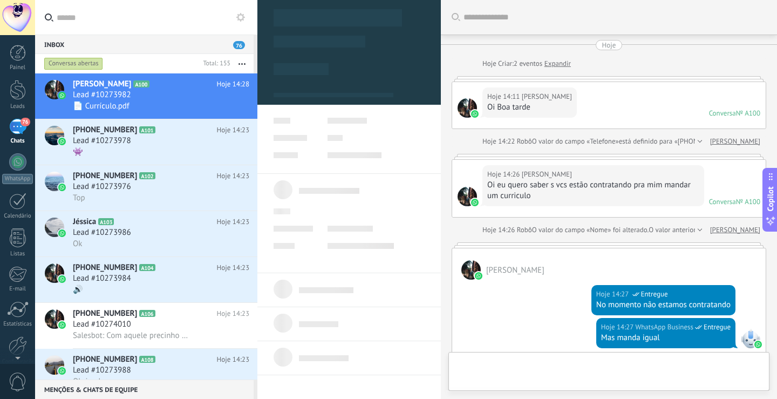
type textarea "**********"
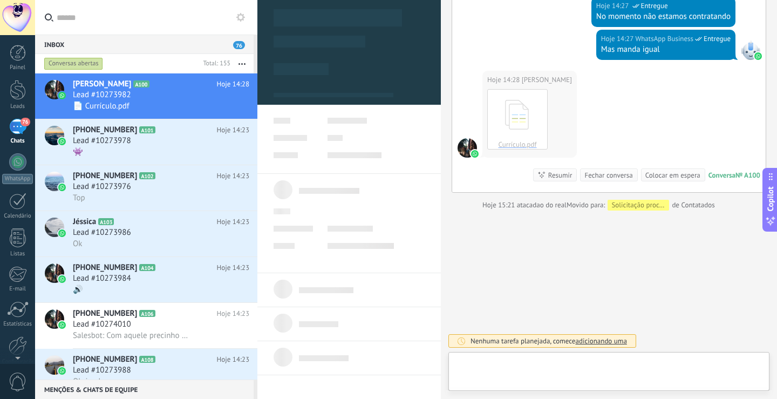
scroll to position [16, 0]
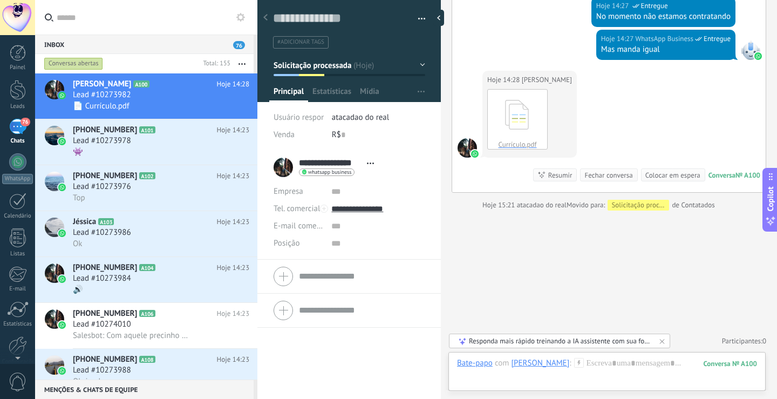
click at [501, 169] on div "Hoje 14:28 [PERSON_NAME].pdf Download Conversa № A100 Conversa № A100 Resumir R…" at bounding box center [609, 131] width 314 height 121
click at [632, 121] on div "Hoje 14:28 [PERSON_NAME].pdf Download Conversa № A100 Conversa № A100 Resumir R…" at bounding box center [609, 131] width 314 height 121
click at [691, 236] on div "Buscar Carregar mais Hoje Hoje Criar: 2 eventos Expandir Hoje 14:11 [PERSON_NAM…" at bounding box center [609, 55] width 336 height 687
click at [170, 18] on input "text" at bounding box center [153, 17] width 192 height 35
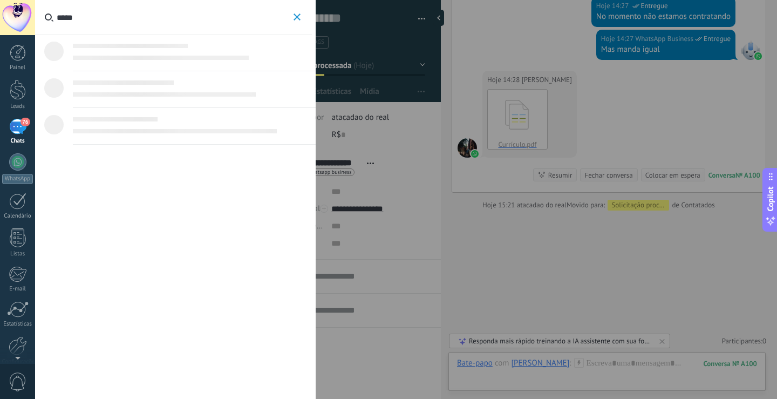
type input "*****"
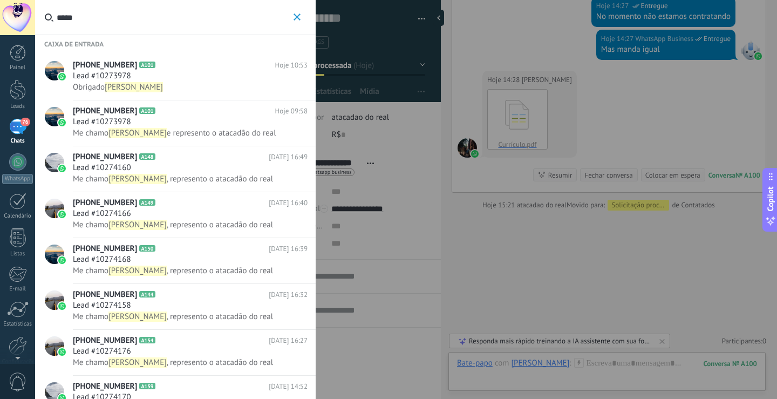
click at [292, 22] on button "*****" at bounding box center [297, 17] width 12 height 13
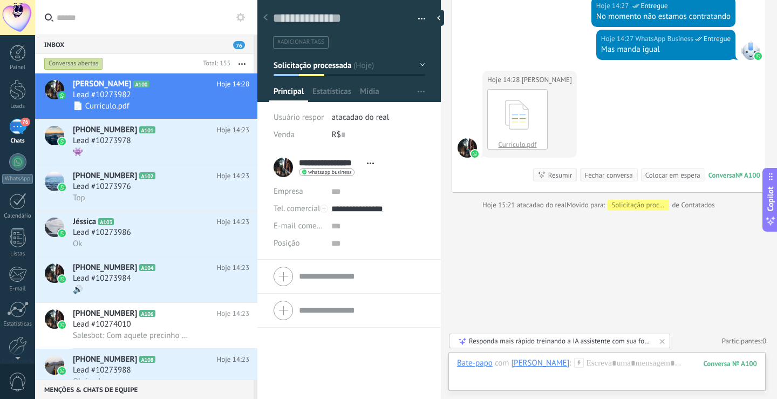
click at [244, 62] on button "button" at bounding box center [241, 63] width 23 height 19
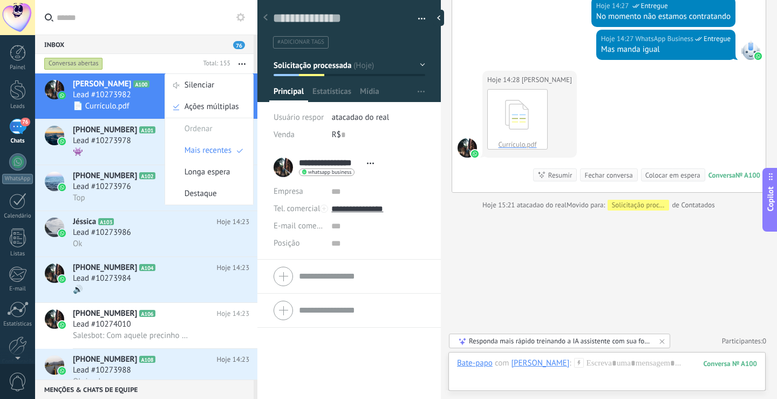
click at [240, 22] on button at bounding box center [240, 17] width 13 height 13
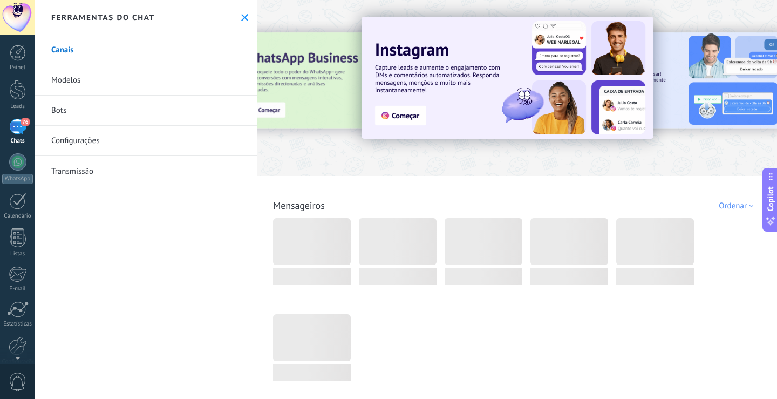
click at [173, 120] on link "Bots" at bounding box center [146, 111] width 222 height 30
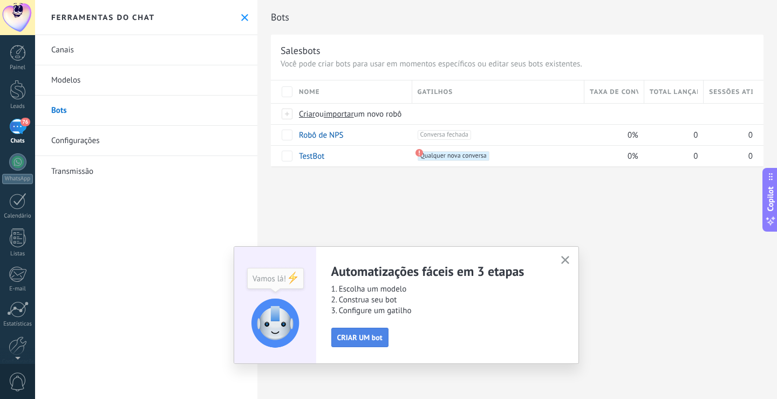
click at [376, 340] on span "CRIAR UM bot" at bounding box center [359, 338] width 45 height 8
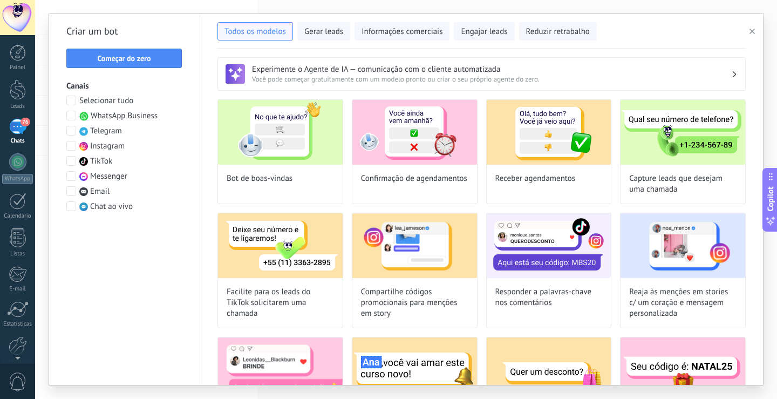
click at [72, 116] on span at bounding box center [71, 116] width 10 height 10
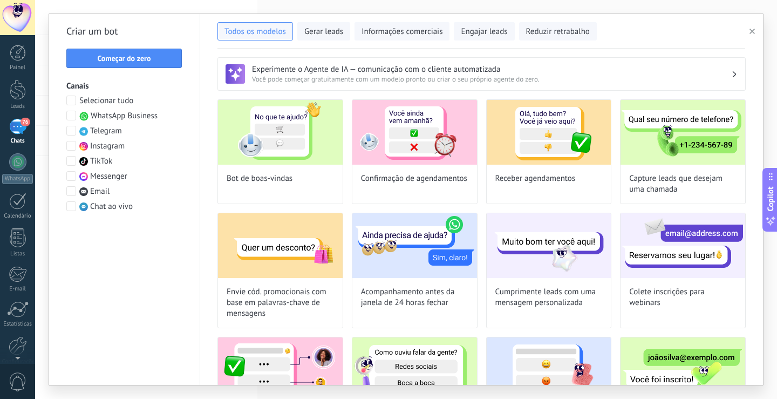
click at [70, 150] on span at bounding box center [71, 146] width 10 height 10
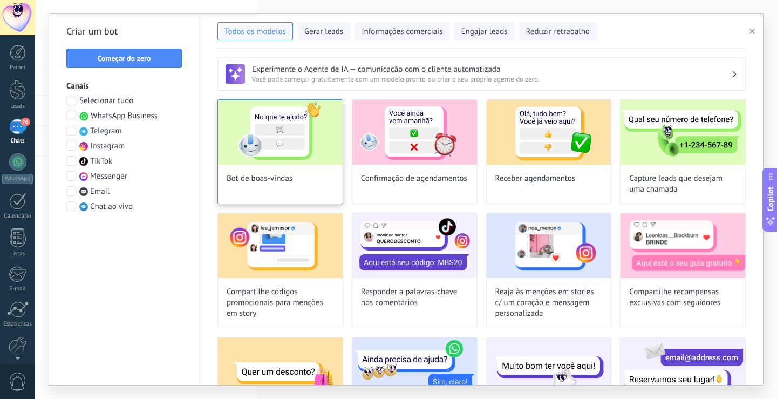
click at [285, 184] on span "Bot de boas-vindas" at bounding box center [260, 178] width 66 height 11
type input "**********"
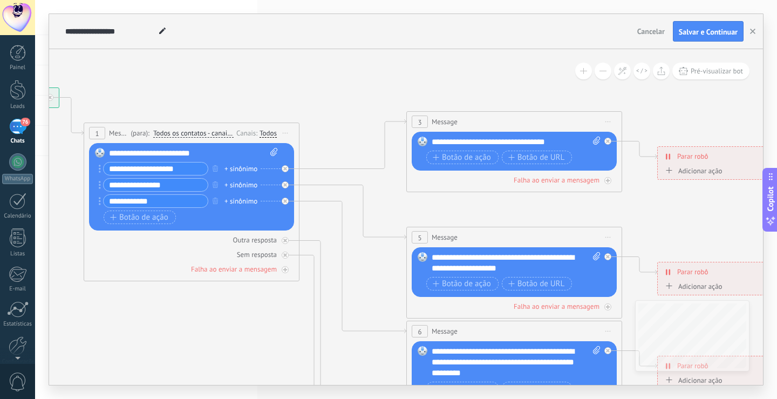
drag, startPoint x: 610, startPoint y: 136, endPoint x: 298, endPoint y: 93, distance: 315.0
click at [298, 93] on icon at bounding box center [539, 368] width 1683 height 1101
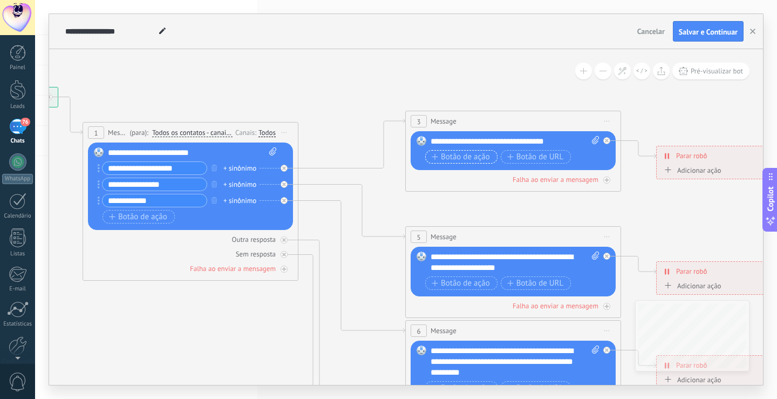
click at [465, 158] on span "Botão de ação" at bounding box center [461, 157] width 58 height 9
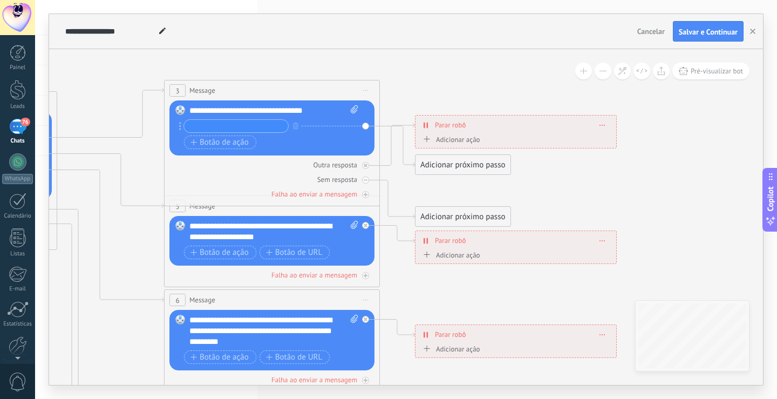
drag, startPoint x: 502, startPoint y: 75, endPoint x: 261, endPoint y: 44, distance: 243.2
click at [261, 44] on div "**********" at bounding box center [406, 199] width 714 height 371
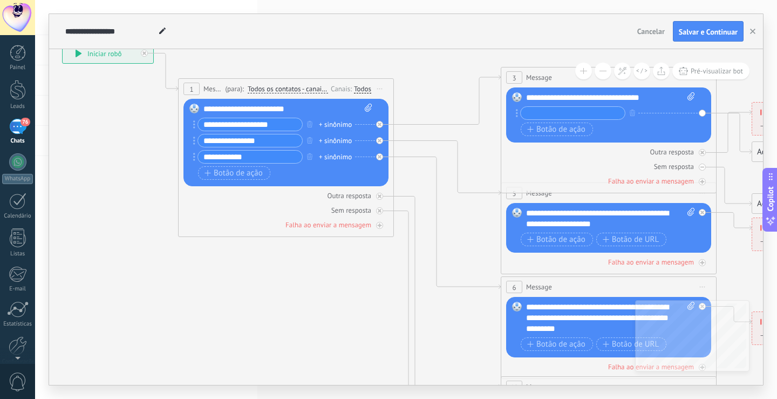
drag, startPoint x: 94, startPoint y: 83, endPoint x: 435, endPoint y: 70, distance: 340.9
click at [435, 70] on icon at bounding box center [633, 312] width 1683 height 1079
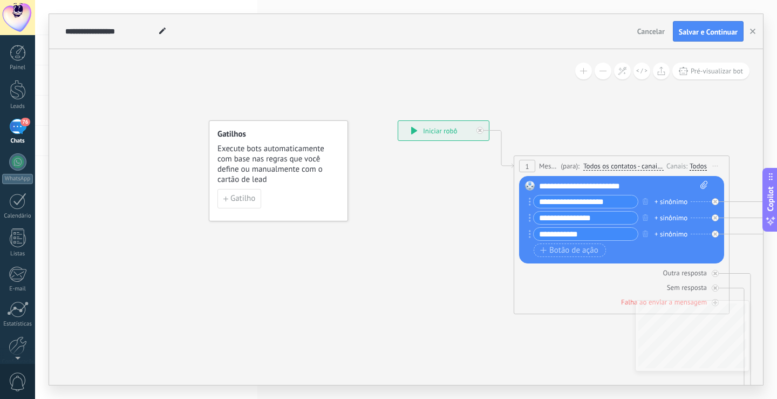
drag, startPoint x: 435, startPoint y: 70, endPoint x: 767, endPoint y: 147, distance: 340.8
click at [767, 147] on div "**********" at bounding box center [406, 199] width 742 height 399
click at [245, 195] on span "Gatilho" at bounding box center [242, 199] width 25 height 8
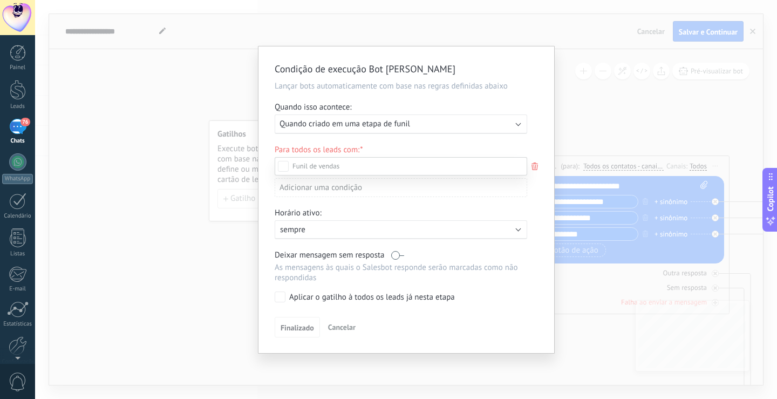
click at [300, 328] on div "Etapa de leads de entrada Contatados Solicitação processada Serviço agendado Es…" at bounding box center [401, 277] width 253 height 240
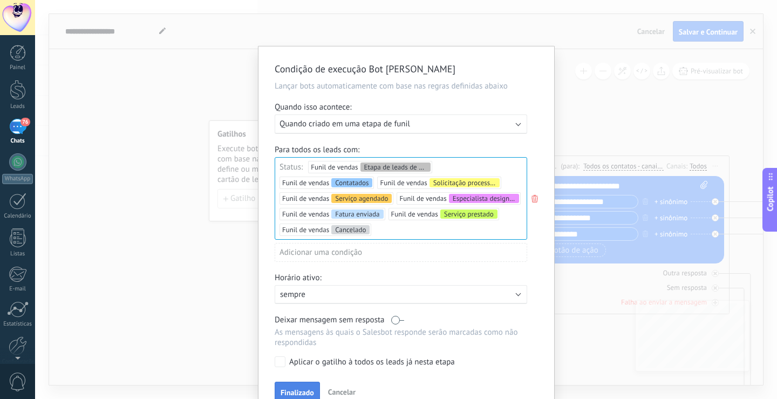
click at [290, 390] on span "Finalizado" at bounding box center [297, 393] width 33 height 8
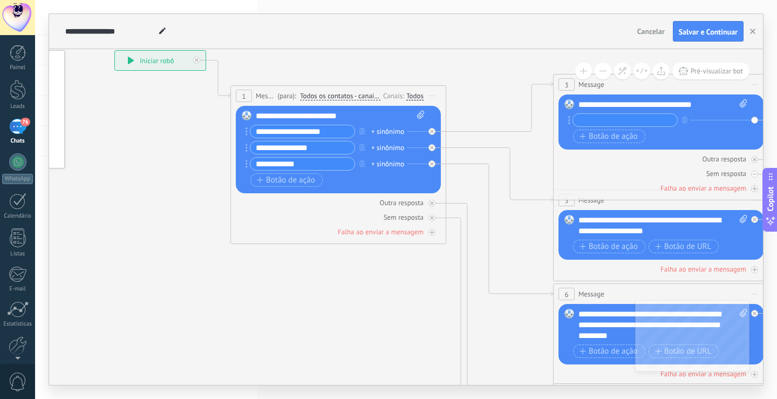
drag, startPoint x: 437, startPoint y: 249, endPoint x: 154, endPoint y: 179, distance: 292.0
click at [154, 179] on icon at bounding box center [686, 319] width 1683 height 1079
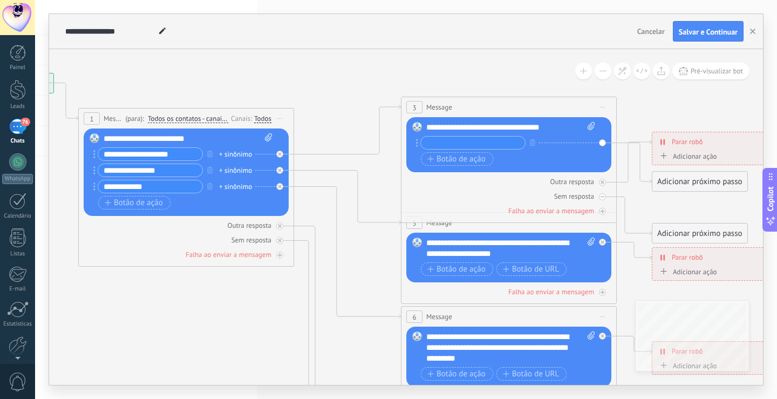
drag, startPoint x: 470, startPoint y: 107, endPoint x: 318, endPoint y: 130, distance: 153.9
click at [318, 130] on icon at bounding box center [533, 342] width 1683 height 1079
click at [605, 240] on div at bounding box center [602, 242] width 7 height 7
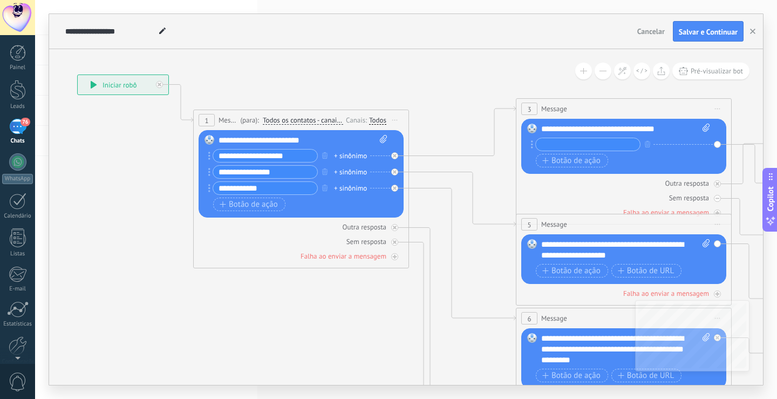
drag, startPoint x: 296, startPoint y: 188, endPoint x: 411, endPoint y: 294, distance: 155.9
click at [411, 294] on icon at bounding box center [648, 355] width 1683 height 1101
click at [18, 127] on div "76" at bounding box center [17, 127] width 17 height 16
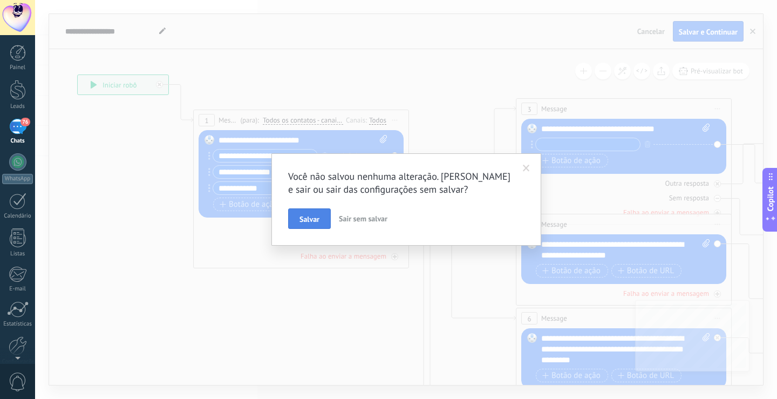
click at [299, 222] on button "Salvar" at bounding box center [309, 218] width 43 height 21
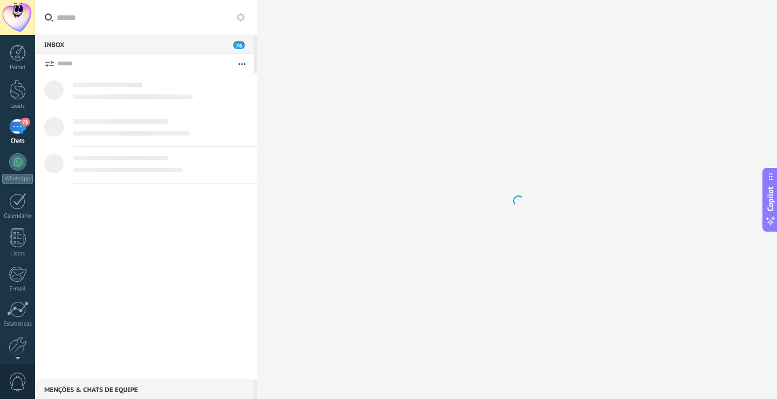
click at [15, 120] on div "76" at bounding box center [17, 127] width 17 height 16
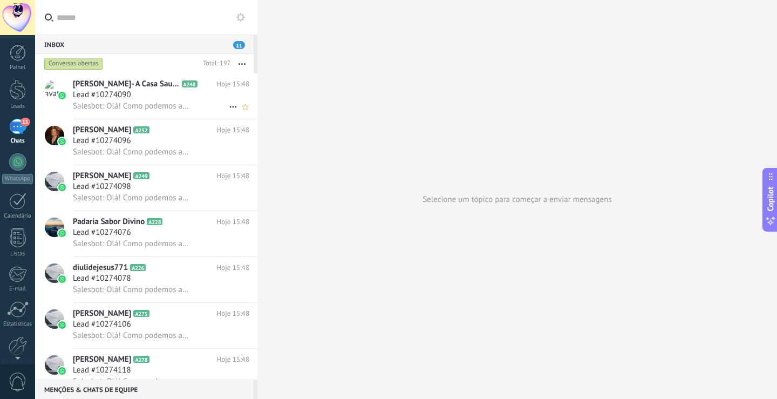
click at [86, 99] on span "Lead #10274090" at bounding box center [102, 95] width 58 height 11
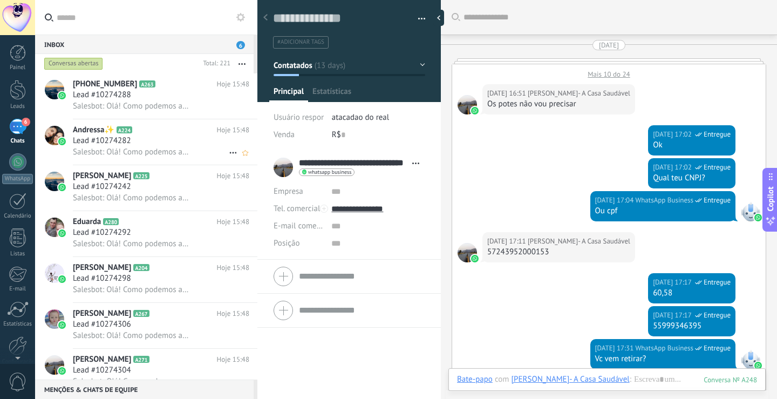
scroll to position [874, 0]
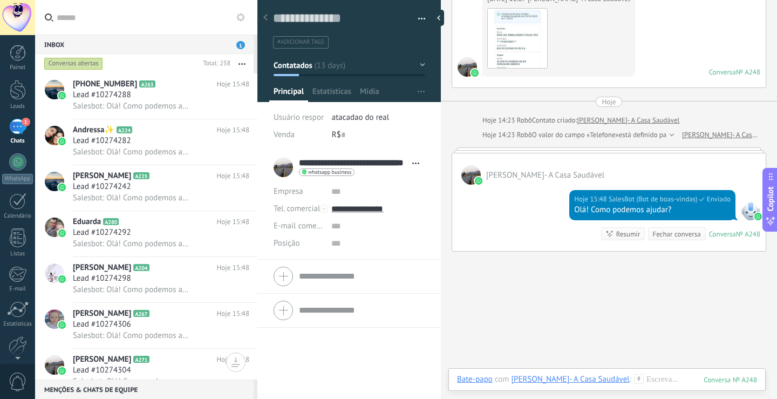
click at [512, 210] on div "Hoje 15:48 SalesBot (Bot [PERSON_NAME]) Enviado Olá! Como podemos ajudar? Conve…" at bounding box center [609, 218] width 314 height 66
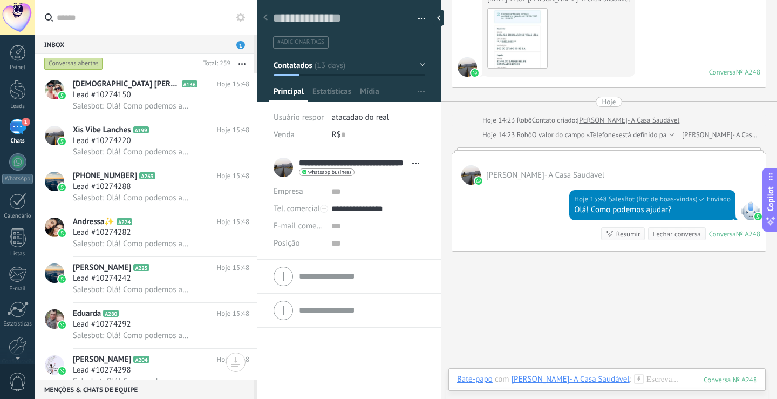
click at [486, 379] on div "Bate-papo" at bounding box center [475, 379] width 36 height 10
click at [182, 108] on span "Salesbot: Olá! Como podemos ajudar?" at bounding box center [131, 106] width 117 height 10
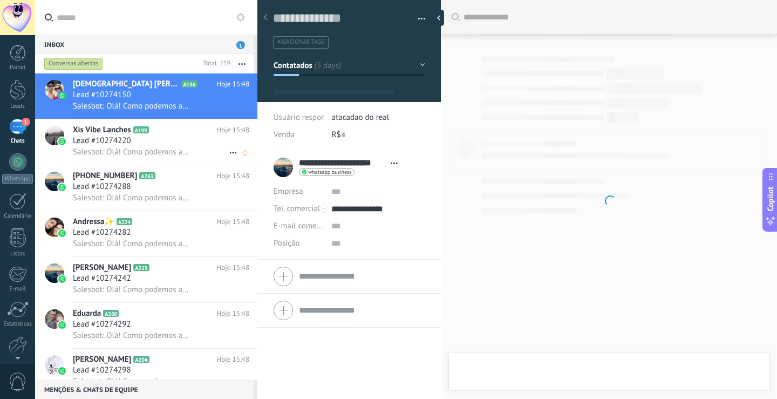
type textarea "**********"
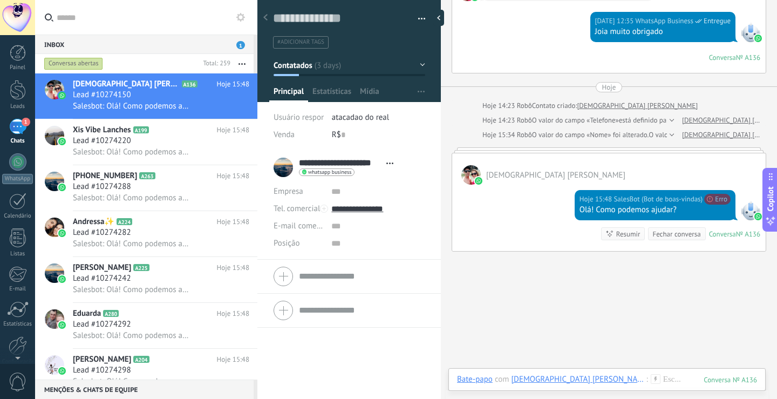
click at [717, 235] on div "Conversa" at bounding box center [722, 233] width 27 height 9
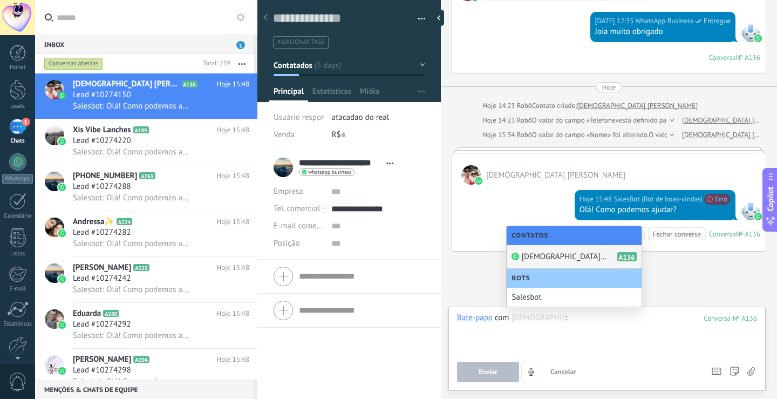
click at [559, 254] on span "[DEMOGRAPHIC_DATA] [PERSON_NAME]" at bounding box center [565, 257] width 86 height 10
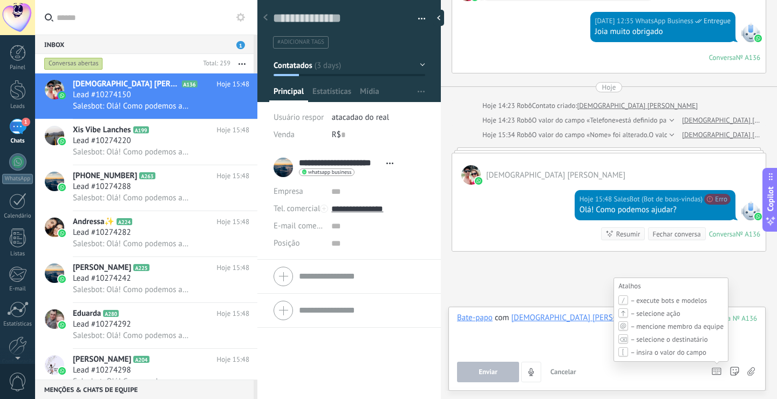
click at [714, 374] on icon at bounding box center [717, 372] width 10 height 8
click at [717, 374] on icon at bounding box center [717, 372] width 10 height 8
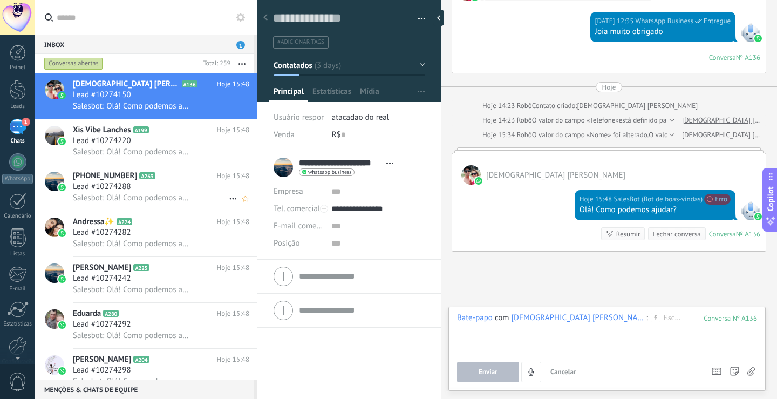
click at [126, 200] on span "Salesbot: Olá! Como podemos ajudar?" at bounding box center [131, 198] width 117 height 10
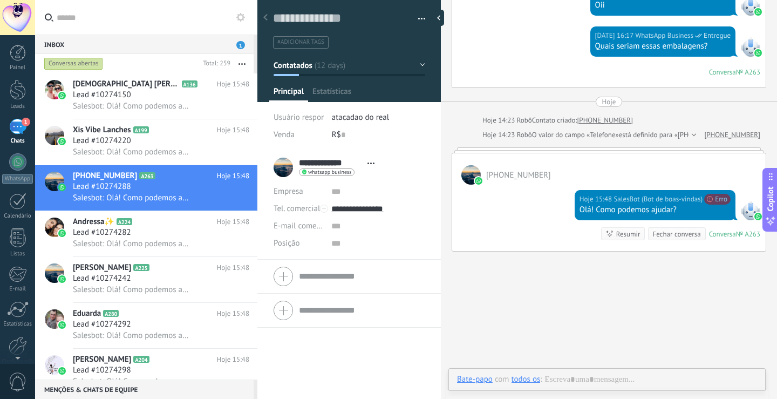
scroll to position [16, 0]
click at [622, 375] on div at bounding box center [607, 390] width 300 height 32
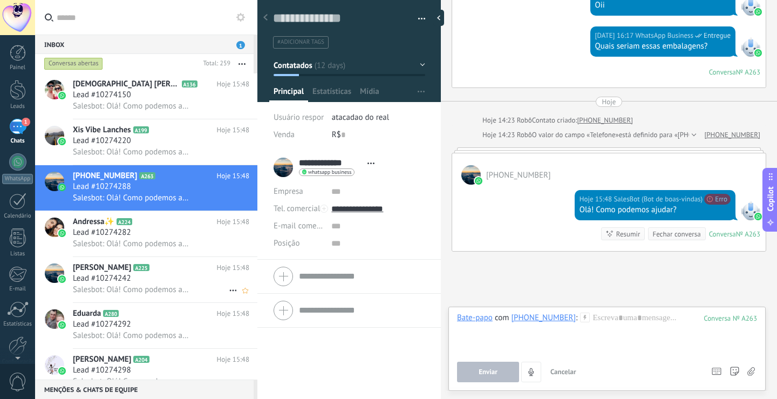
click at [141, 289] on span "Salesbot: Olá! Como podemos ajudar?" at bounding box center [131, 289] width 117 height 10
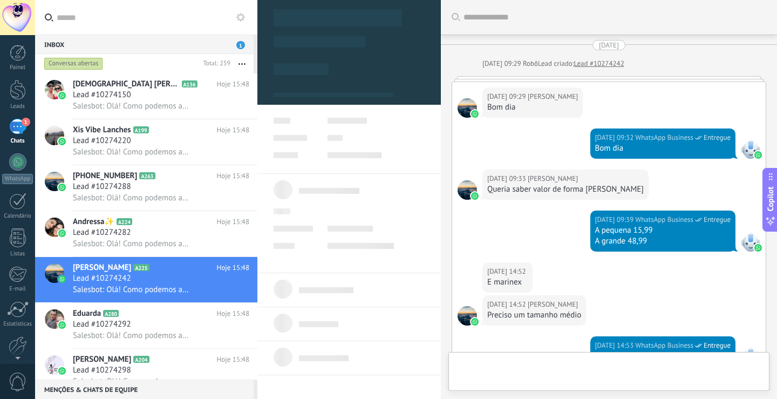
scroll to position [365, 0]
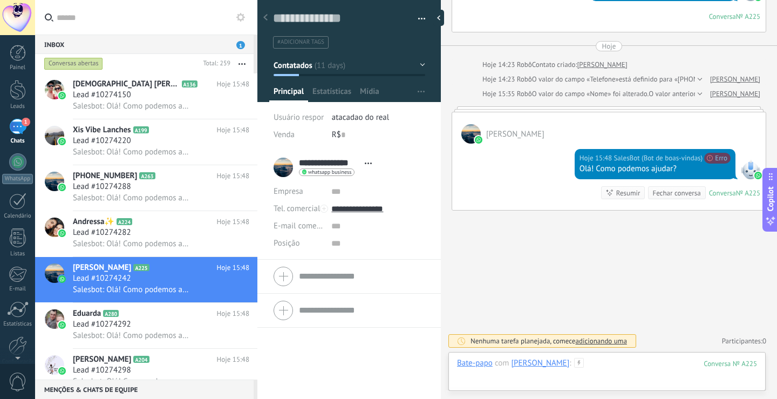
click at [643, 366] on div at bounding box center [607, 374] width 300 height 32
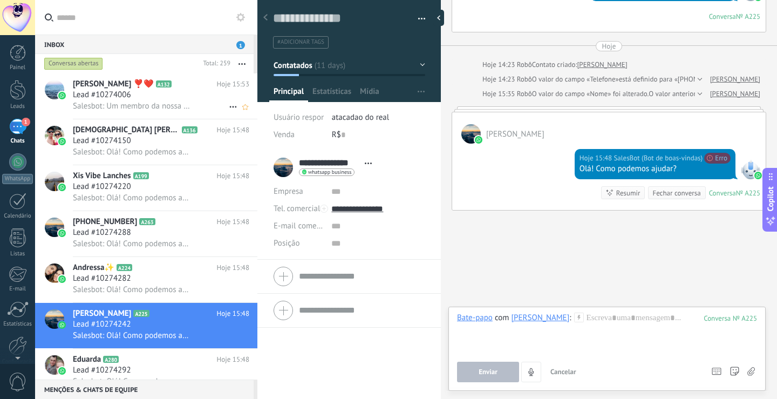
click at [196, 110] on div "Salesbot: Um membro da nossa equipe está vindo. 🤝" at bounding box center [161, 105] width 177 height 11
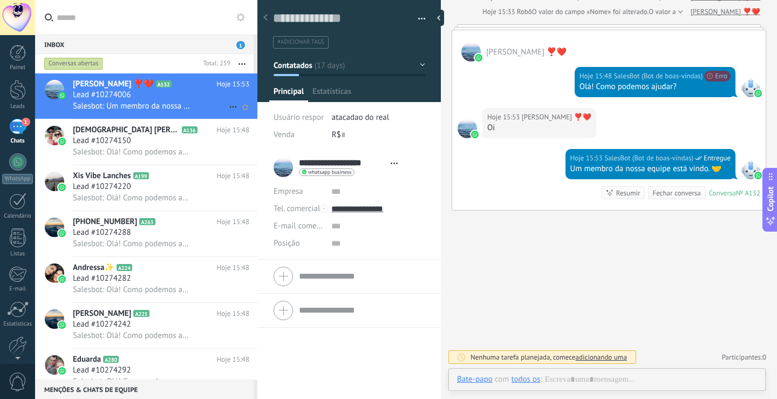
scroll to position [16, 0]
click at [749, 179] on div at bounding box center [750, 169] width 19 height 19
click at [415, 62] on button "Contatados" at bounding box center [350, 65] width 152 height 19
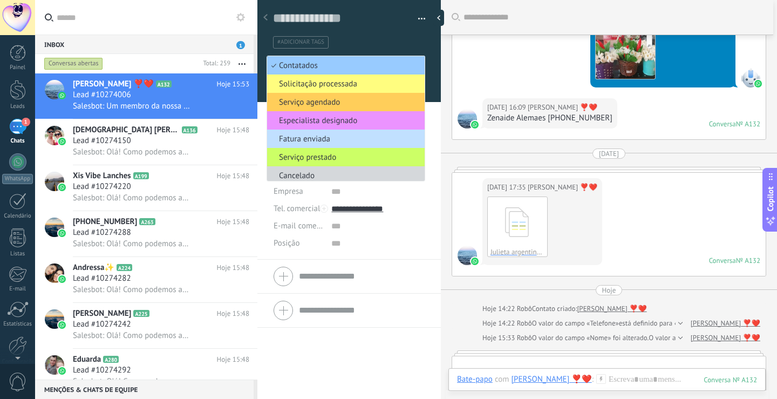
scroll to position [3015, 0]
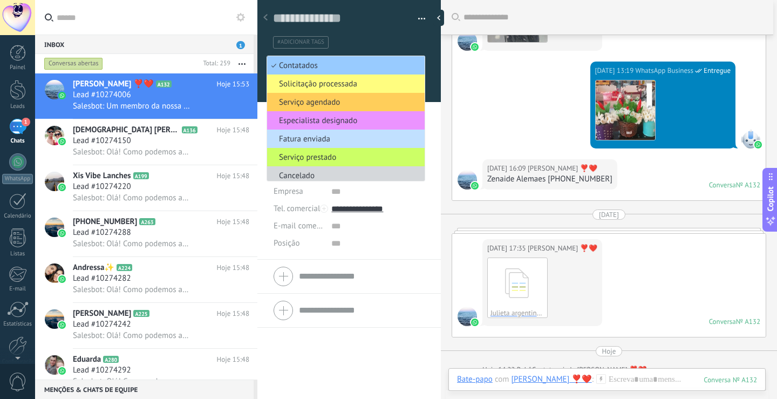
click at [441, 208] on div at bounding box center [441, 199] width 0 height 399
type textarea "**********"
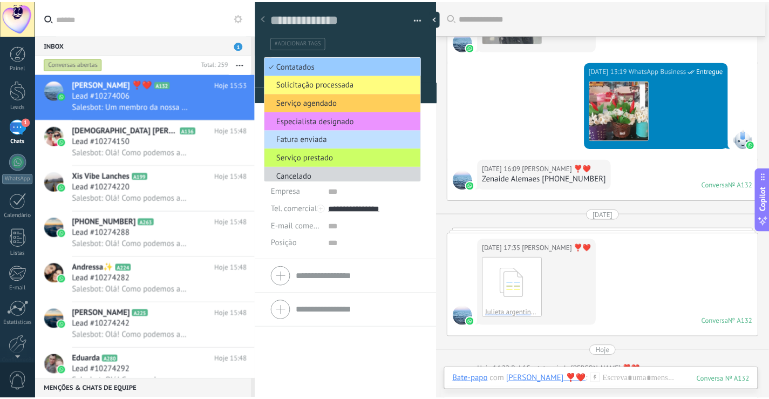
scroll to position [10, 0]
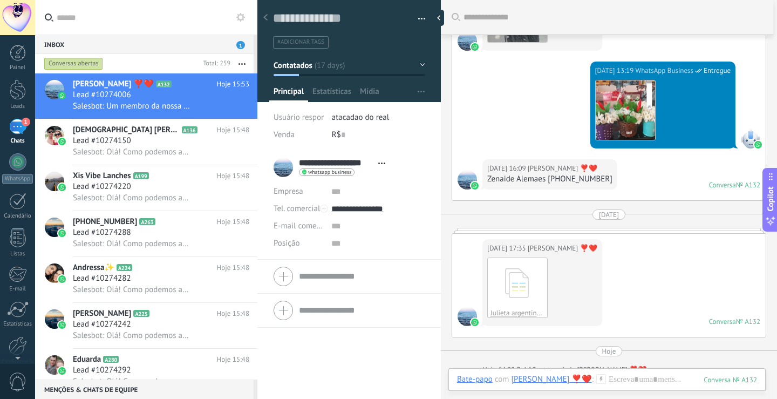
click at [16, 130] on div "1" at bounding box center [17, 127] width 17 height 16
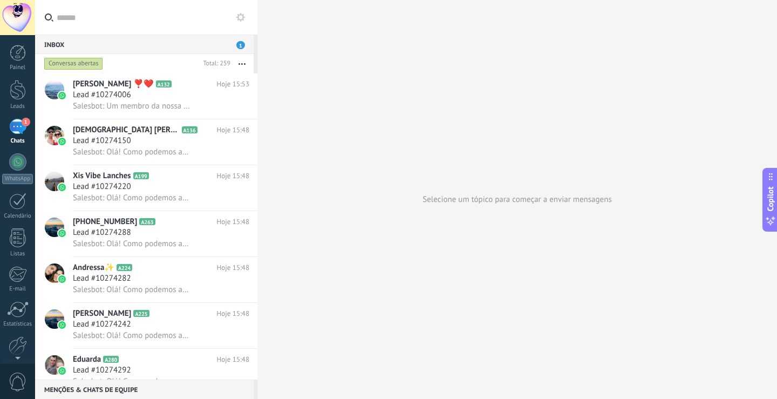
click at [235, 62] on button "button" at bounding box center [241, 63] width 23 height 19
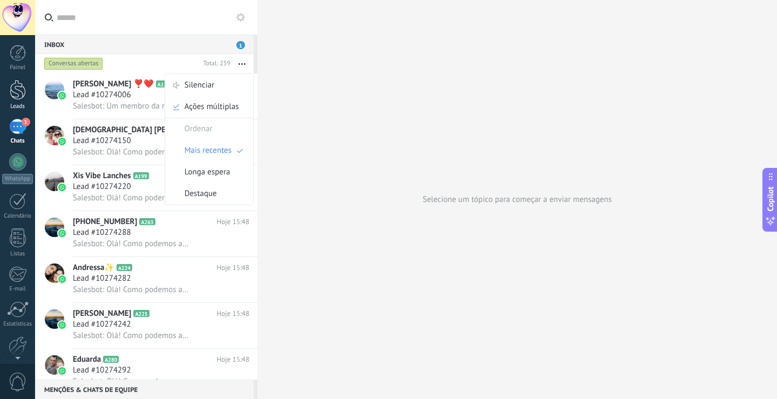
click at [29, 96] on link "Leads" at bounding box center [17, 95] width 35 height 30
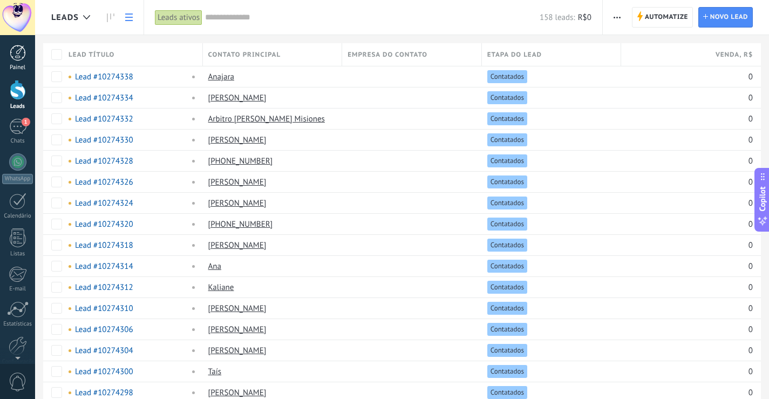
click at [9, 66] on div "Painel" at bounding box center [17, 67] width 31 height 7
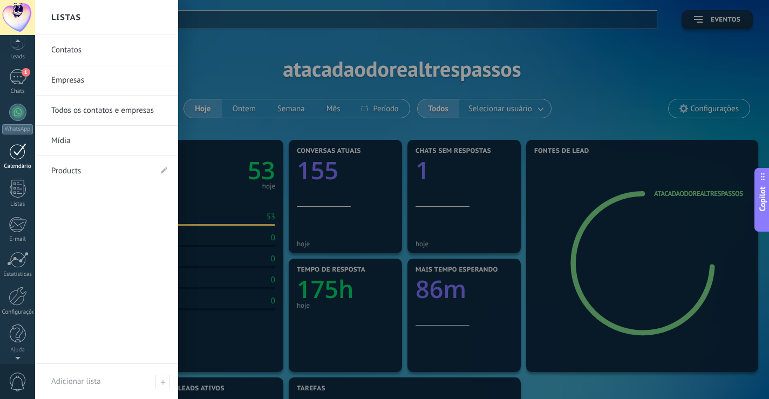
scroll to position [50, 0]
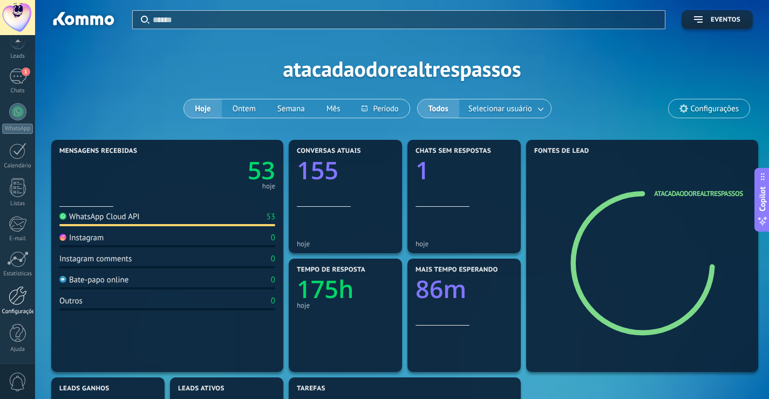
click at [28, 302] on link "Configurações" at bounding box center [17, 300] width 35 height 29
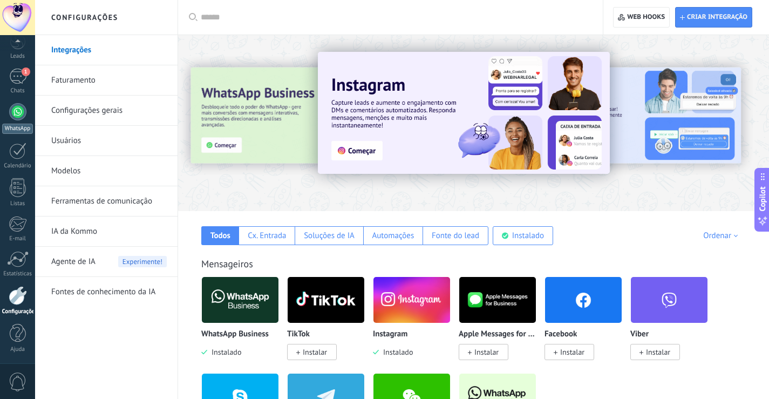
click at [11, 124] on div "WhatsApp" at bounding box center [17, 129] width 31 height 10
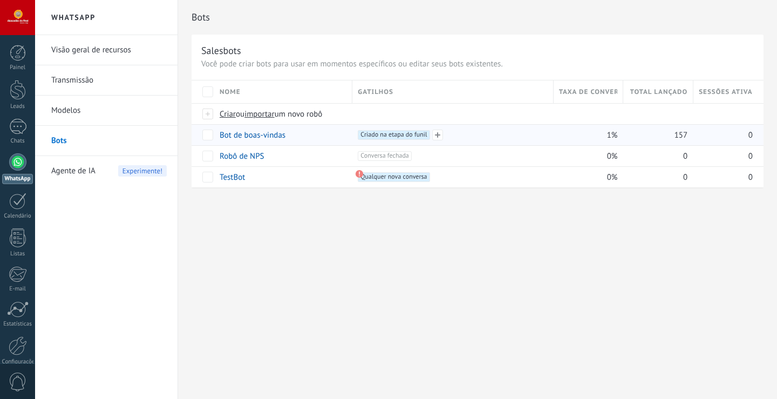
click at [527, 137] on div "+1 Criado na etapa do funil +0" at bounding box center [452, 135] width 189 height 10
click at [235, 132] on link "Bot de boas-vindas" at bounding box center [253, 135] width 66 height 10
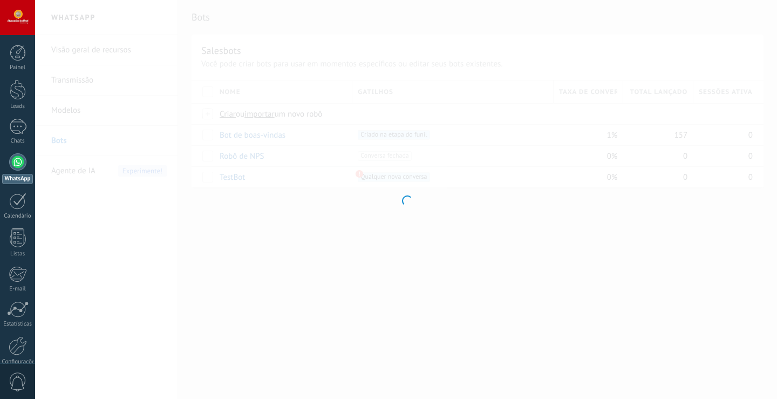
type input "**********"
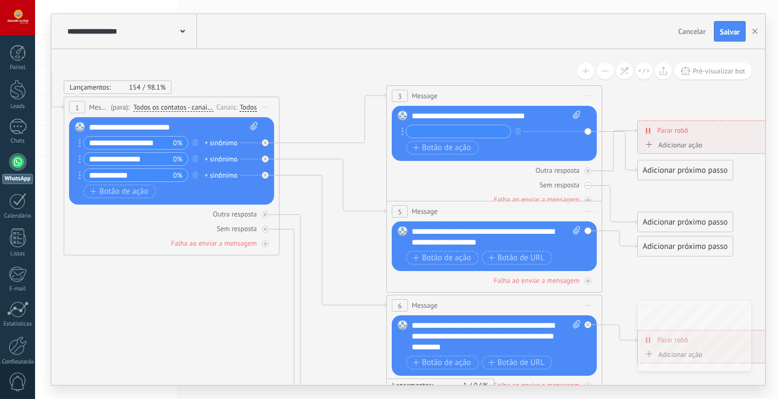
drag, startPoint x: 485, startPoint y: 117, endPoint x: 152, endPoint y: 49, distance: 340.0
click at [152, 49] on div "**********" at bounding box center [408, 199] width 714 height 371
click at [265, 160] on icon at bounding box center [265, 159] width 4 height 4
click at [265, 179] on div "Substituir Remover Converter para mensagem de voz Arraste a imagem aqui para an…" at bounding box center [171, 160] width 205 height 87
click at [265, 175] on icon at bounding box center [265, 175] width 4 height 4
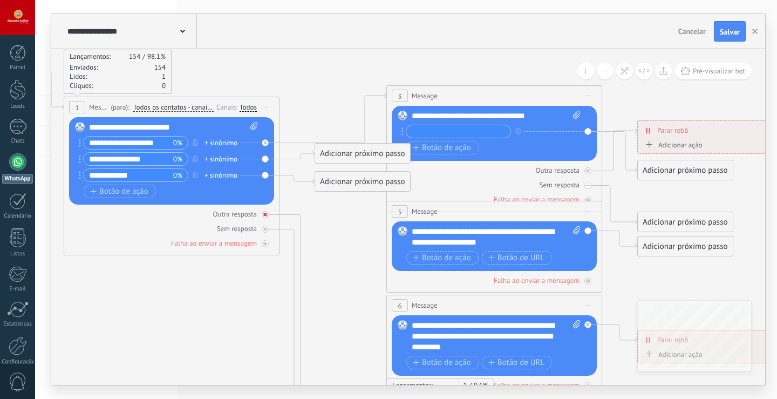
click at [266, 214] on icon at bounding box center [265, 215] width 4 height 4
click at [266, 225] on div "Sem resposta" at bounding box center [171, 228] width 205 height 10
click at [263, 244] on icon at bounding box center [265, 243] width 5 height 5
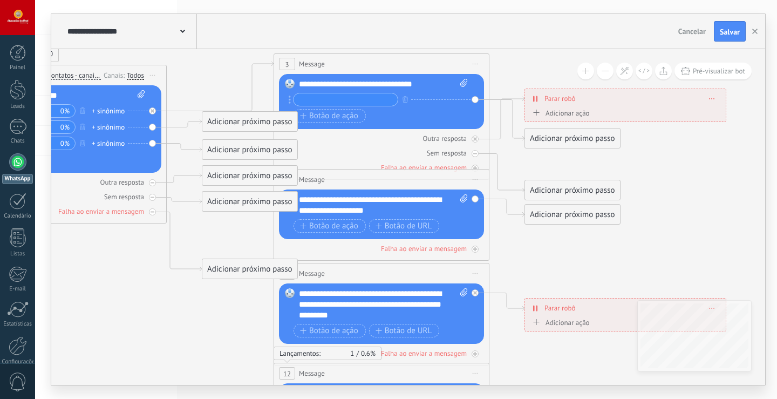
drag, startPoint x: 319, startPoint y: 256, endPoint x: 206, endPoint y: 225, distance: 117.2
click at [206, 225] on icon at bounding box center [406, 282] width 1683 height 1045
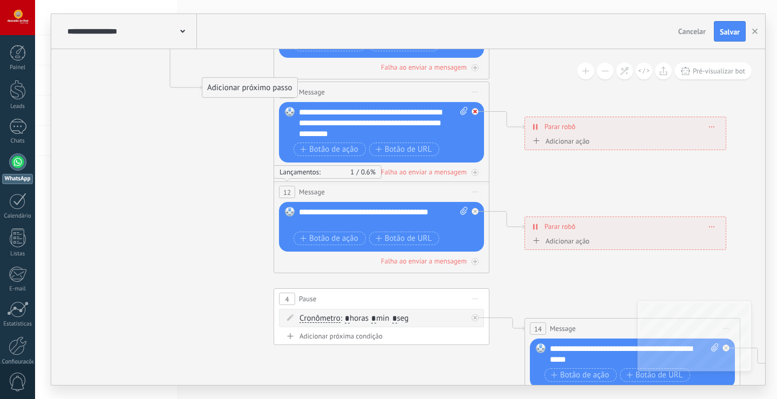
click at [475, 110] on icon at bounding box center [475, 112] width 4 height 4
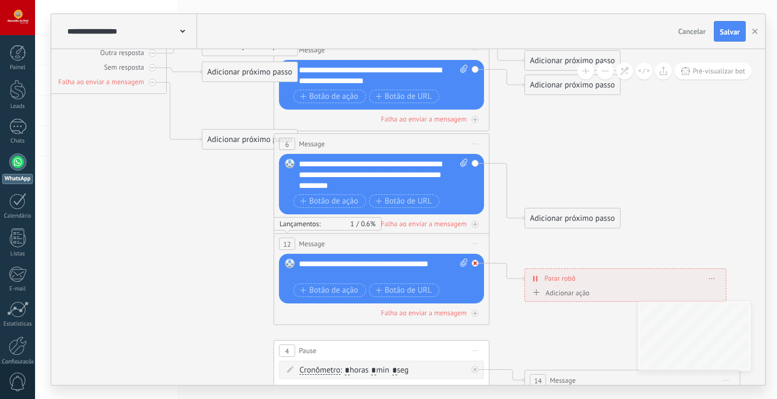
click at [473, 264] on div at bounding box center [475, 263] width 7 height 7
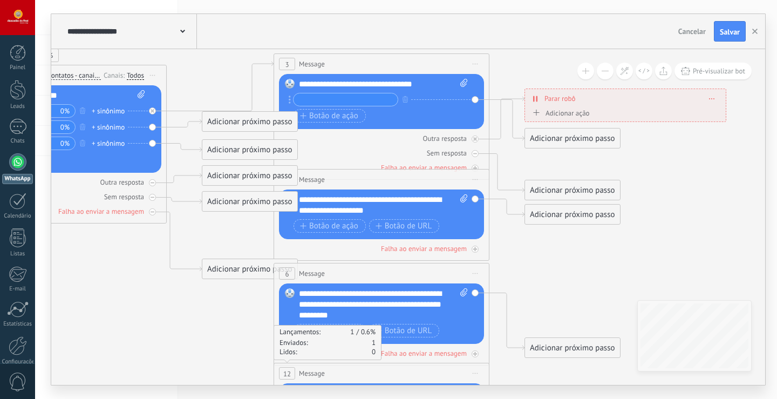
click at [139, 92] on icon at bounding box center [141, 94] width 7 height 8
click input "Upload" at bounding box center [0, 0] width 0 height 0
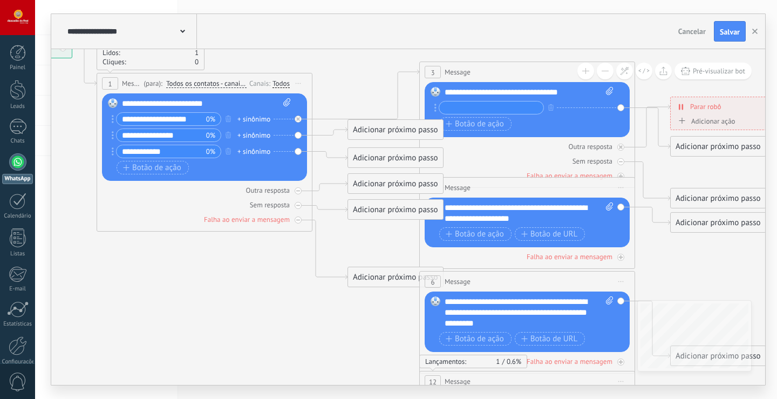
drag, startPoint x: 189, startPoint y: 80, endPoint x: 335, endPoint y: 89, distance: 146.0
click at [335, 89] on icon at bounding box center [552, 318] width 1683 height 1101
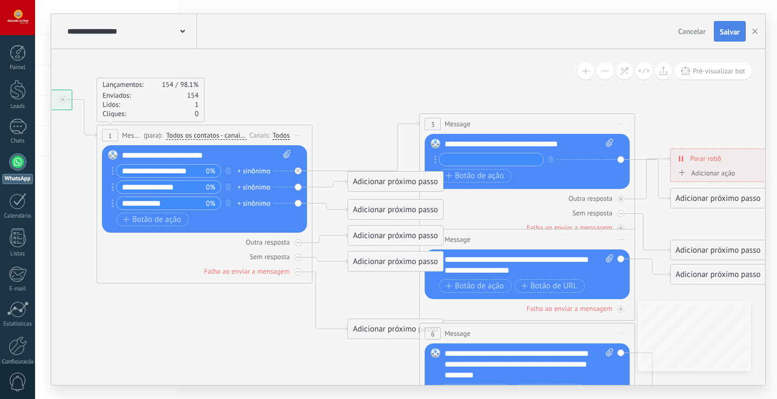
click at [723, 31] on span "Salvar" at bounding box center [730, 32] width 20 height 8
click at [729, 30] on span "Salvar" at bounding box center [730, 32] width 20 height 8
click at [431, 125] on span "3" at bounding box center [433, 124] width 4 height 9
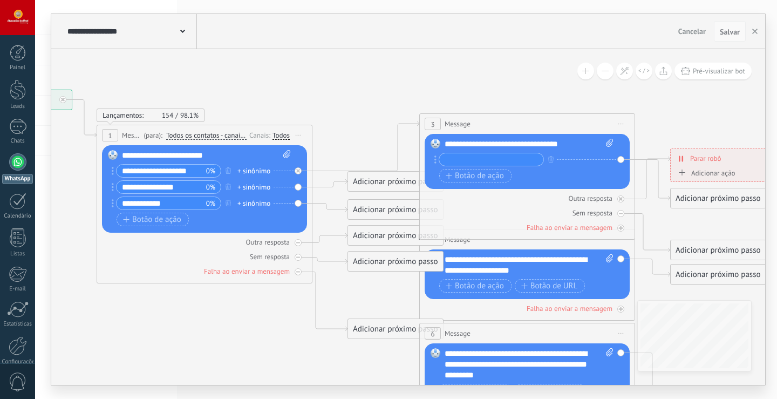
click at [733, 29] on span "Salvar" at bounding box center [730, 32] width 20 height 8
click at [754, 31] on icon "button" at bounding box center [754, 31] width 5 height 5
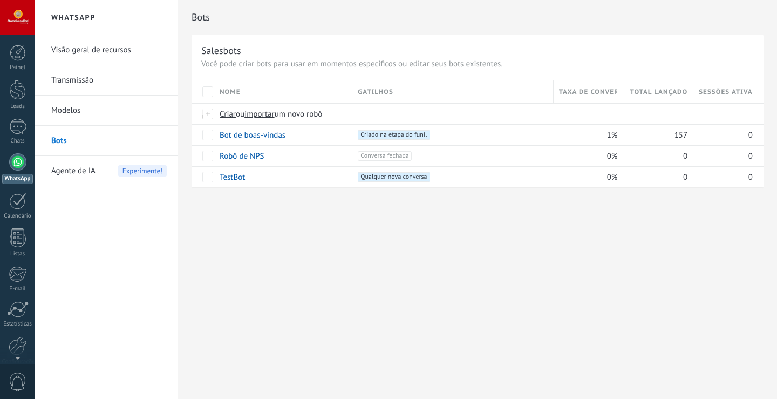
click at [23, 163] on div at bounding box center [17, 161] width 17 height 17
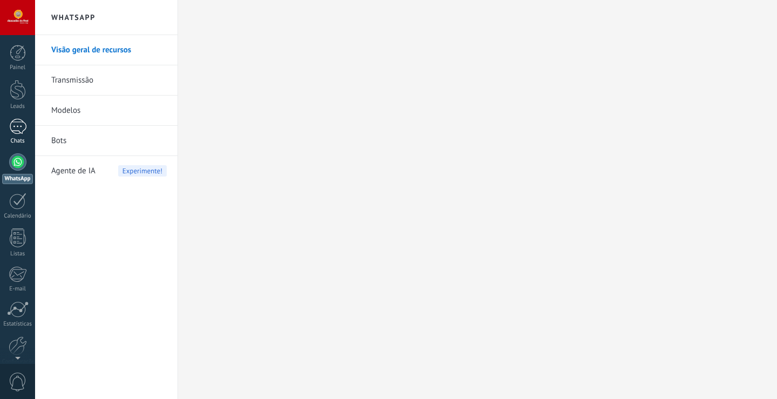
click at [24, 134] on link "Chats" at bounding box center [17, 132] width 35 height 26
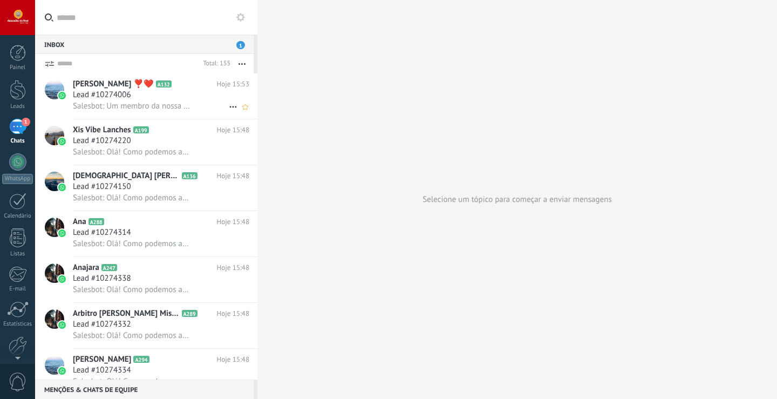
click at [77, 92] on span "Lead #10274006" at bounding box center [102, 95] width 58 height 11
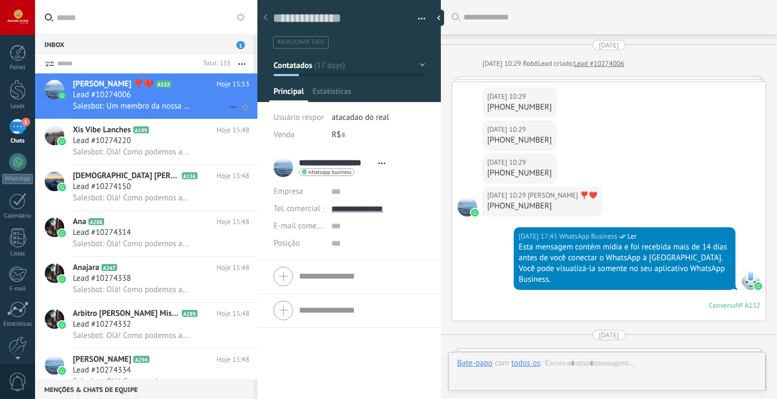
scroll to position [3467, 0]
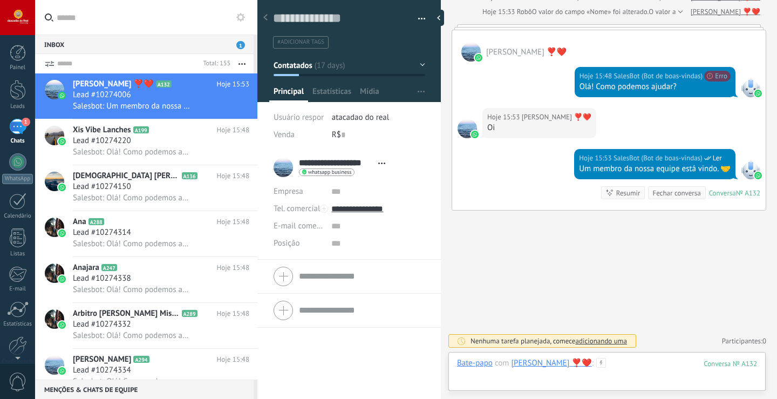
click at [651, 367] on div at bounding box center [607, 374] width 300 height 32
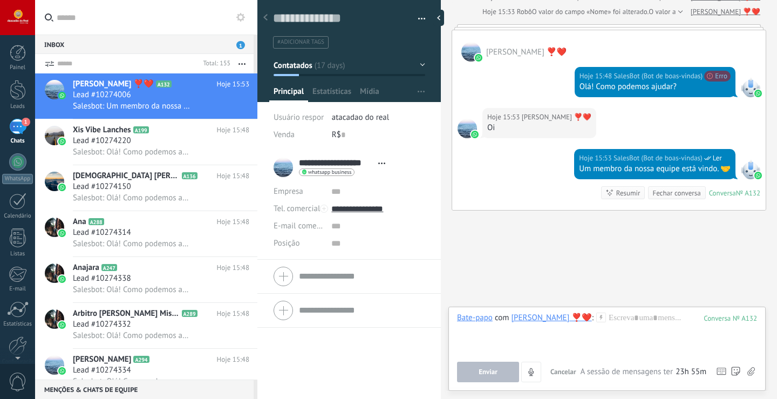
click at [378, 163] on span "Abrir detalhes Copiar nome Desvincular Contato principal" at bounding box center [382, 163] width 18 height 8
click at [284, 42] on span "#adicionar tags" at bounding box center [300, 42] width 47 height 8
click at [418, 21] on span "button" at bounding box center [422, 20] width 8 height 2
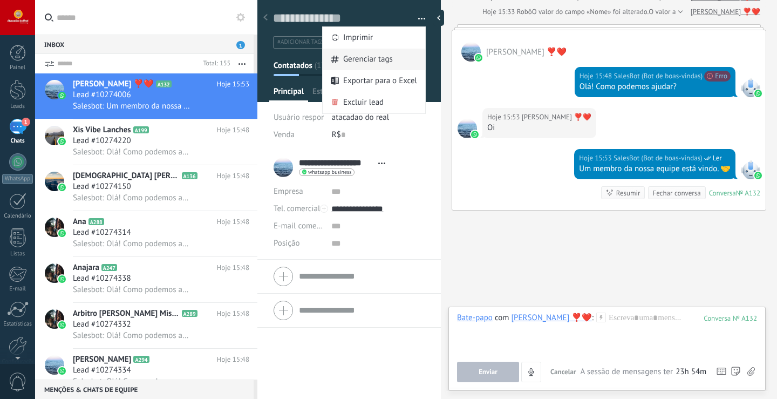
click at [401, 53] on div "Gerenciar tags" at bounding box center [374, 60] width 103 height 22
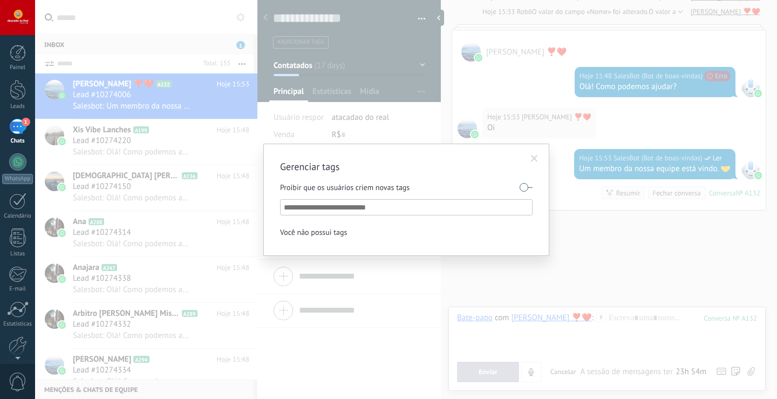
click at [413, 24] on div "Gerenciar tags Proibir que os usuários criem novas tags Você não possui tags" at bounding box center [406, 199] width 742 height 399
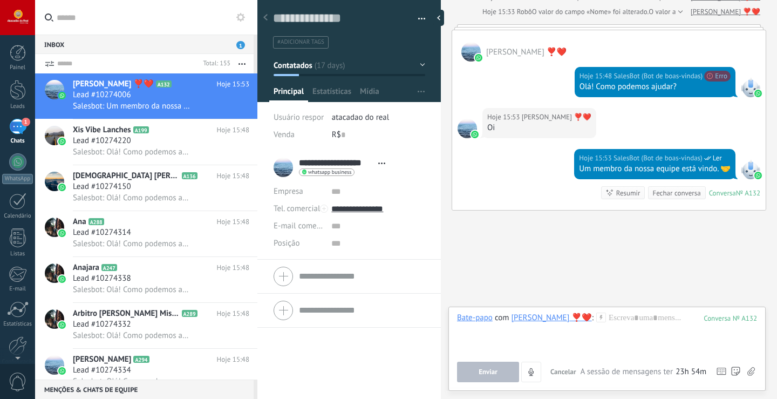
click at [417, 18] on button "button" at bounding box center [418, 19] width 16 height 16
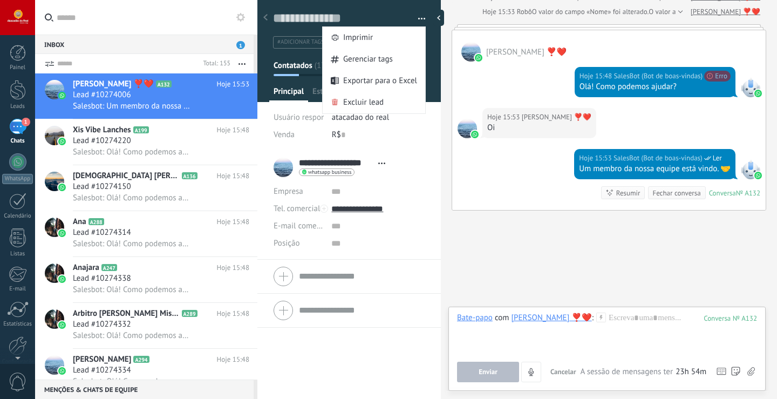
click at [395, 138] on div "R$ 0" at bounding box center [378, 134] width 93 height 17
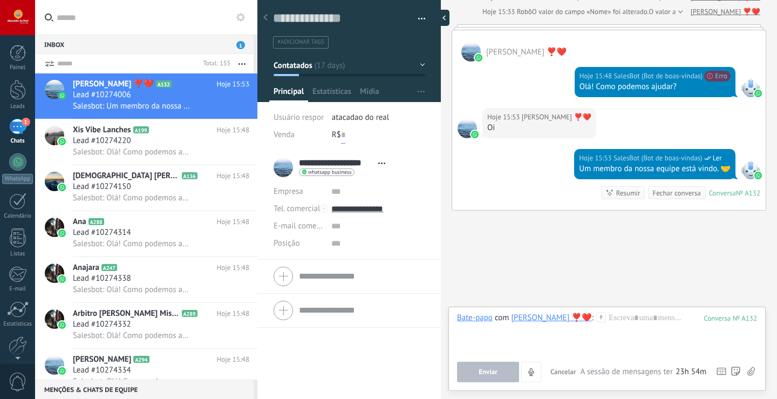
click at [436, 17] on div at bounding box center [441, 18] width 16 height 16
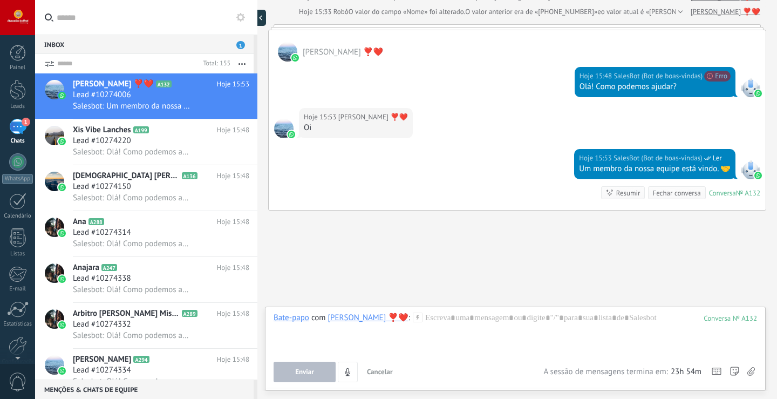
scroll to position [3315, 0]
click at [267, 15] on div at bounding box center [264, 18] width 16 height 16
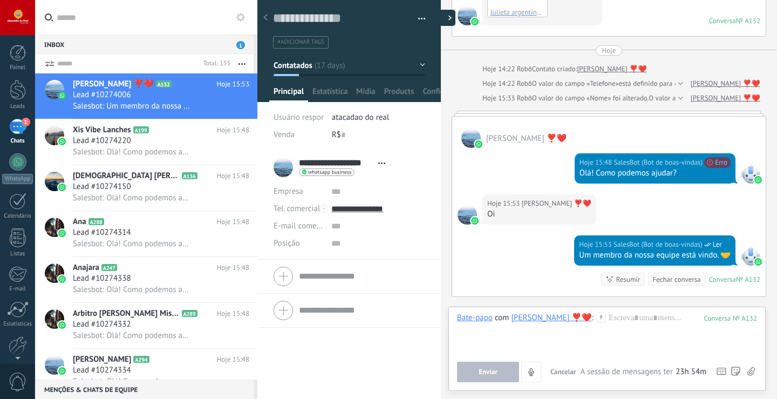
type textarea "**********"
click at [418, 89] on span "button" at bounding box center [421, 92] width 7 height 21
click at [416, 109] on span "Configurações" at bounding box center [409, 113] width 48 height 22
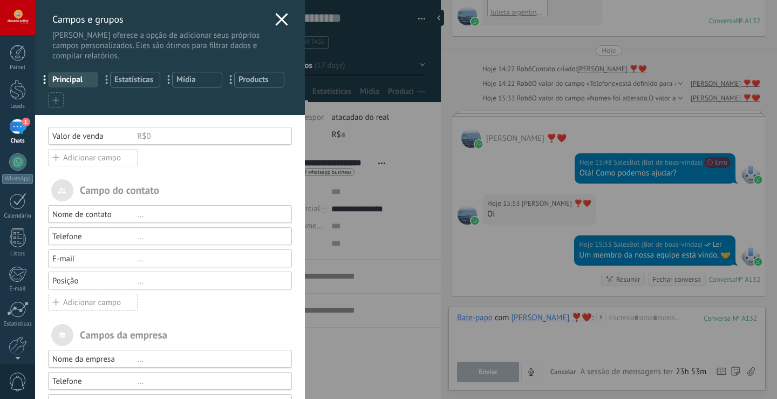
click at [108, 80] on span "..." at bounding box center [110, 79] width 22 height 18
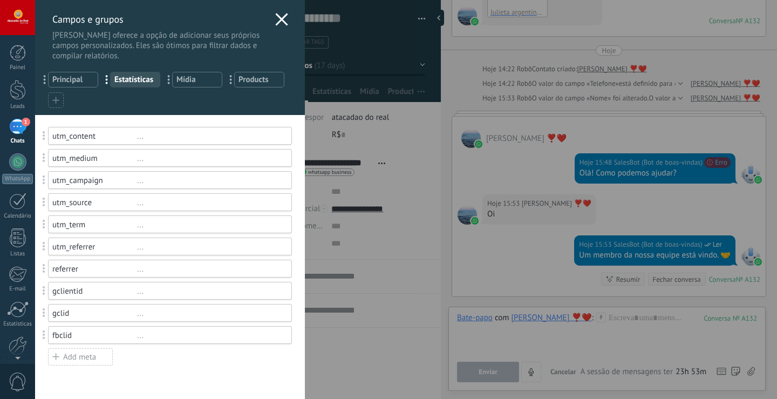
click at [172, 80] on span "..." at bounding box center [172, 79] width 22 height 18
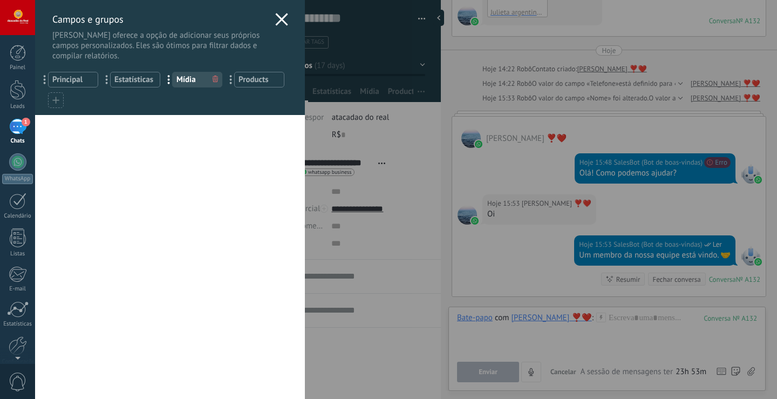
click at [257, 81] on span "Products" at bounding box center [260, 79] width 42 height 10
click at [93, 74] on span "Principal" at bounding box center [73, 79] width 42 height 10
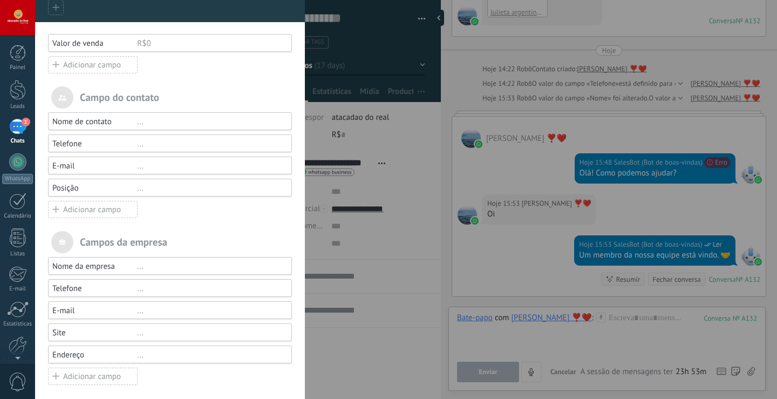
scroll to position [97, 0]
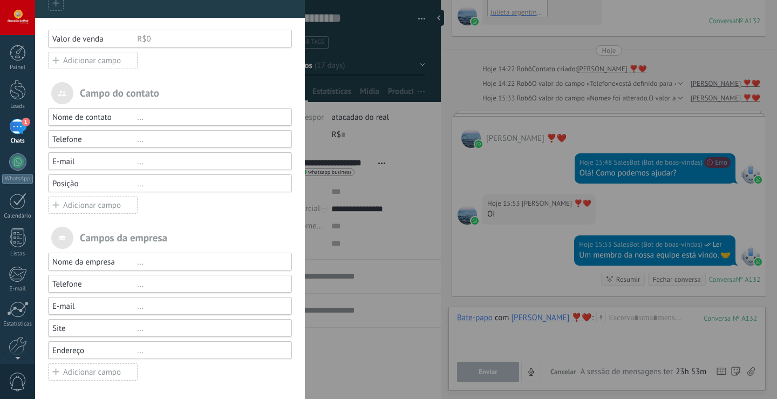
click at [152, 261] on div "..." at bounding box center [209, 262] width 145 height 10
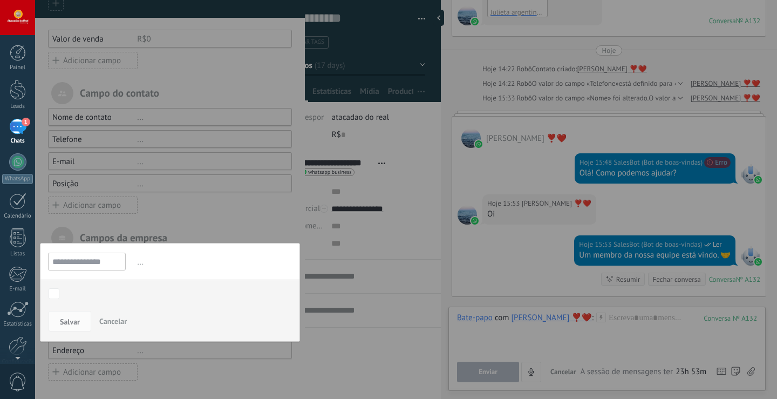
click at [163, 197] on div at bounding box center [170, 152] width 270 height 498
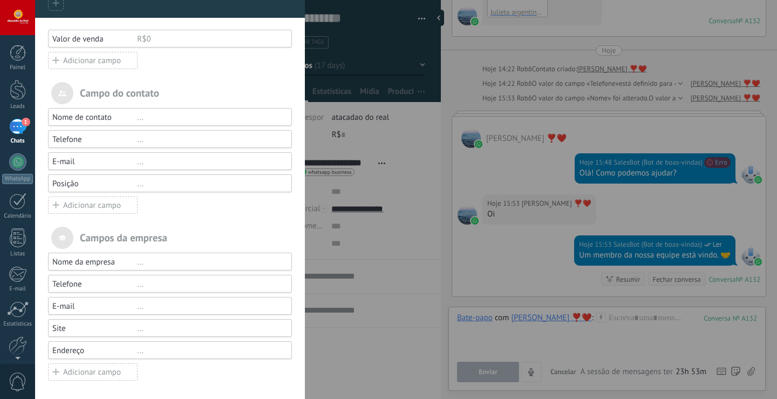
click at [181, 111] on div "Nome de contato ..." at bounding box center [170, 117] width 244 height 18
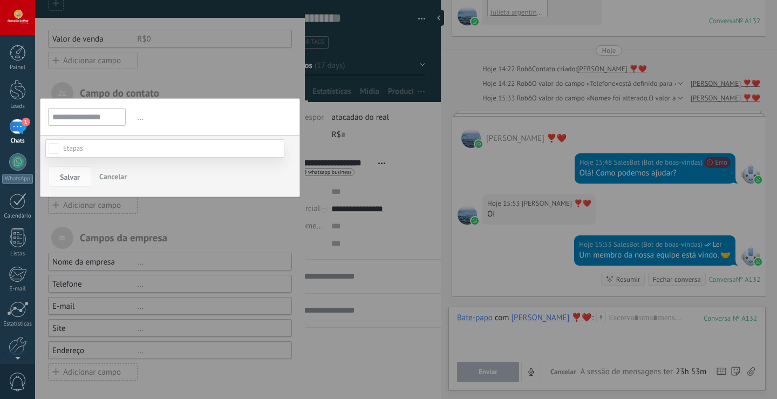
click at [49, 147] on body ".abecls-1,.abecls-2{fill-rule:evenodd}.abecls-2{fill:#fff} .abhcls-1{fill:none}…" at bounding box center [388, 199] width 777 height 399
click at [53, 147] on body ".abecls-1,.abecls-2{fill-rule:evenodd}.abecls-2{fill:#fff} .abhcls-1{fill:none}…" at bounding box center [388, 199] width 777 height 399
click at [63, 175] on span "Salvar" at bounding box center [70, 177] width 20 height 8
click at [86, 117] on input "**********" at bounding box center [87, 117] width 78 height 18
click at [211, 90] on div at bounding box center [170, 152] width 270 height 498
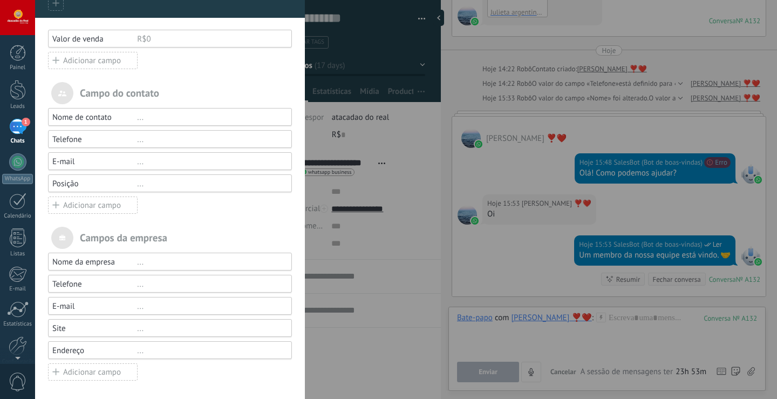
click at [35, 131] on div "Campos e grupos Kommo oferece a opção de adicionar seus próprios campos persona…" at bounding box center [406, 199] width 742 height 399
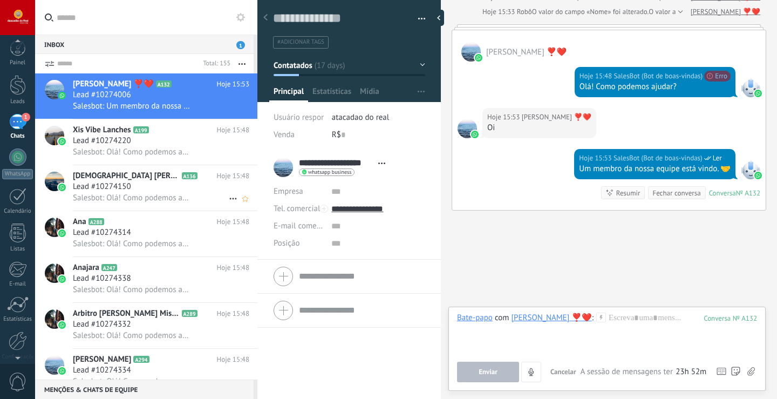
scroll to position [0, 0]
click at [11, 128] on div "1" at bounding box center [17, 127] width 17 height 16
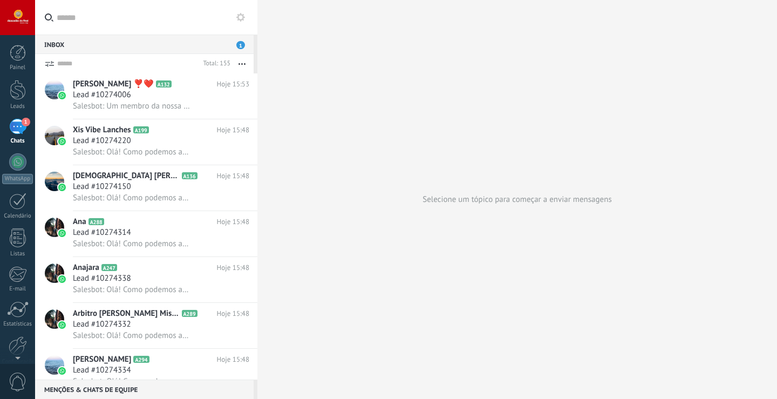
click at [17, 134] on div "1" at bounding box center [17, 127] width 17 height 16
click at [17, 128] on div "1" at bounding box center [17, 127] width 17 height 16
click at [152, 22] on input "text" at bounding box center [153, 17] width 192 height 35
type input "*"
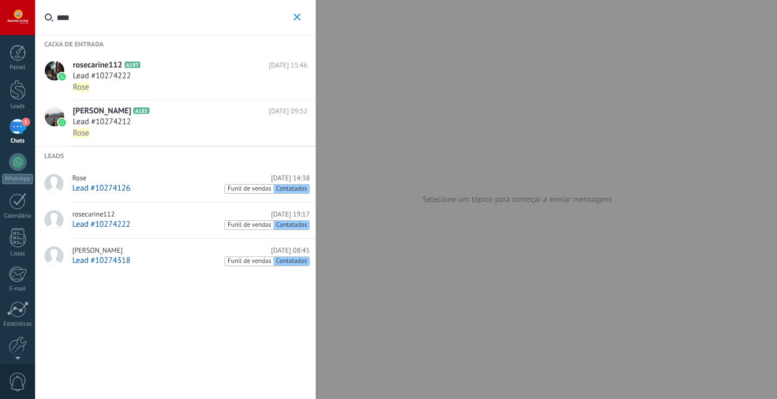
type input "****"
click at [145, 77] on div "Lead #10274222" at bounding box center [190, 76] width 235 height 11
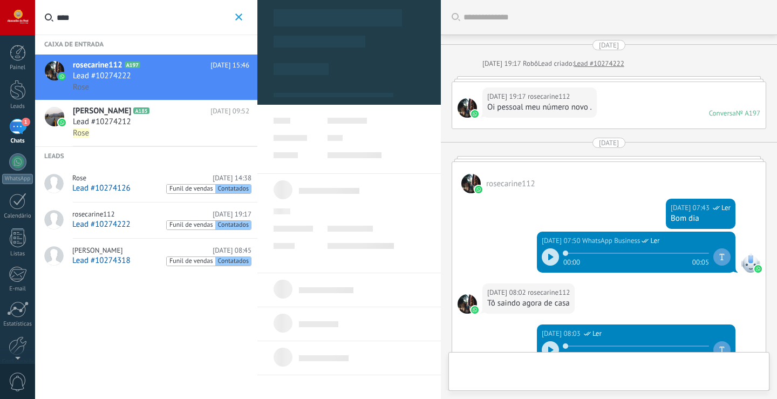
type textarea "**********"
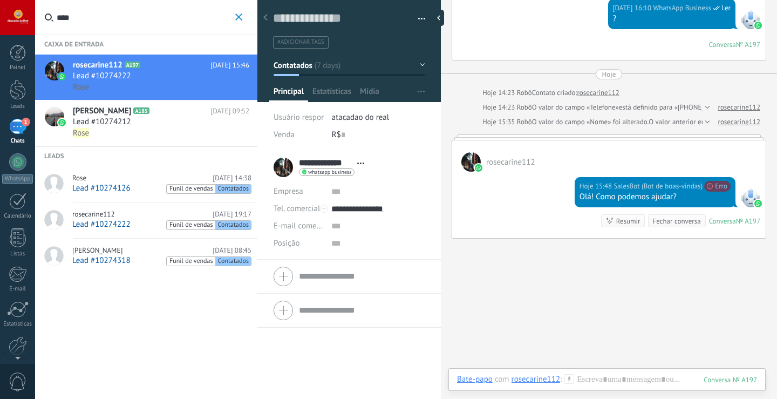
scroll to position [537, 0]
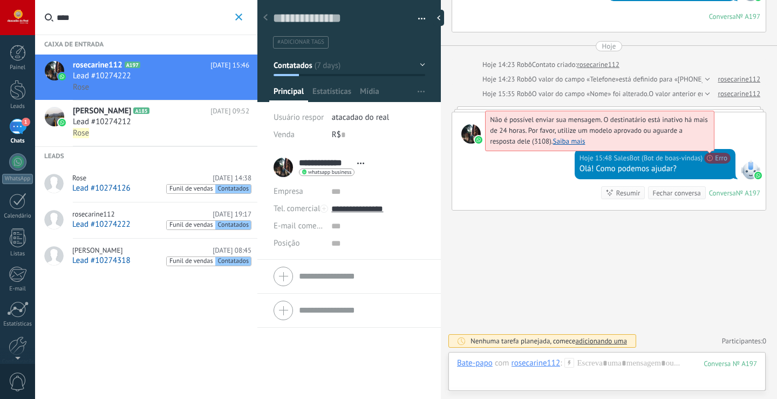
click at [708, 146] on span "Não é possível enviar sua mensagem. O destinatário está inativo há mais de 24 h…" at bounding box center [599, 130] width 218 height 31
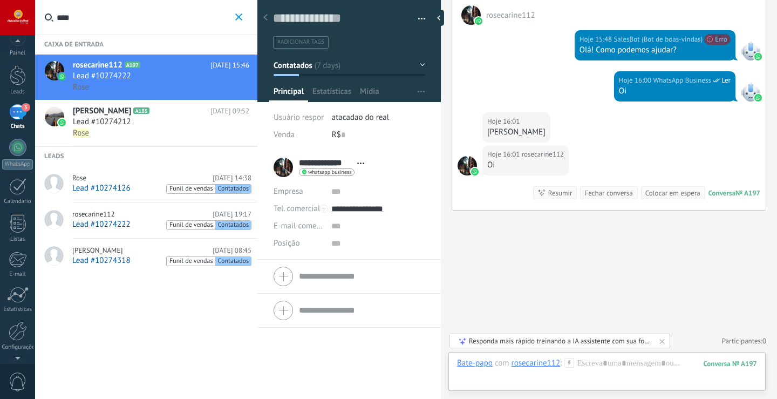
scroll to position [0, 0]
click at [9, 130] on div "3" at bounding box center [17, 127] width 17 height 16
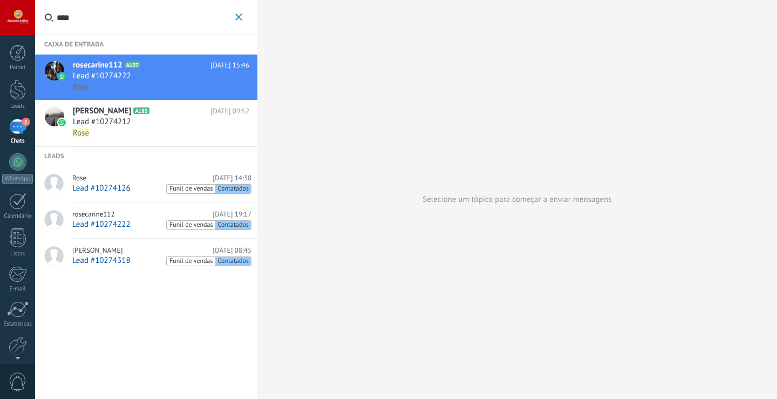
click at [238, 17] on icon "button" at bounding box center [238, 16] width 7 height 7
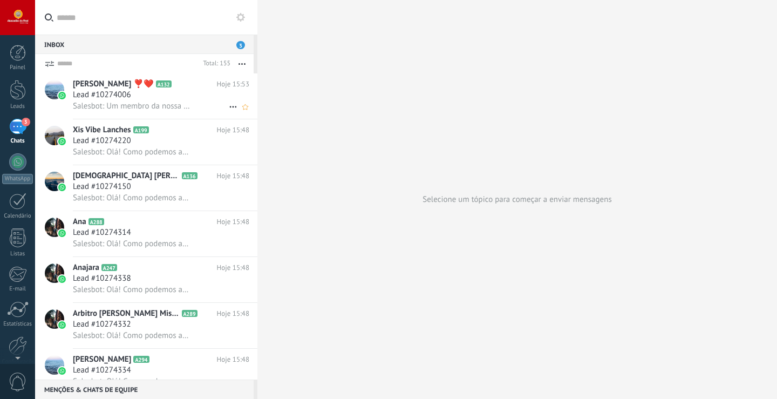
click at [116, 109] on span "Salesbot: Um membro da nossa equipe está vindo. 🤝" at bounding box center [131, 106] width 117 height 10
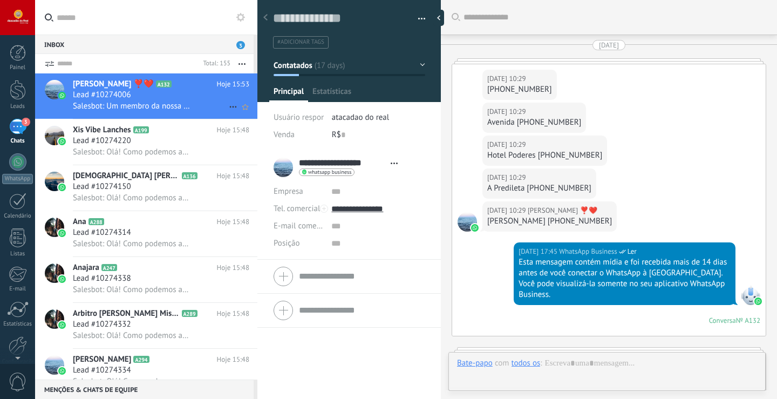
type textarea "**********"
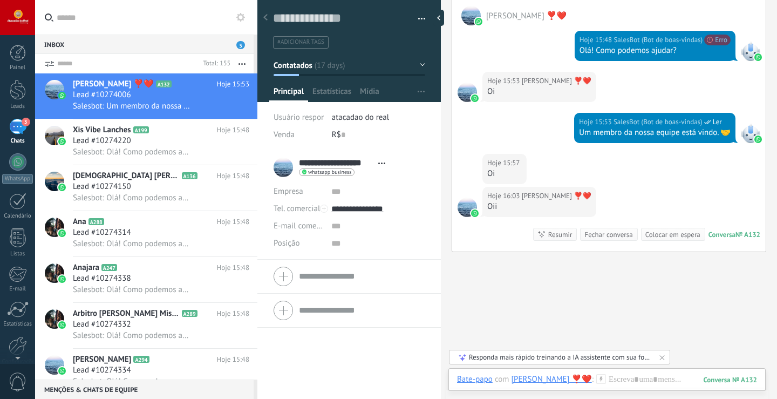
scroll to position [3435, 0]
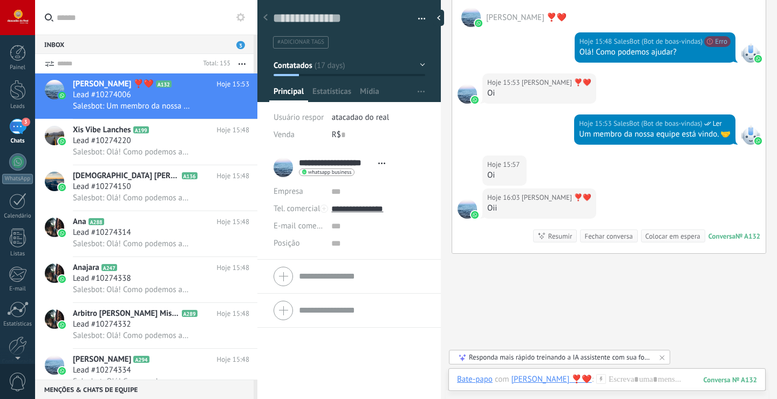
click at [713, 129] on span "Ler" at bounding box center [717, 123] width 9 height 11
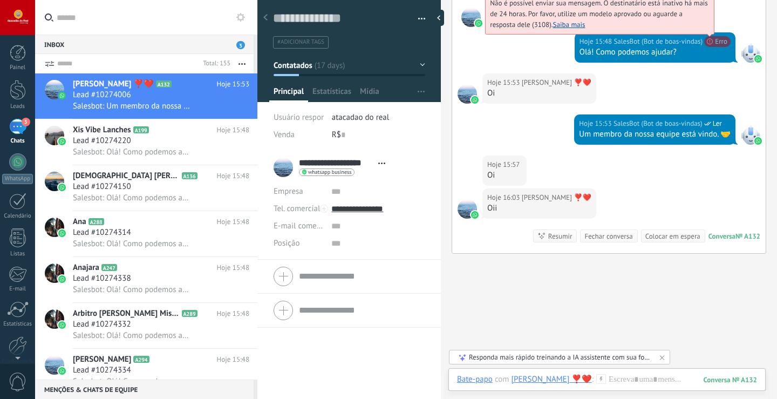
click at [708, 29] on span "Não é possível enviar sua mensagem. O destinatário está inativo há mais de 24 h…" at bounding box center [599, 13] width 218 height 31
click at [709, 35] on div "Não é possível enviar sua mensagem. O destinatário está inativo há mais de 24 h…" at bounding box center [599, 14] width 229 height 40
click at [567, 29] on link "Saiba mais" at bounding box center [569, 24] width 32 height 9
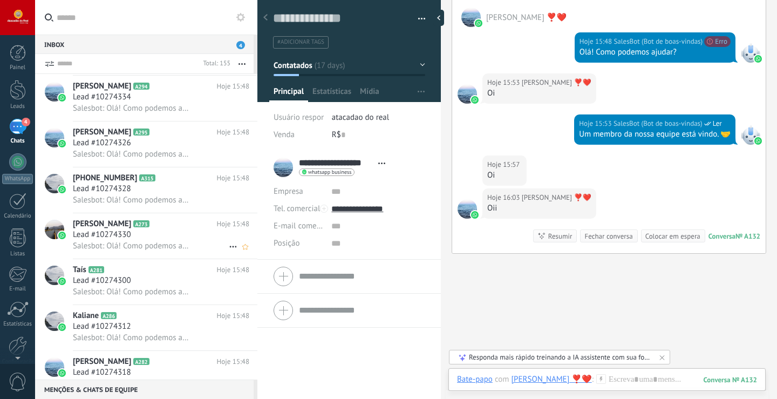
scroll to position [1, 0]
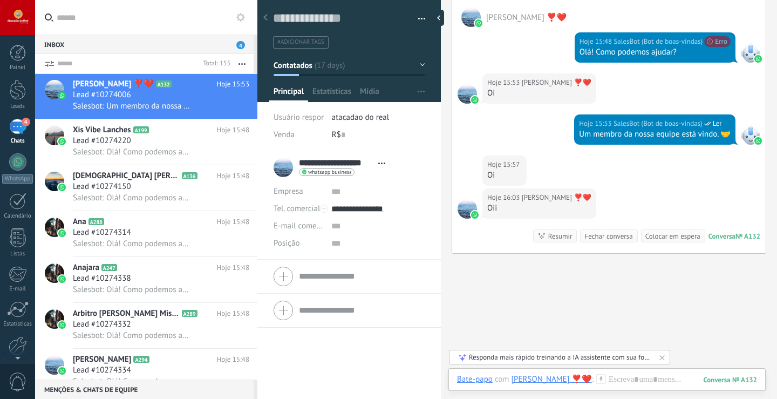
click at [134, 13] on input "text" at bounding box center [153, 17] width 192 height 35
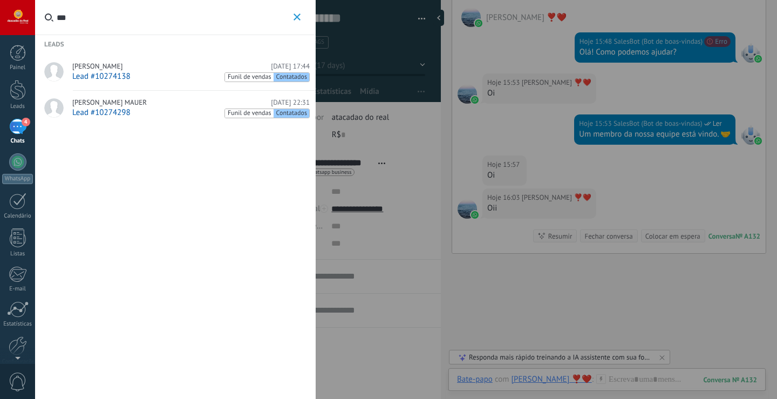
type input "***"
click at [147, 72] on div "Lead #10274138 Funil de vendas Contatados" at bounding box center [191, 76] width 238 height 11
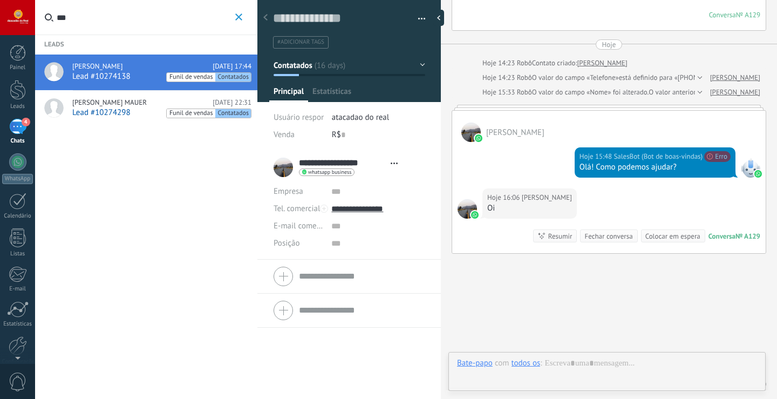
scroll to position [16, 0]
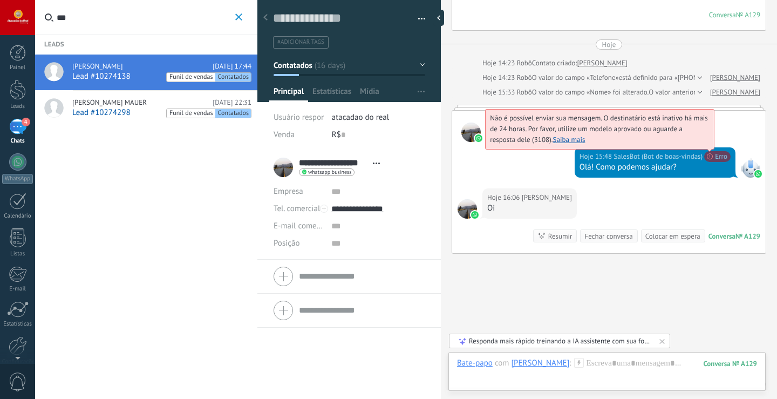
click at [564, 135] on link "Saiba mais" at bounding box center [569, 139] width 32 height 9
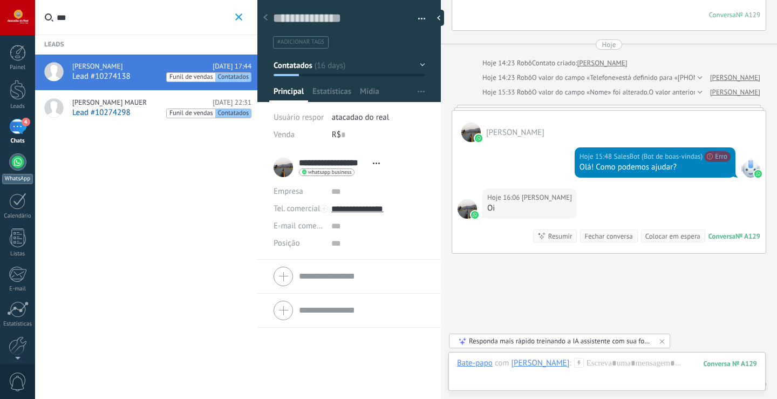
click at [22, 178] on div "WhatsApp" at bounding box center [17, 179] width 31 height 10
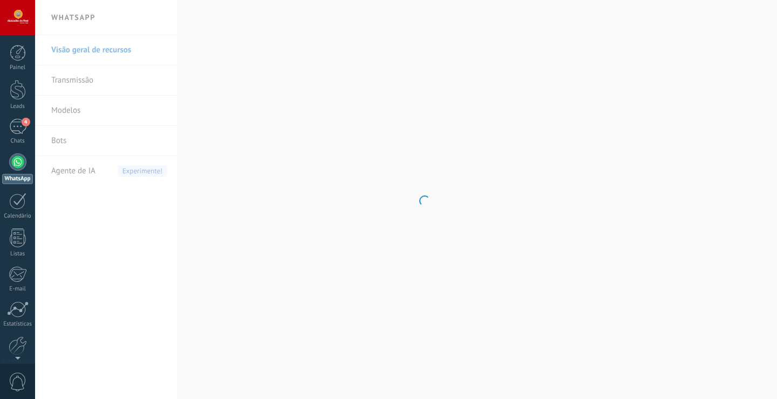
click at [164, 104] on body ".abecls-1,.abecls-2{fill-rule:evenodd}.abecls-2{fill:#fff} .abhcls-1{fill:none}…" at bounding box center [388, 199] width 777 height 399
click at [111, 101] on body ".abecls-1,.abecls-2{fill-rule:evenodd}.abecls-2{fill:#fff} .abhcls-1{fill:none}…" at bounding box center [388, 199] width 777 height 399
click at [50, 113] on li "Modelos" at bounding box center [106, 111] width 143 height 30
click at [73, 107] on link "Modelos" at bounding box center [109, 111] width 116 height 30
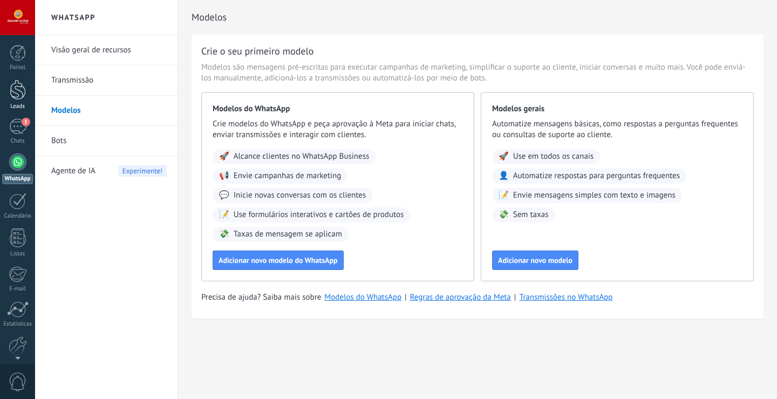
click at [8, 99] on link "Leads" at bounding box center [17, 95] width 35 height 30
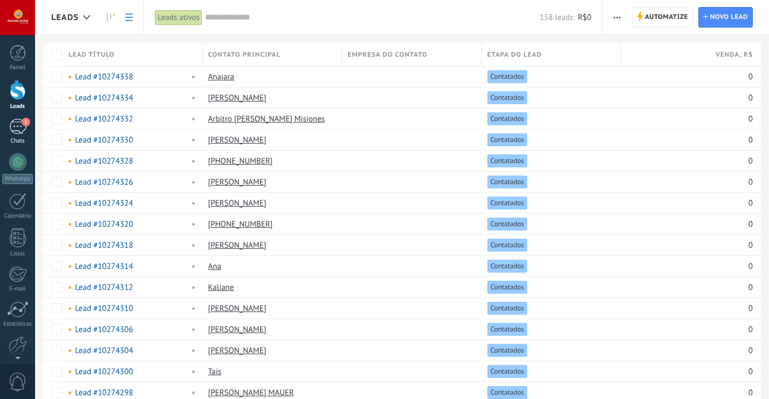
click at [19, 132] on div "3" at bounding box center [17, 127] width 17 height 16
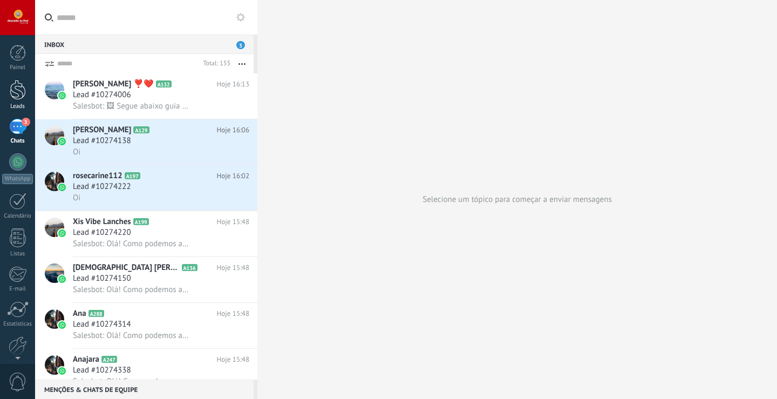
click at [13, 97] on div at bounding box center [18, 90] width 16 height 20
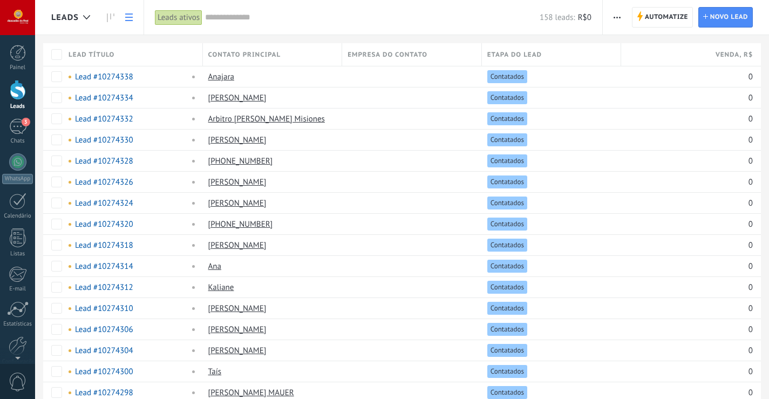
click at [195, 19] on div "Leads ativos" at bounding box center [179, 18] width 48 height 16
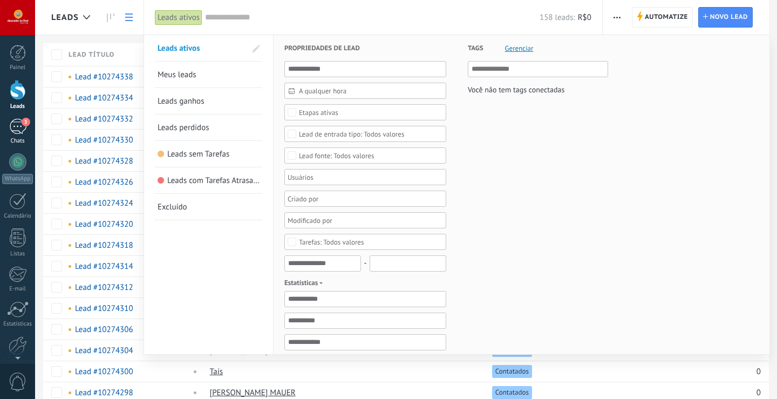
click at [14, 134] on div "3" at bounding box center [17, 127] width 17 height 16
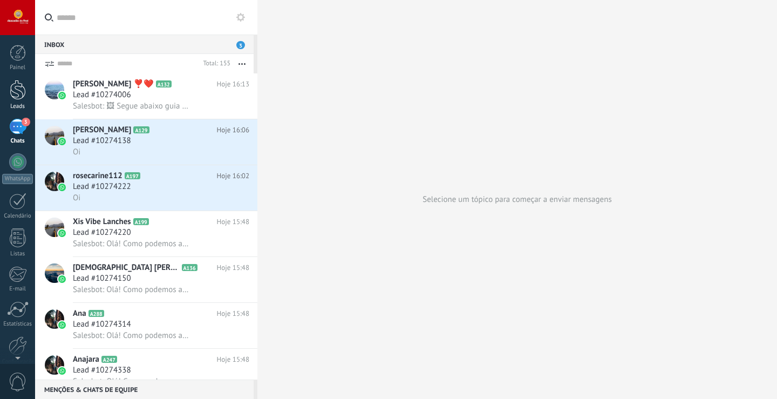
click at [13, 94] on div at bounding box center [18, 90] width 16 height 20
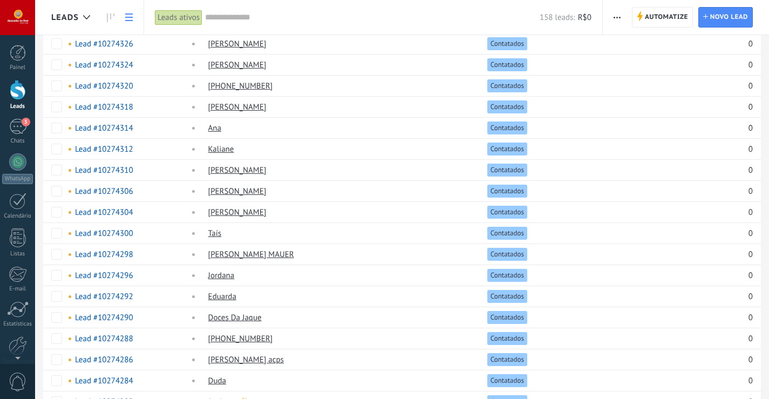
scroll to position [162, 0]
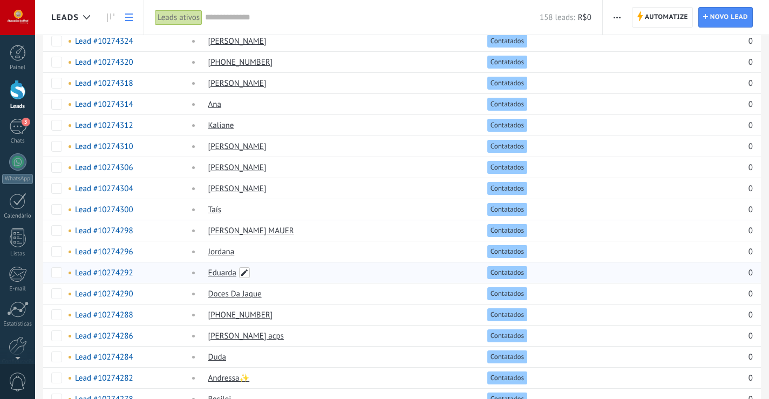
click at [243, 275] on span at bounding box center [244, 272] width 11 height 11
click at [437, 277] on span "Salvar" at bounding box center [438, 274] width 20 height 8
click at [442, 273] on span "Salvar" at bounding box center [438, 274] width 20 height 8
click at [385, 314] on div at bounding box center [409, 314] width 134 height 21
click at [29, 137] on link "4 Chats" at bounding box center [17, 132] width 35 height 26
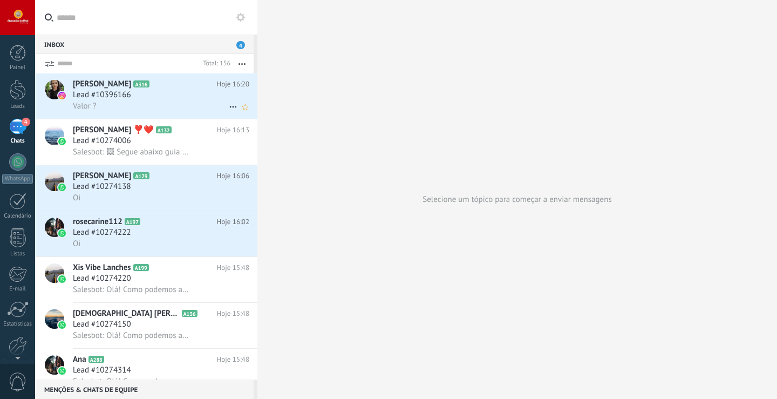
click at [107, 106] on div "Valor ?" at bounding box center [161, 105] width 177 height 11
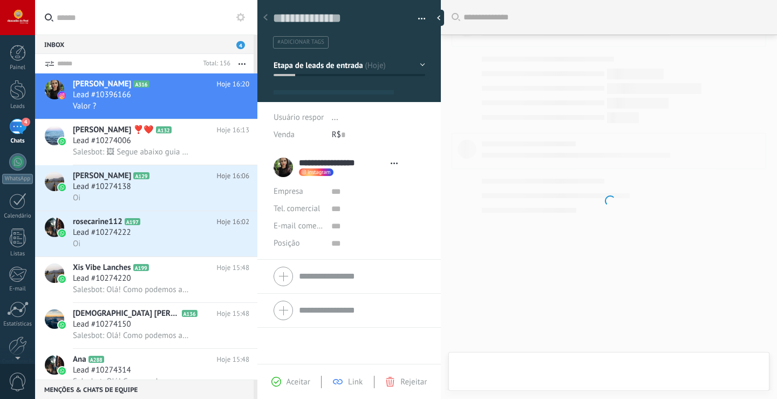
type textarea "**********"
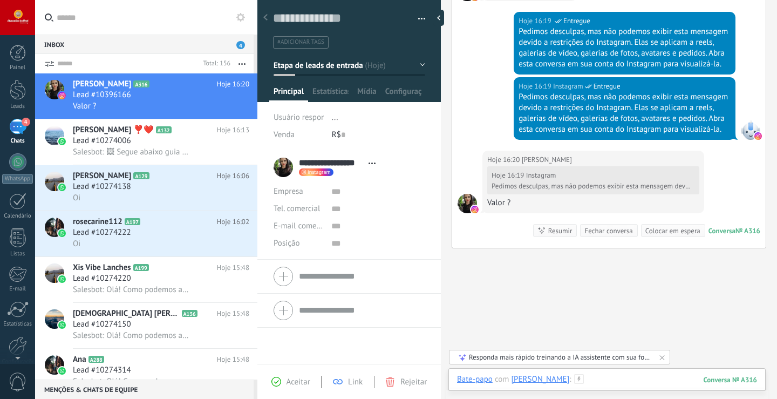
click at [635, 384] on div at bounding box center [607, 390] width 300 height 32
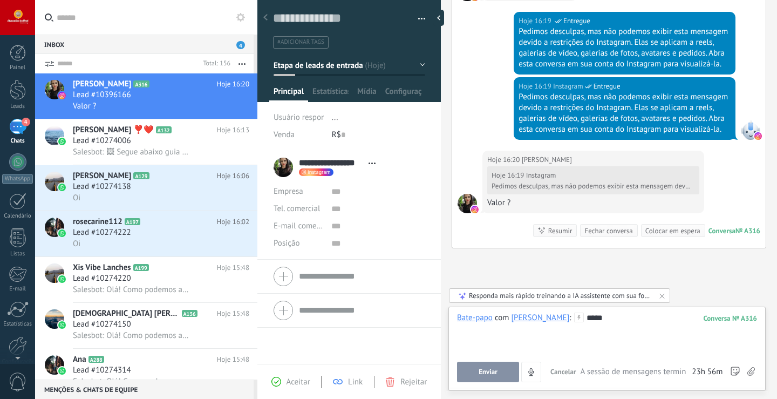
click at [505, 371] on button "Enviar" at bounding box center [488, 372] width 62 height 21
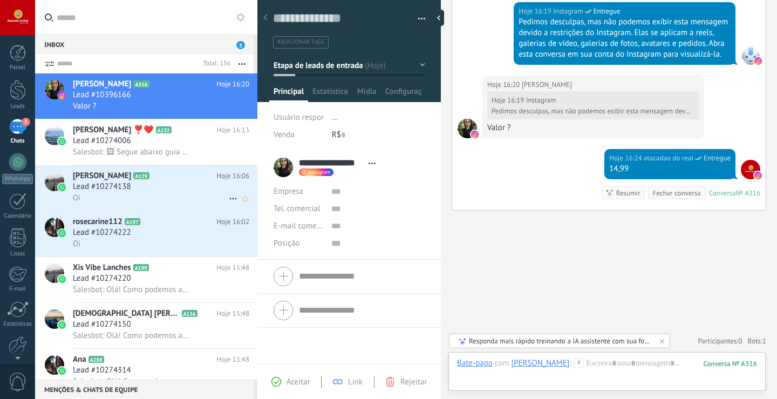
click at [230, 196] on icon at bounding box center [233, 198] width 13 height 13
click at [230, 196] on li "Marcar como respondida" at bounding box center [280, 204] width 113 height 22
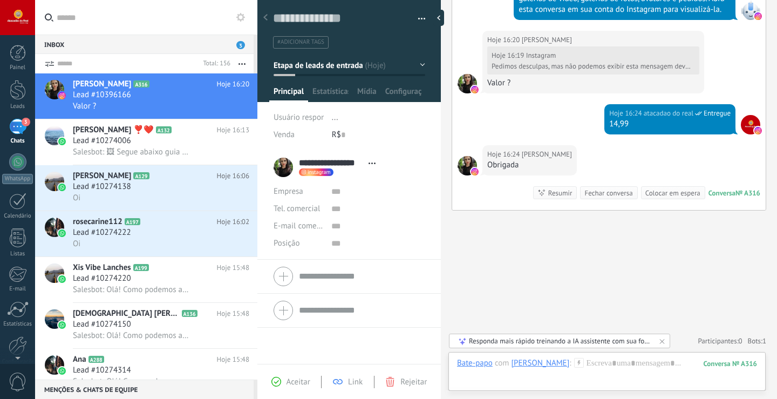
scroll to position [455, 0]
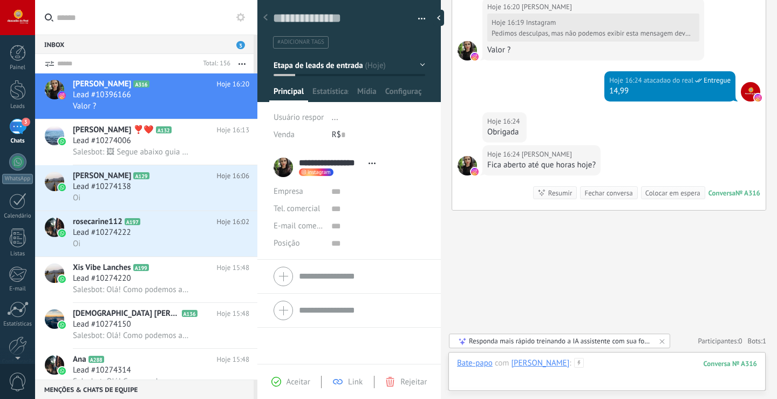
click at [613, 368] on div at bounding box center [607, 374] width 300 height 32
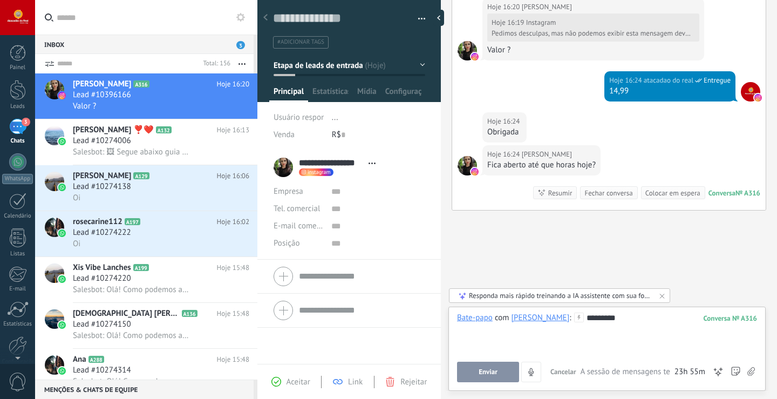
click at [508, 374] on button "Enviar" at bounding box center [488, 372] width 62 height 21
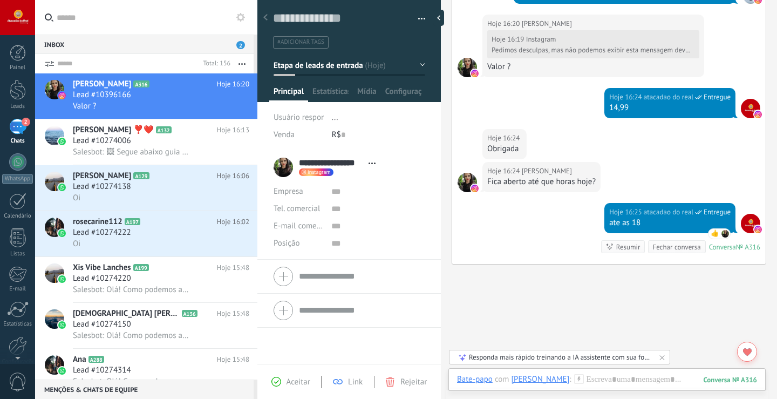
scroll to position [276, 0]
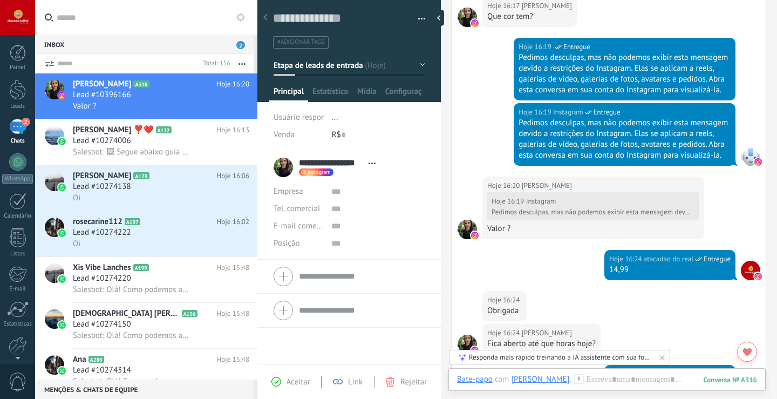
click at [240, 41] on span "2" at bounding box center [240, 45] width 9 height 8
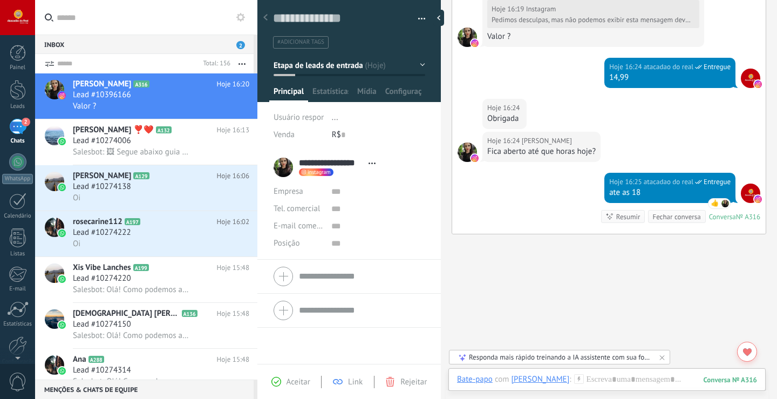
scroll to position [492, 0]
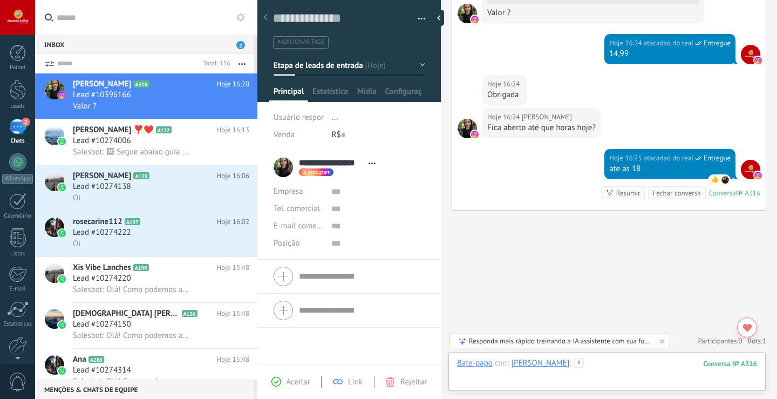
click at [651, 369] on div at bounding box center [607, 374] width 300 height 32
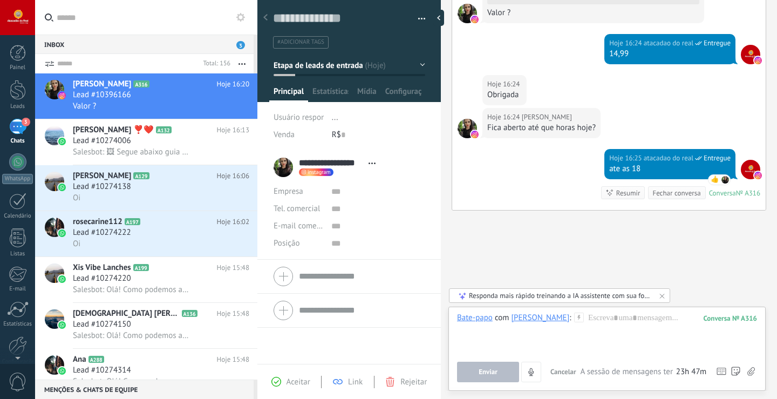
click at [240, 46] on span "3" at bounding box center [240, 45] width 9 height 8
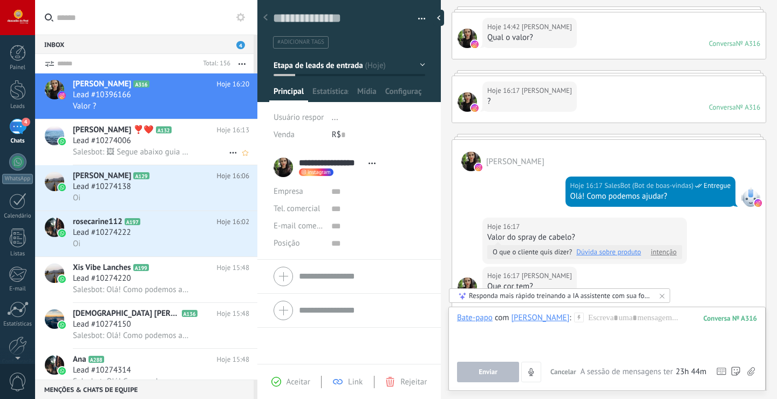
scroll to position [978, 0]
